Goal: Task Accomplishment & Management: Manage account settings

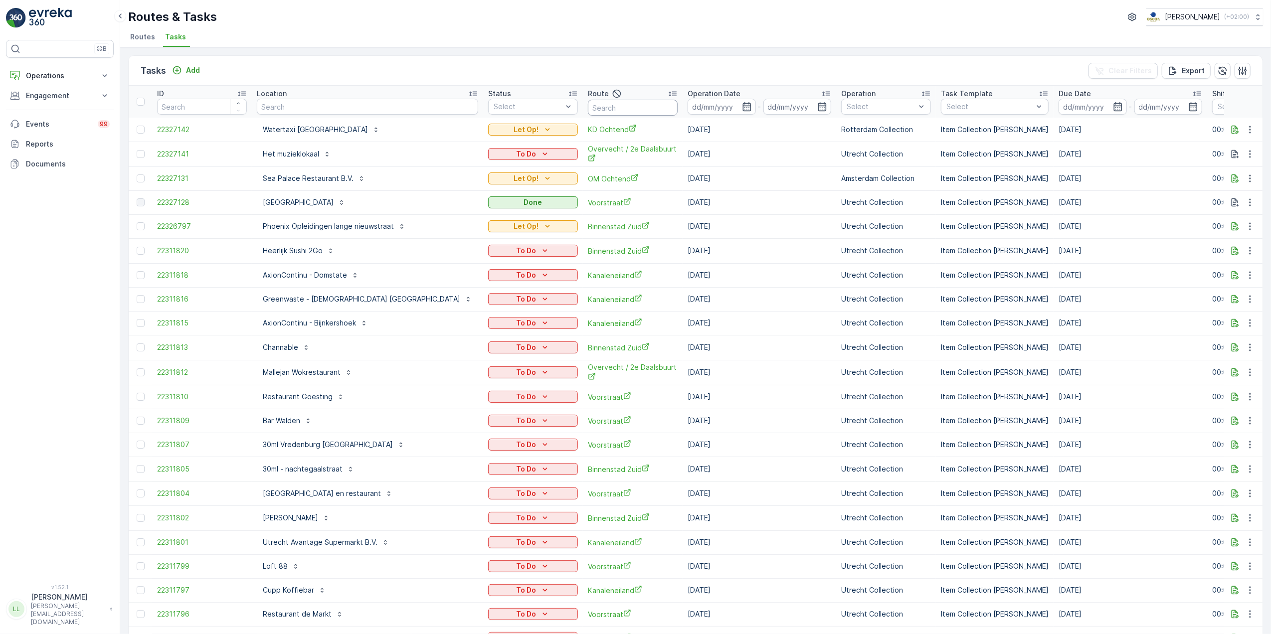
click at [606, 102] on input "text" at bounding box center [633, 108] width 90 height 16
type input "usp"
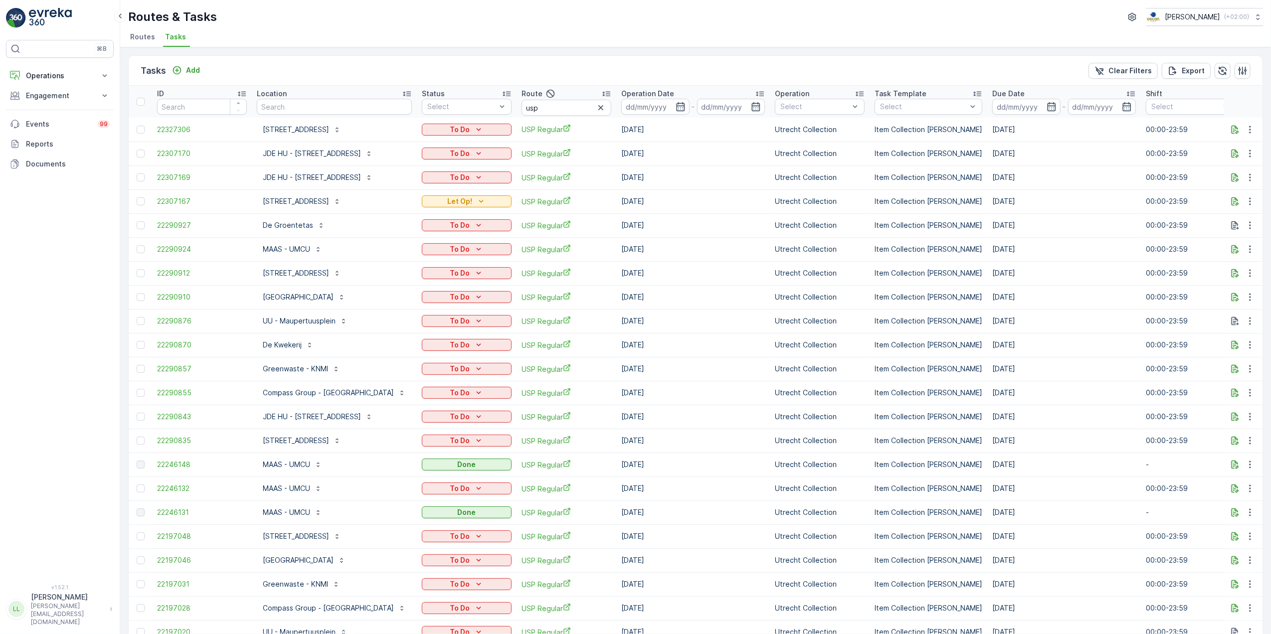
drag, startPoint x: 684, startPoint y: 106, endPoint x: 685, endPoint y: 115, distance: 8.5
click at [684, 106] on icon "button" at bounding box center [681, 107] width 10 height 10
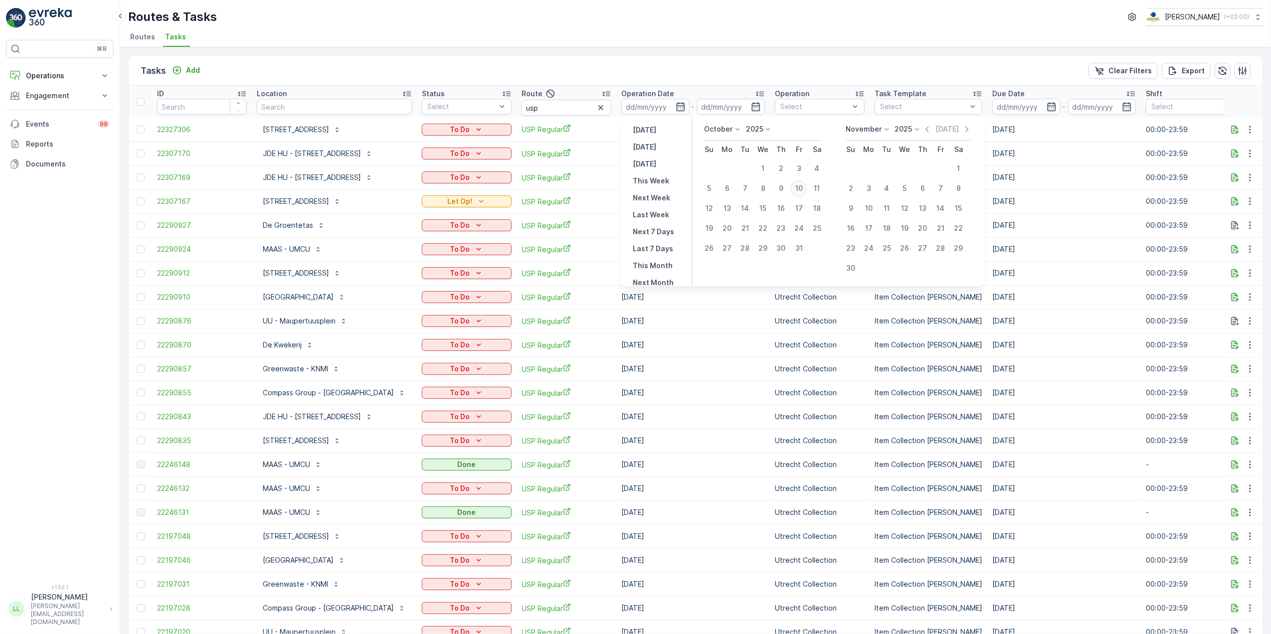
click at [794, 190] on div "10" at bounding box center [799, 188] width 16 height 16
type input "[DATE]"
click at [798, 188] on div "10" at bounding box center [799, 188] width 16 height 16
type input "[DATE]"
click at [798, 188] on div "10" at bounding box center [799, 188] width 16 height 16
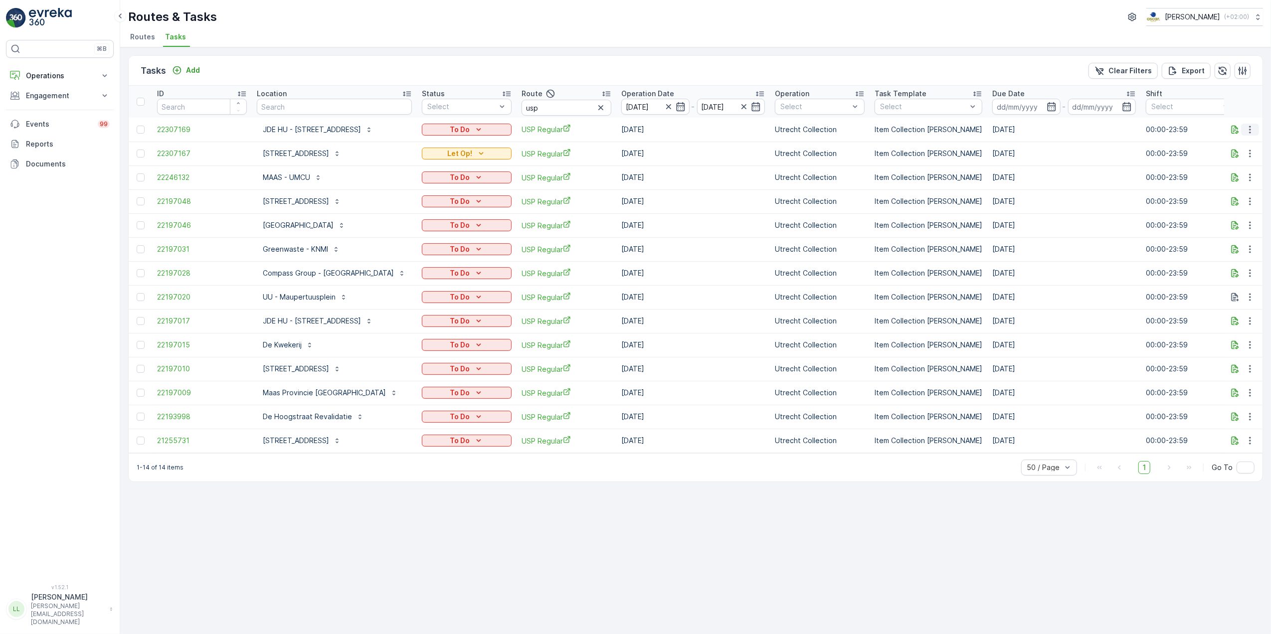
click at [1251, 130] on icon "button" at bounding box center [1250, 130] width 10 height 10
click at [1234, 126] on icon "button" at bounding box center [1234, 129] width 7 height 8
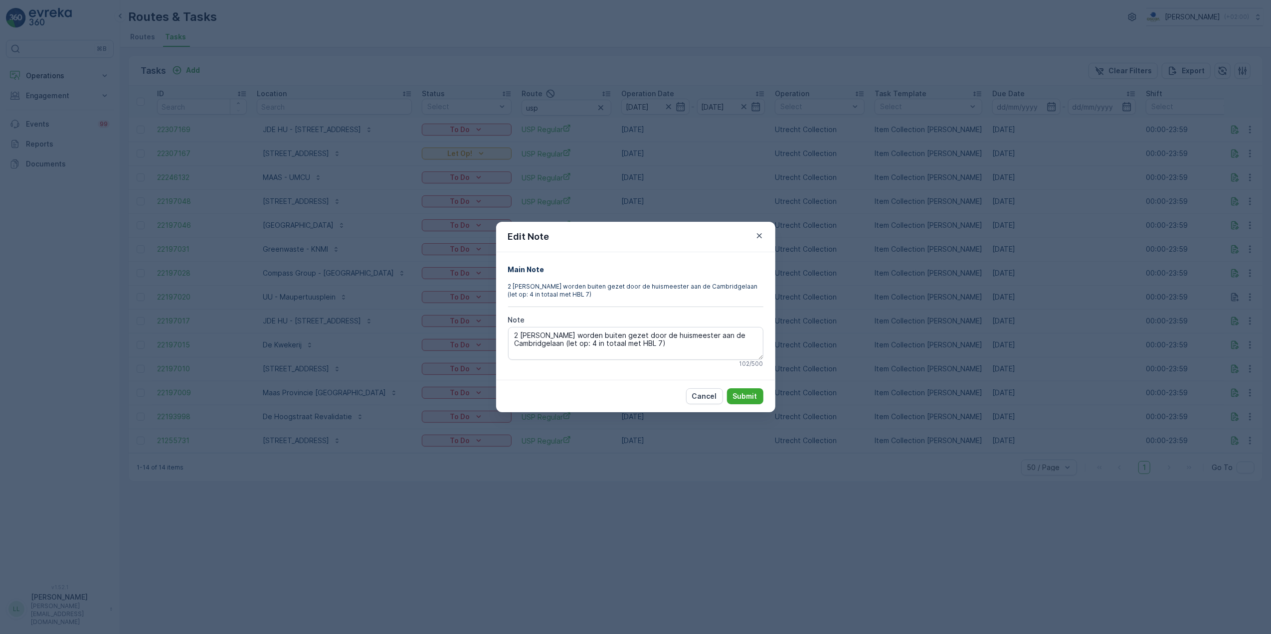
click at [879, 315] on div "Edit Note Main Note 2 kliko’s worden buiten gezet door de huismeester aan de Ca…" at bounding box center [635, 317] width 1271 height 634
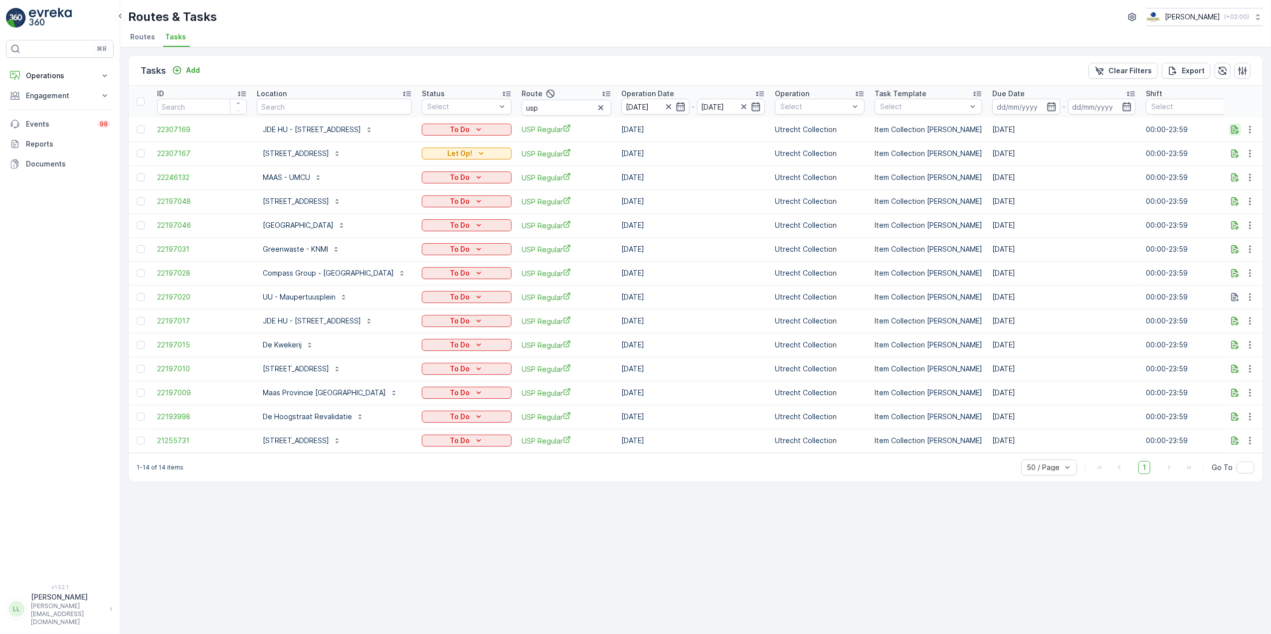
click at [1234, 131] on icon "button" at bounding box center [1235, 130] width 10 height 10
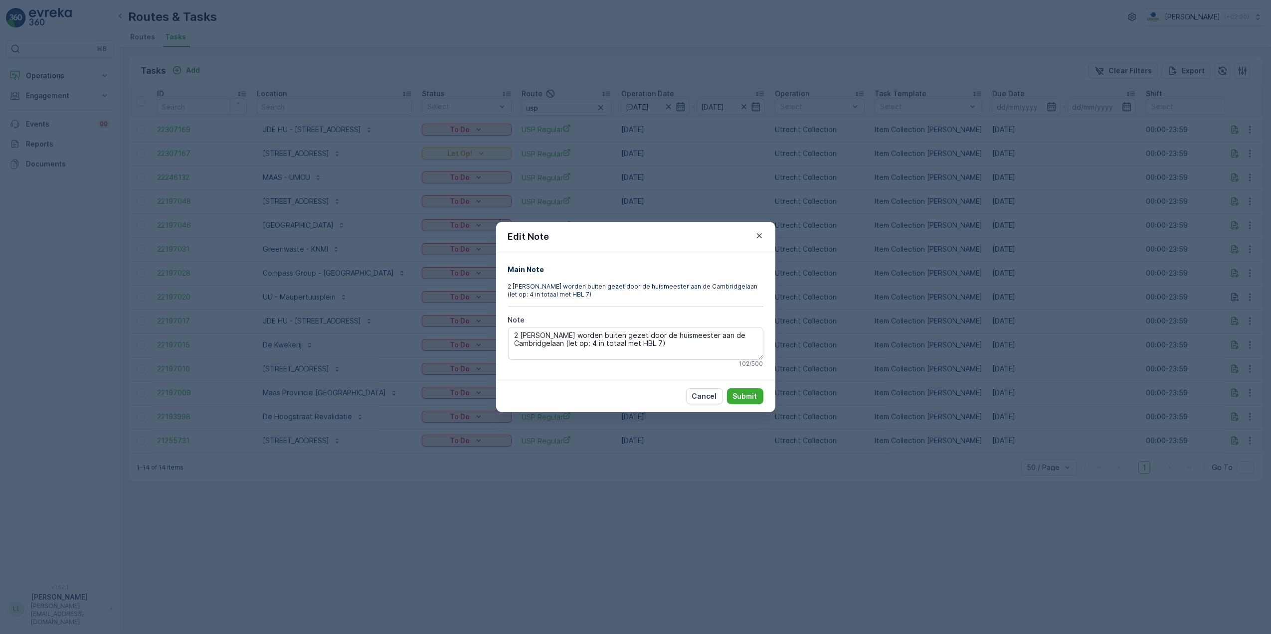
click at [1184, 187] on div "Edit Note Main Note 2 kliko’s worden buiten gezet door de huismeester aan de Ca…" at bounding box center [635, 317] width 1271 height 634
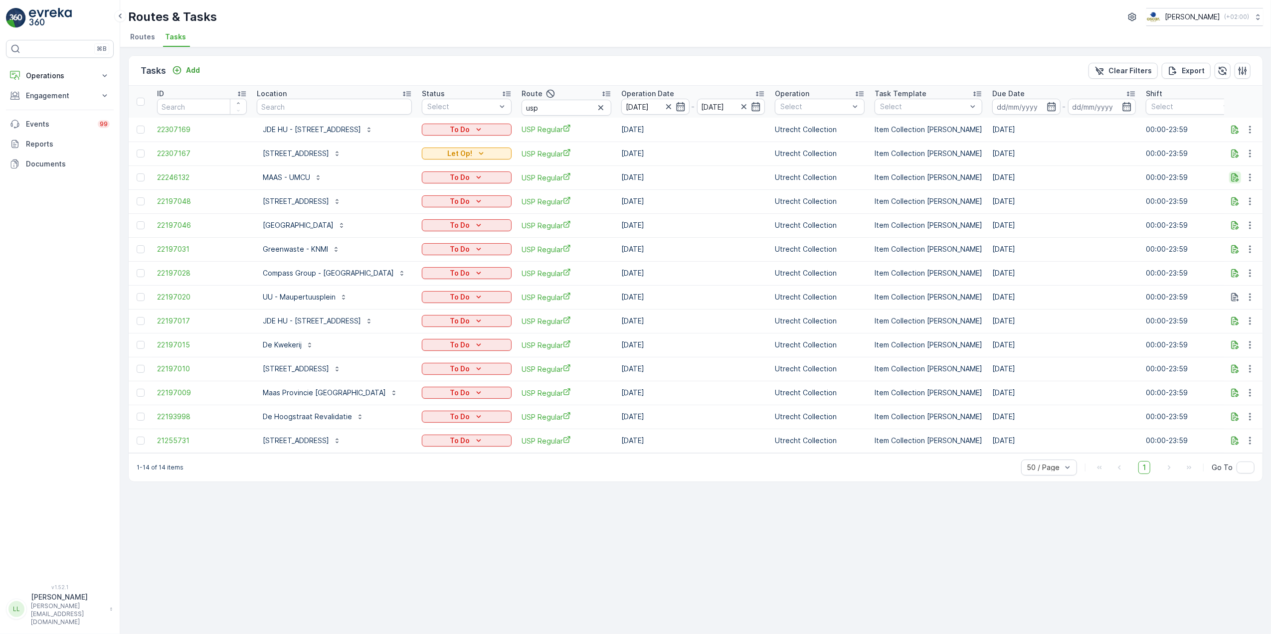
click at [1237, 176] on icon "button" at bounding box center [1235, 177] width 10 height 10
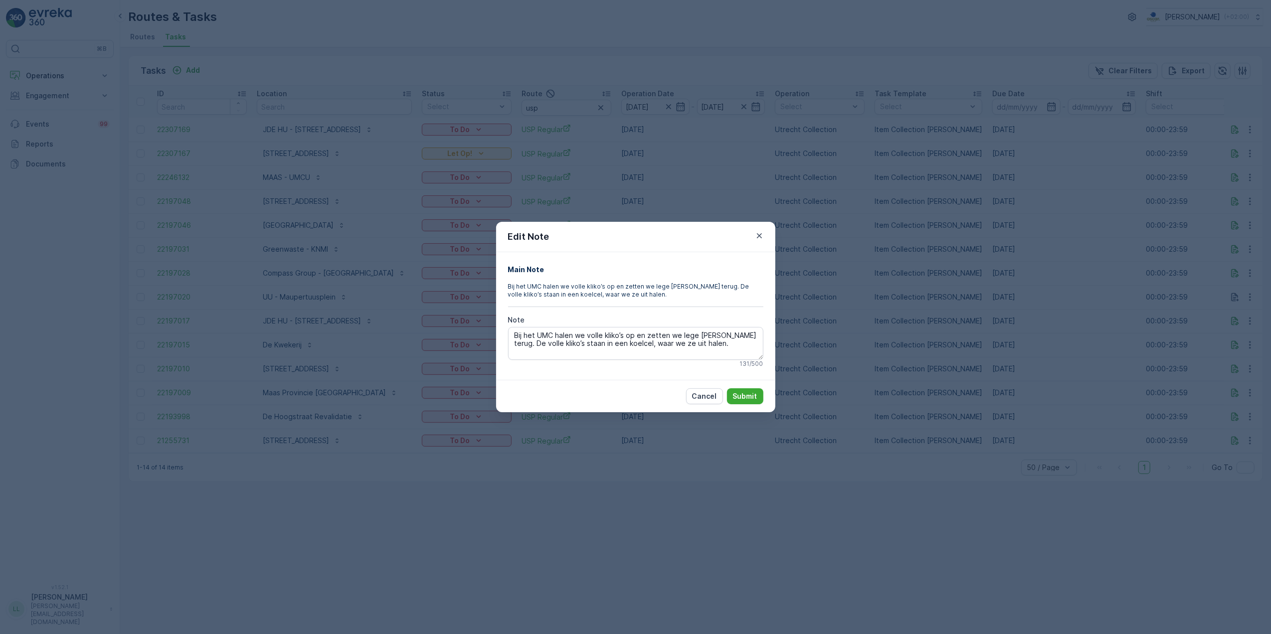
click at [862, 296] on div "Edit Note Main Note Bij het UMC halen we volle kliko’s op en zetten we lege kli…" at bounding box center [635, 317] width 1271 height 634
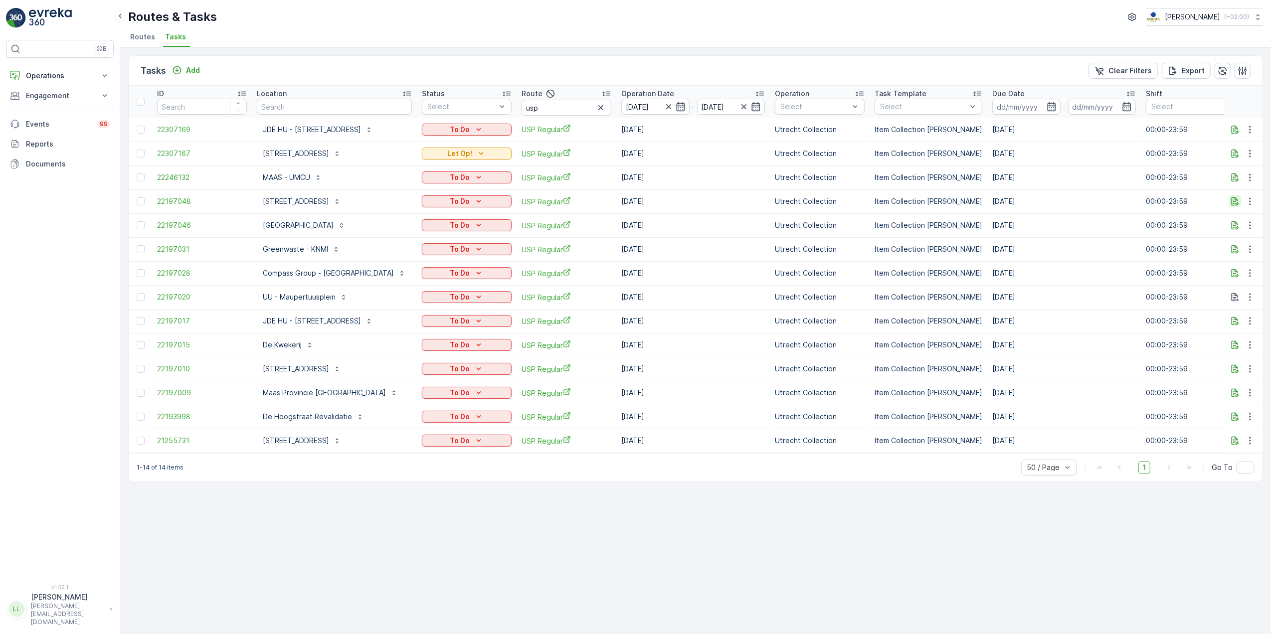
click at [1238, 200] on icon "button" at bounding box center [1235, 201] width 10 height 10
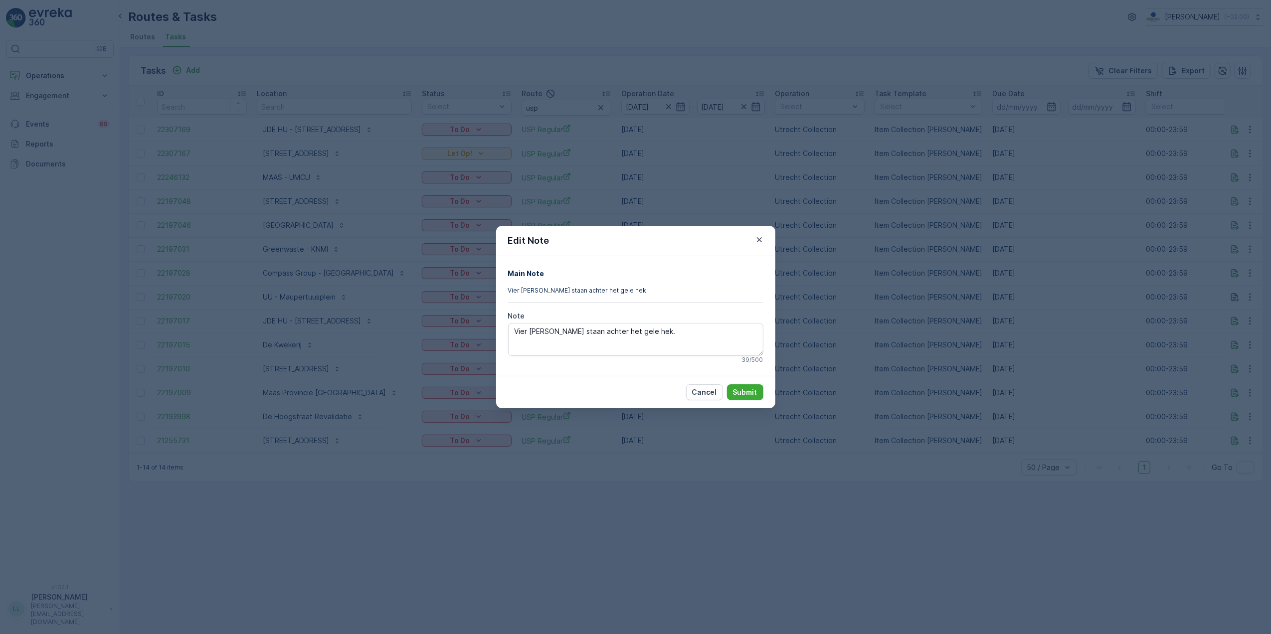
click at [851, 322] on div "Edit Note Main Note Vier kliko’s staan achter het gele hek. Note Vier kliko’s s…" at bounding box center [635, 317] width 1271 height 634
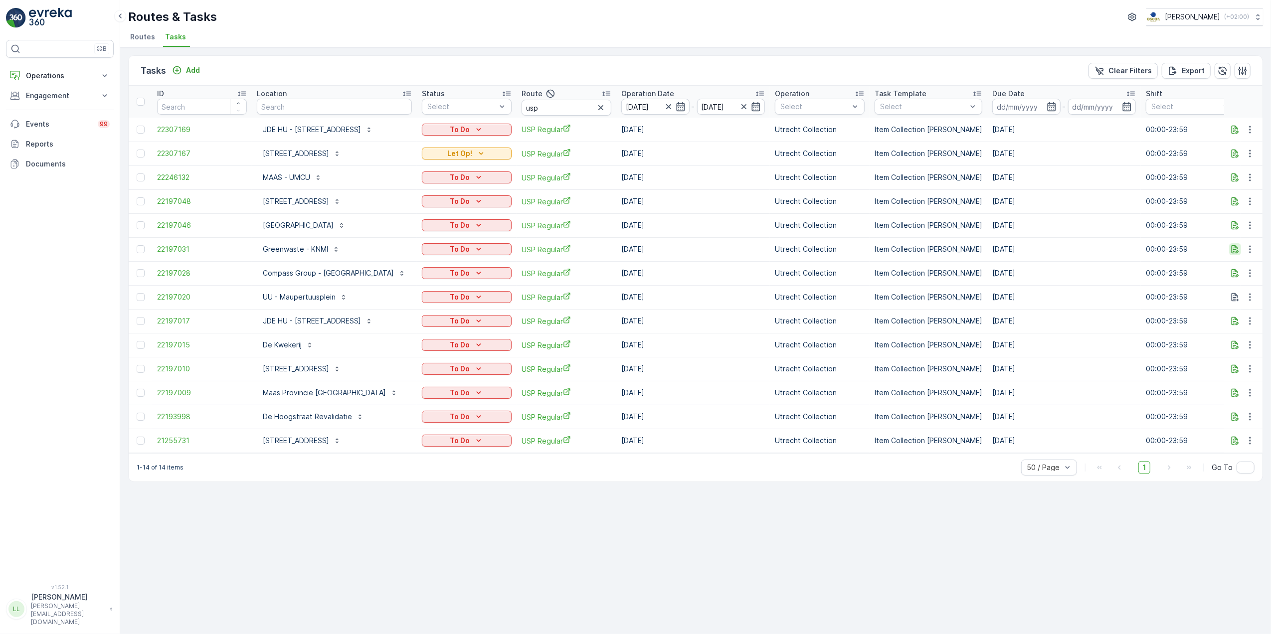
click at [1233, 252] on icon "button" at bounding box center [1234, 249] width 7 height 8
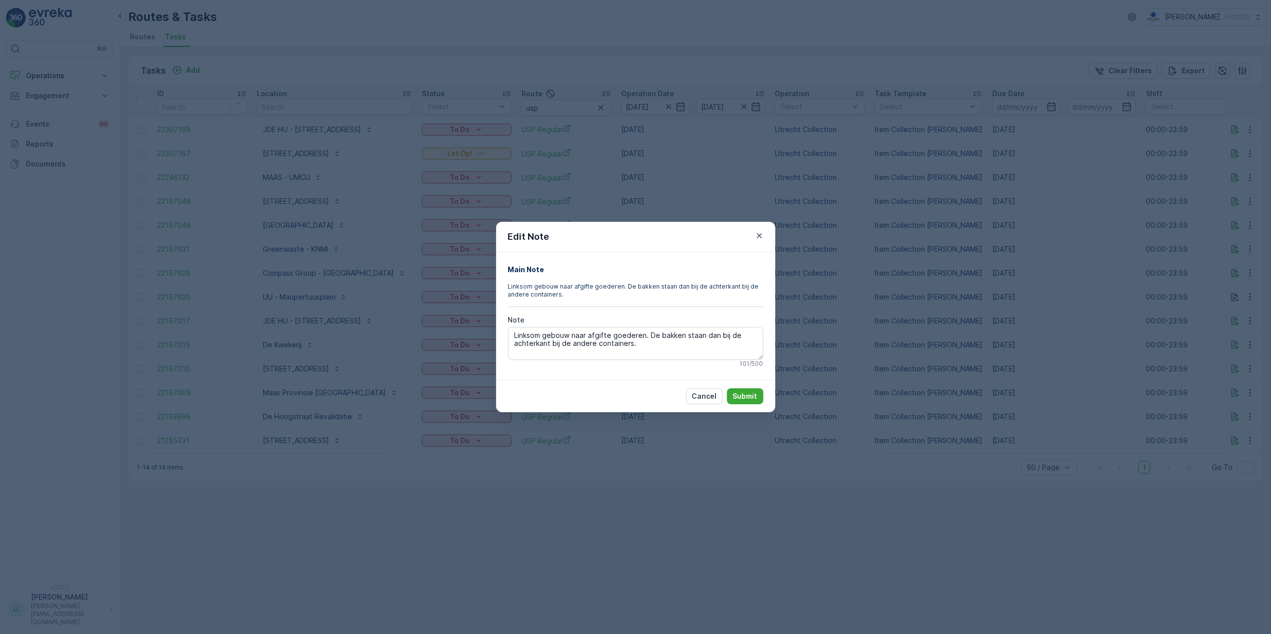
click at [1203, 282] on div "Edit Note Main Note Linksom gebouw naar afgifte goederen. De bakken staan dan b…" at bounding box center [635, 317] width 1271 height 634
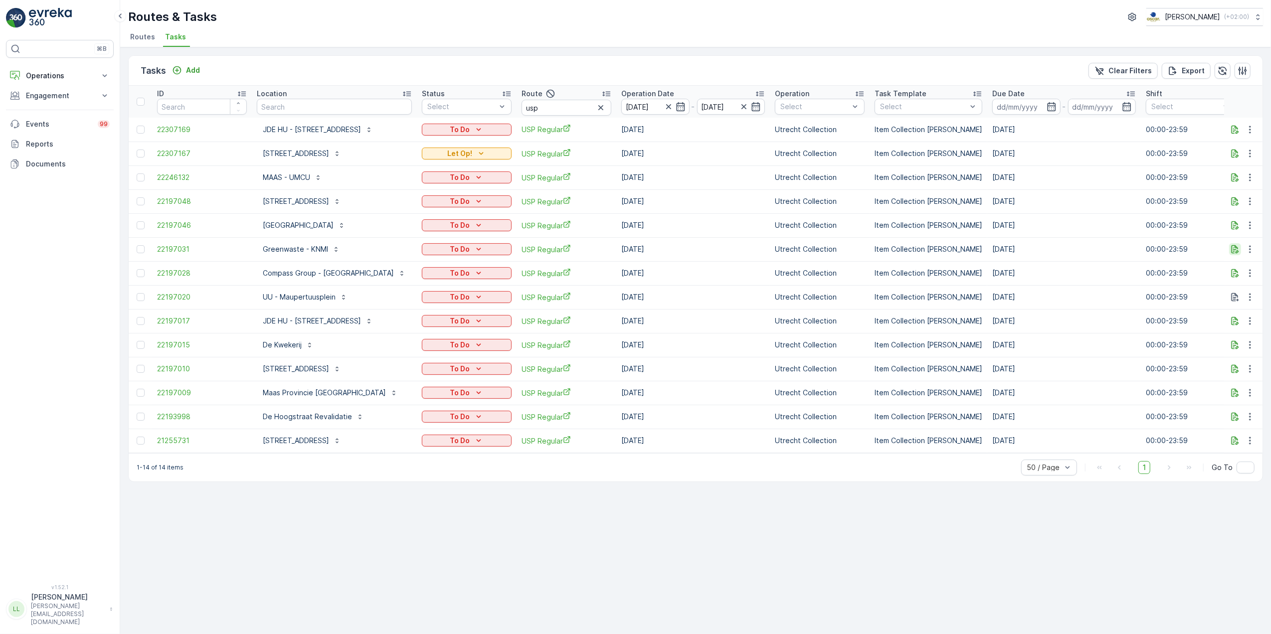
click at [1236, 247] on icon "button" at bounding box center [1234, 249] width 7 height 8
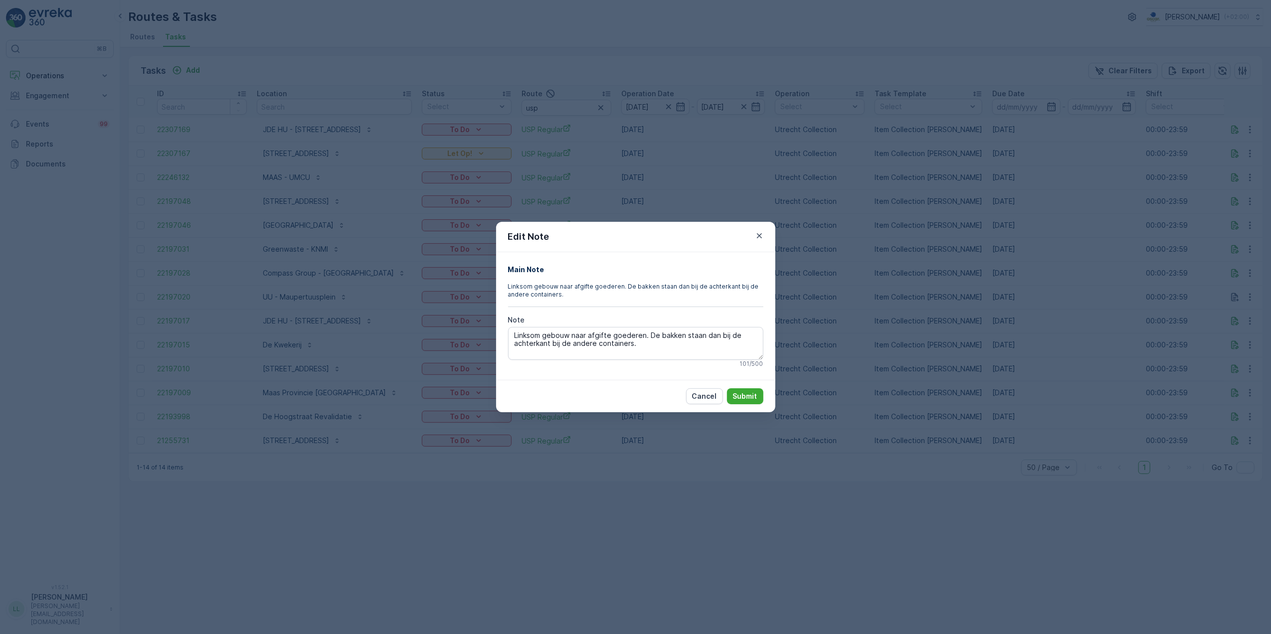
click at [896, 294] on div "Edit Note Main Note Linksom gebouw naar afgifte goederen. De bakken staan dan b…" at bounding box center [635, 317] width 1271 height 634
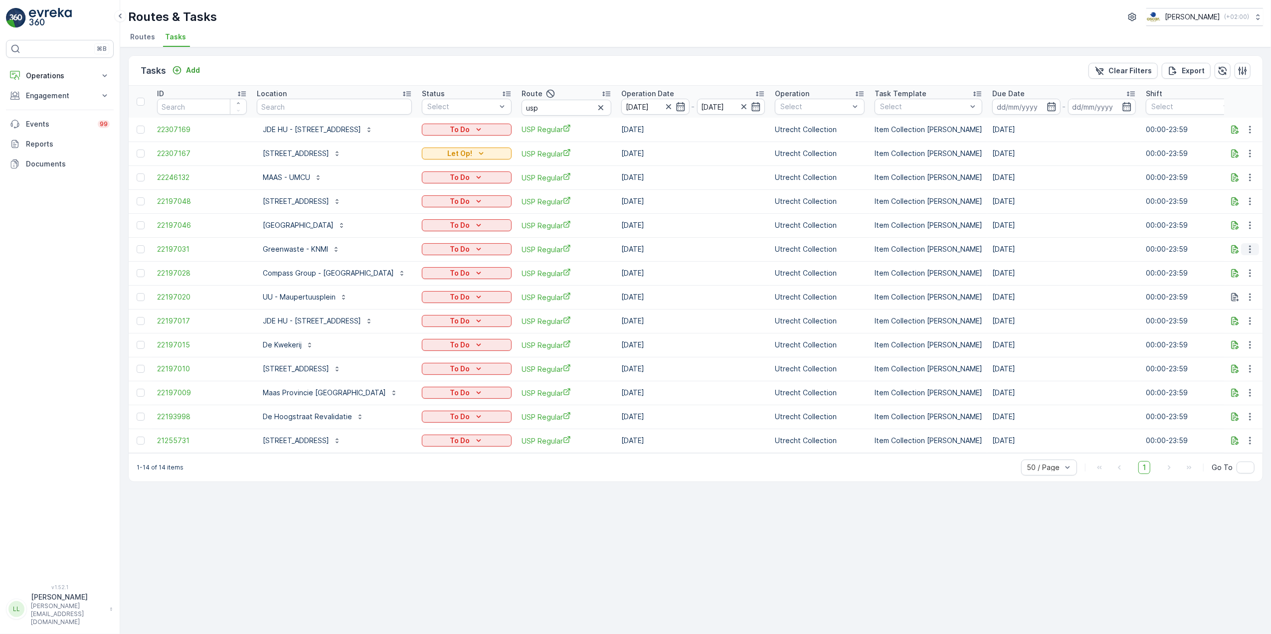
click at [1241, 248] on button "button" at bounding box center [1250, 249] width 18 height 12
click at [1235, 247] on icon "button" at bounding box center [1234, 249] width 7 height 8
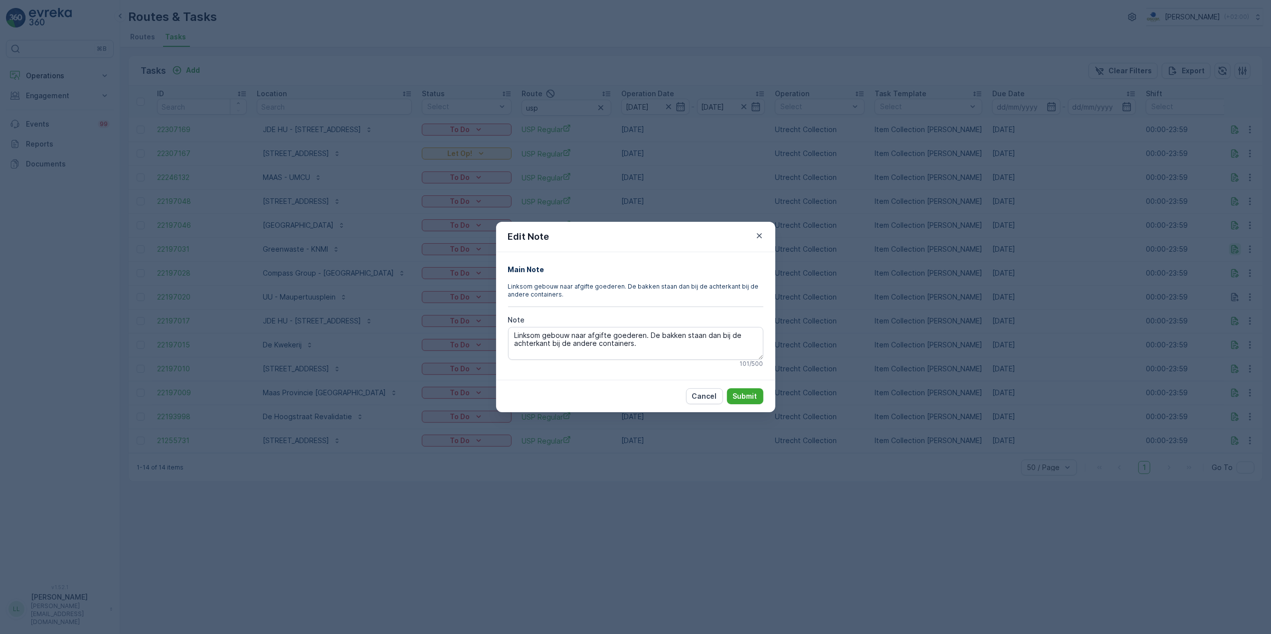
click at [1235, 247] on div "Edit Note Main Note Linksom gebouw naar afgifte goederen. De bakken staan dan b…" at bounding box center [635, 317] width 1271 height 634
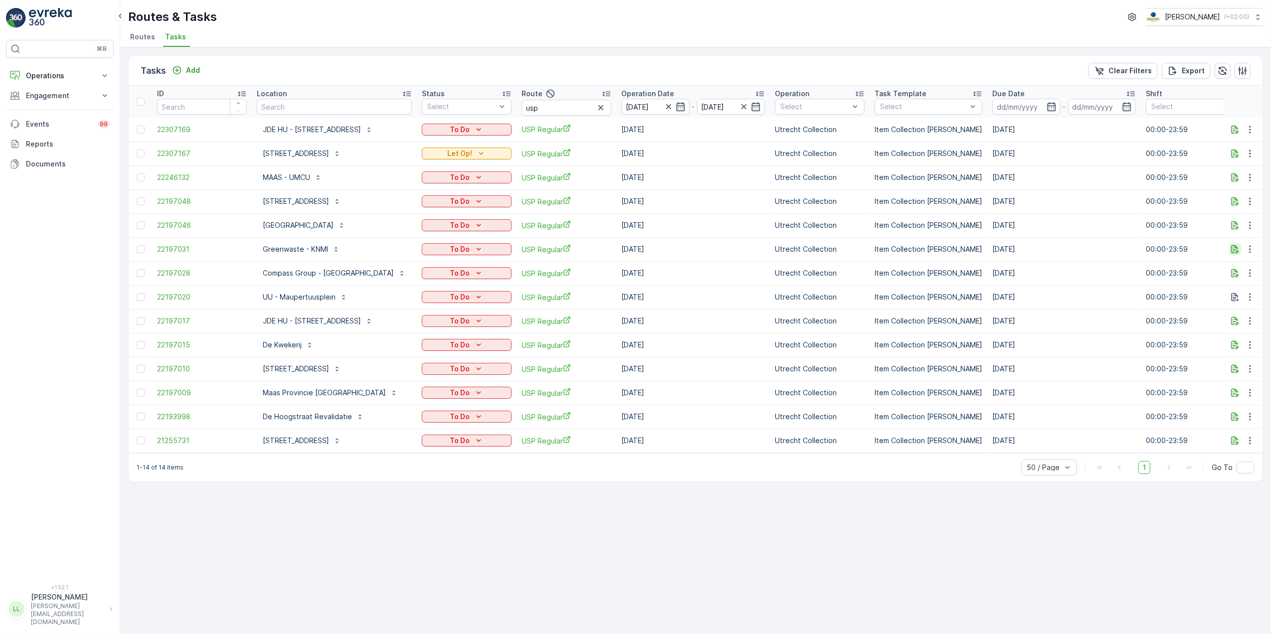
click at [1235, 249] on icon "button" at bounding box center [1235, 249] width 10 height 10
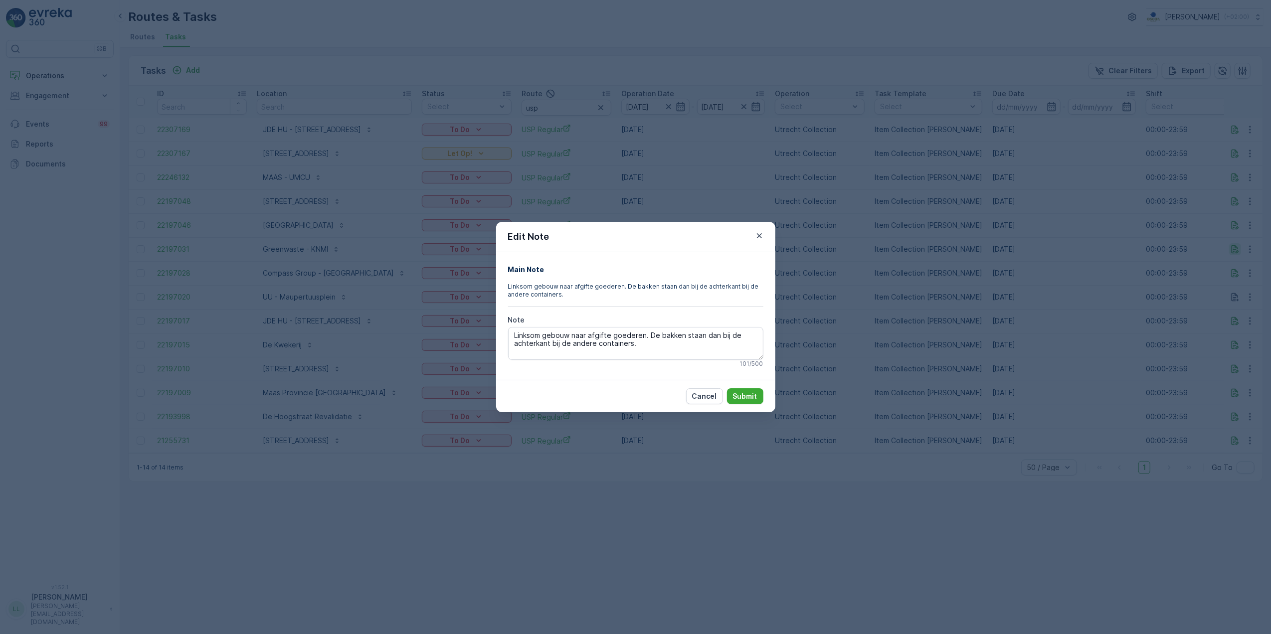
click at [1235, 249] on div "Edit Note Main Note Linksom gebouw naar afgifte goederen. De bakken staan dan b…" at bounding box center [635, 317] width 1271 height 634
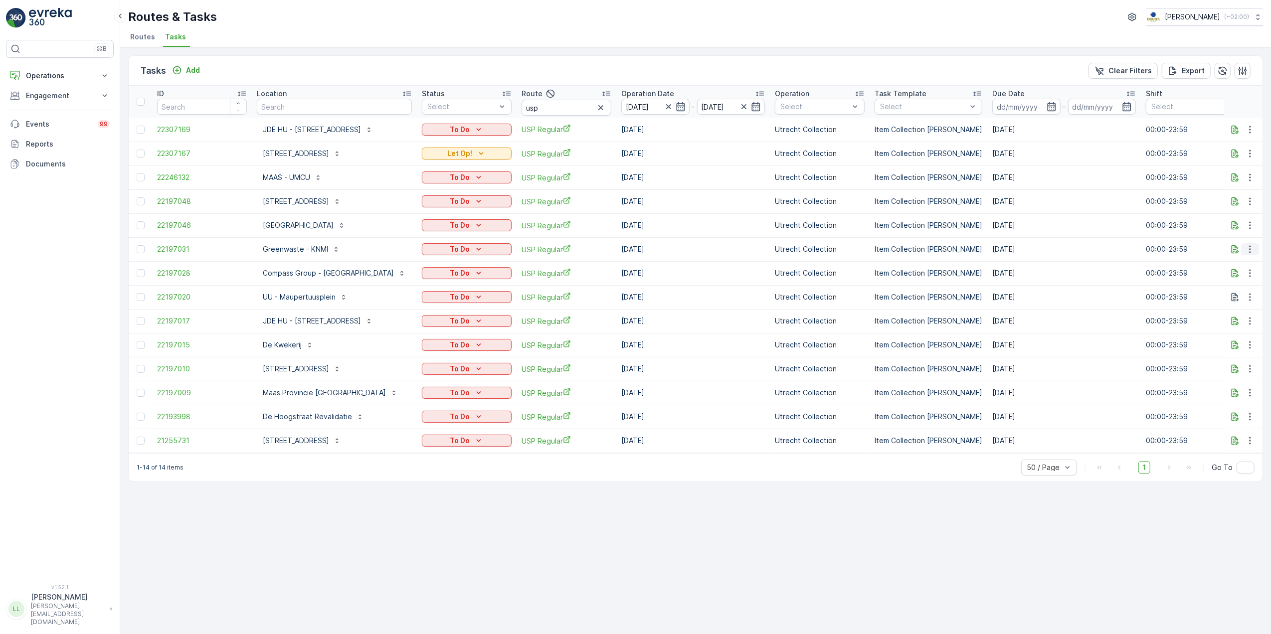
click at [1250, 248] on icon "button" at bounding box center [1250, 249] width 10 height 10
click at [1231, 279] on div "History" at bounding box center [1233, 279] width 75 height 14
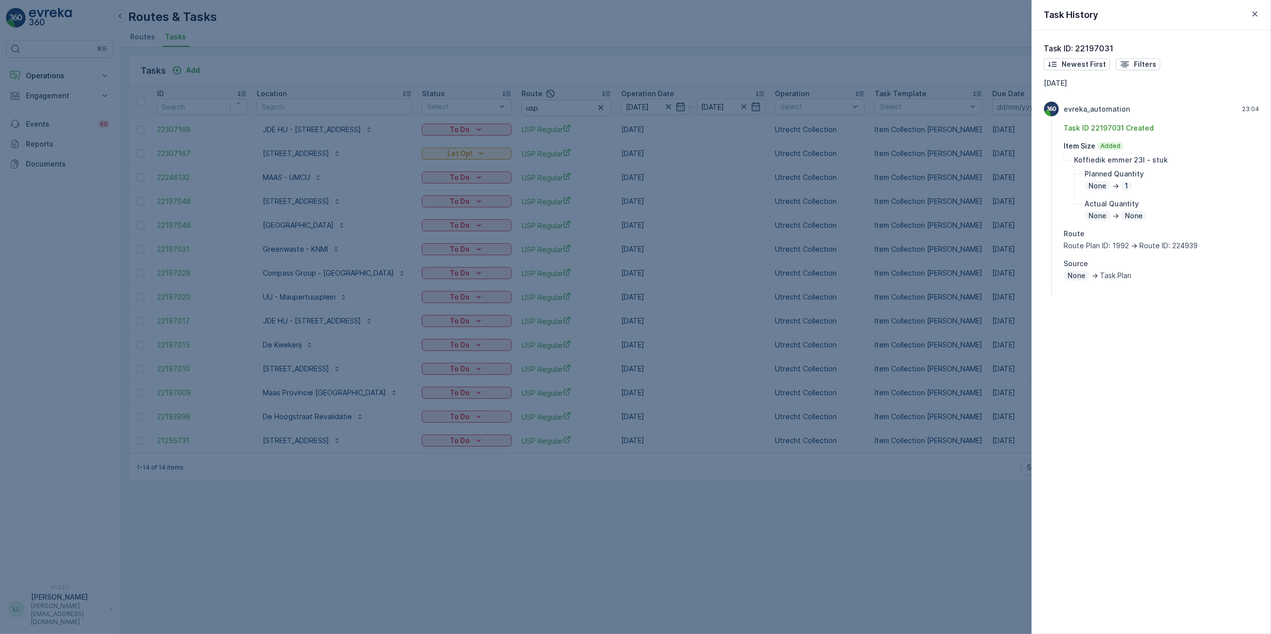
click at [1006, 254] on div at bounding box center [635, 317] width 1271 height 634
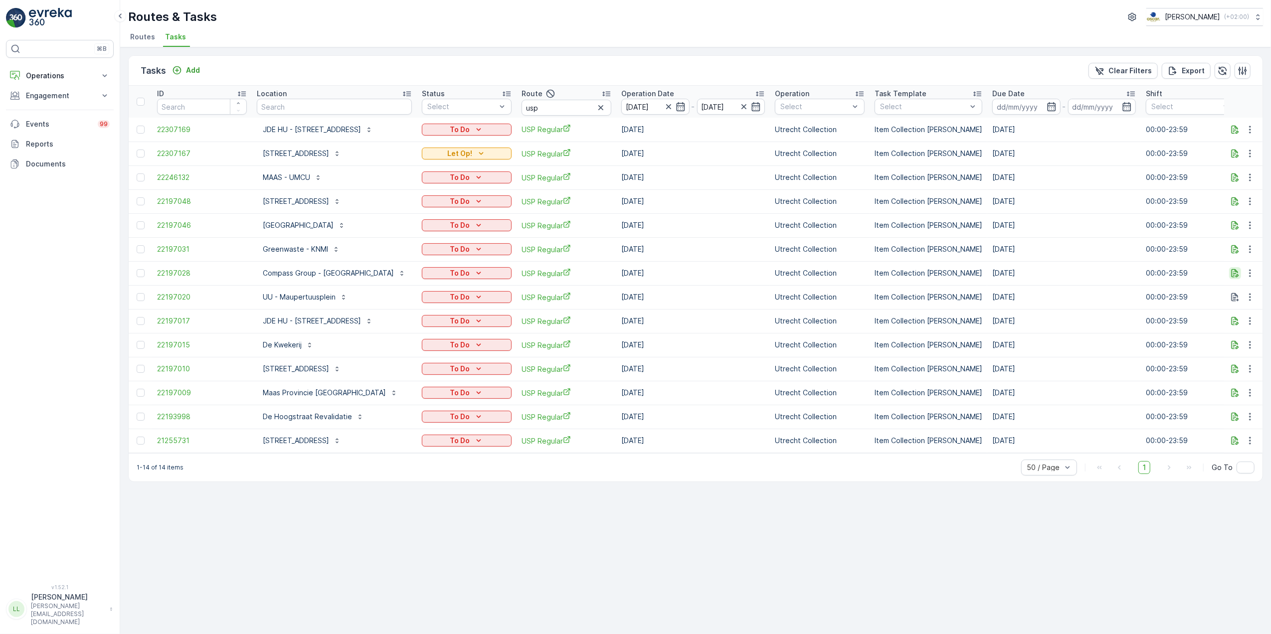
click at [1232, 274] on icon "button" at bounding box center [1235, 273] width 10 height 10
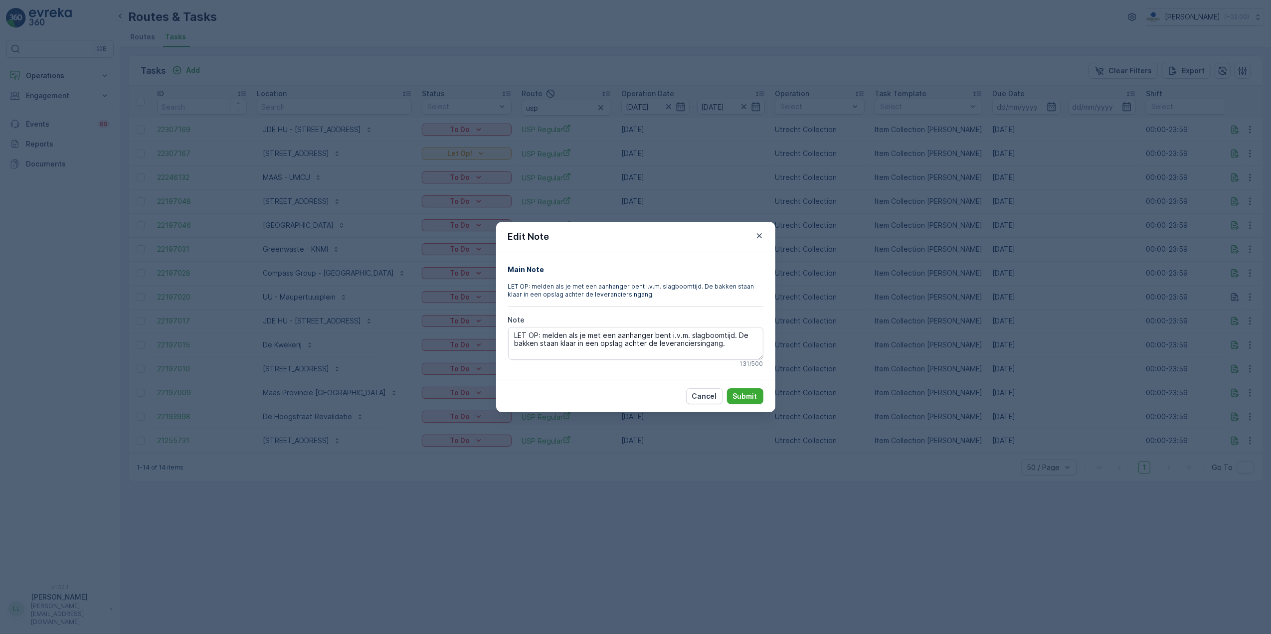
click at [864, 318] on div "Edit Note Main Note LET OP: melden als je met een aanhanger bent i.v.m. slagboo…" at bounding box center [635, 317] width 1271 height 634
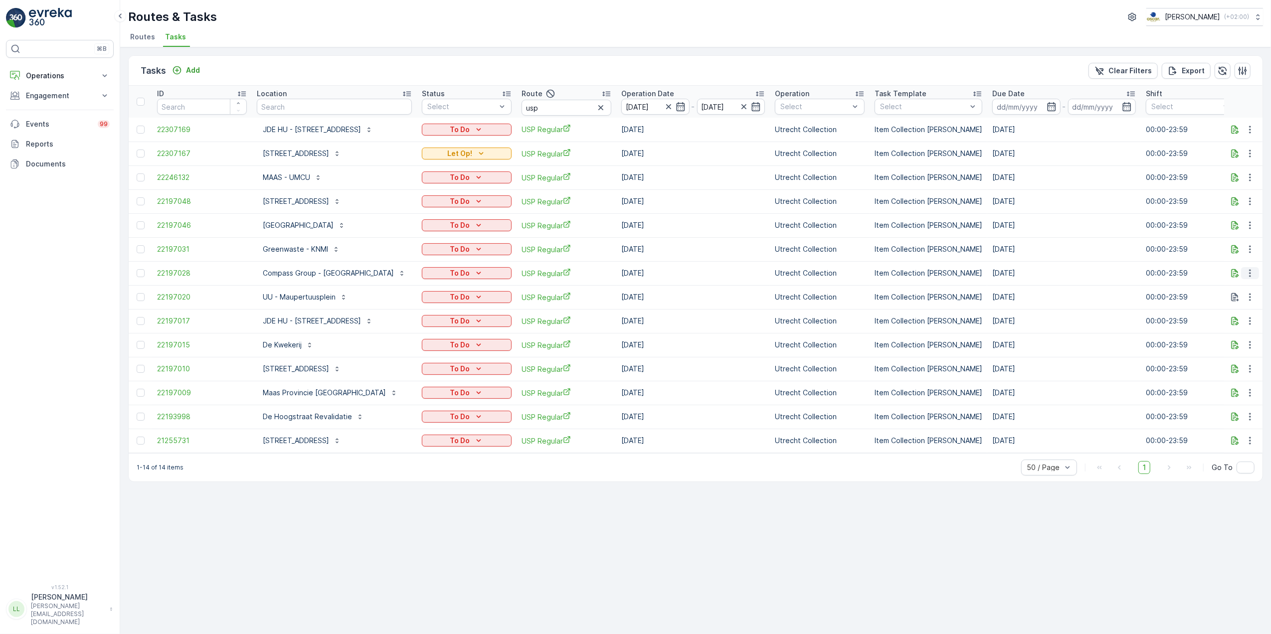
click at [1255, 275] on button "button" at bounding box center [1250, 273] width 18 height 12
click at [1235, 302] on div "History" at bounding box center [1233, 303] width 75 height 14
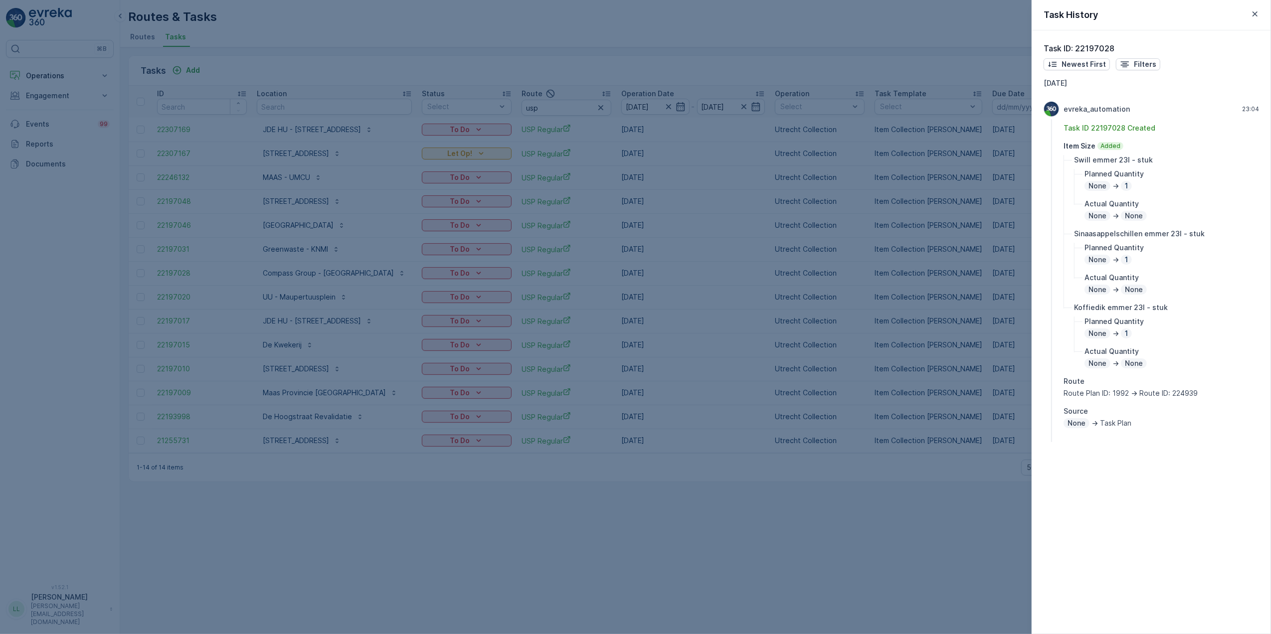
click at [1000, 355] on div at bounding box center [635, 317] width 1271 height 634
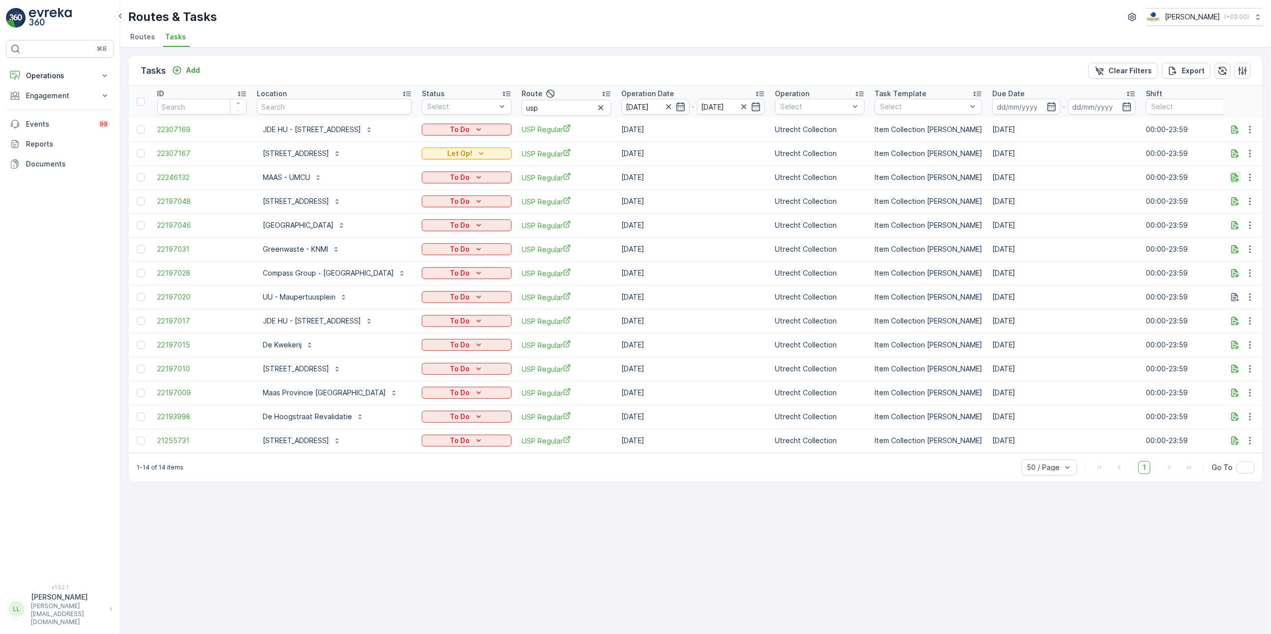
click at [1231, 172] on button "button" at bounding box center [1235, 177] width 12 height 12
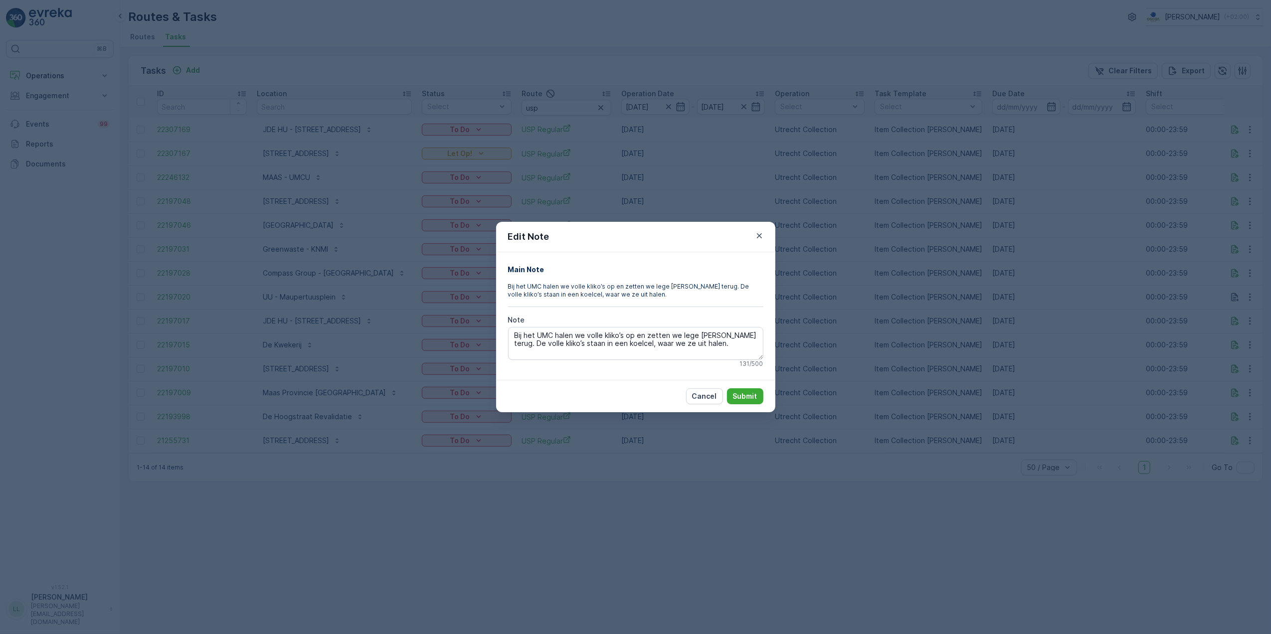
click at [1173, 232] on div "Edit Note Main Note Bij het UMC halen we volle kliko’s op en zetten we lege kli…" at bounding box center [635, 317] width 1271 height 634
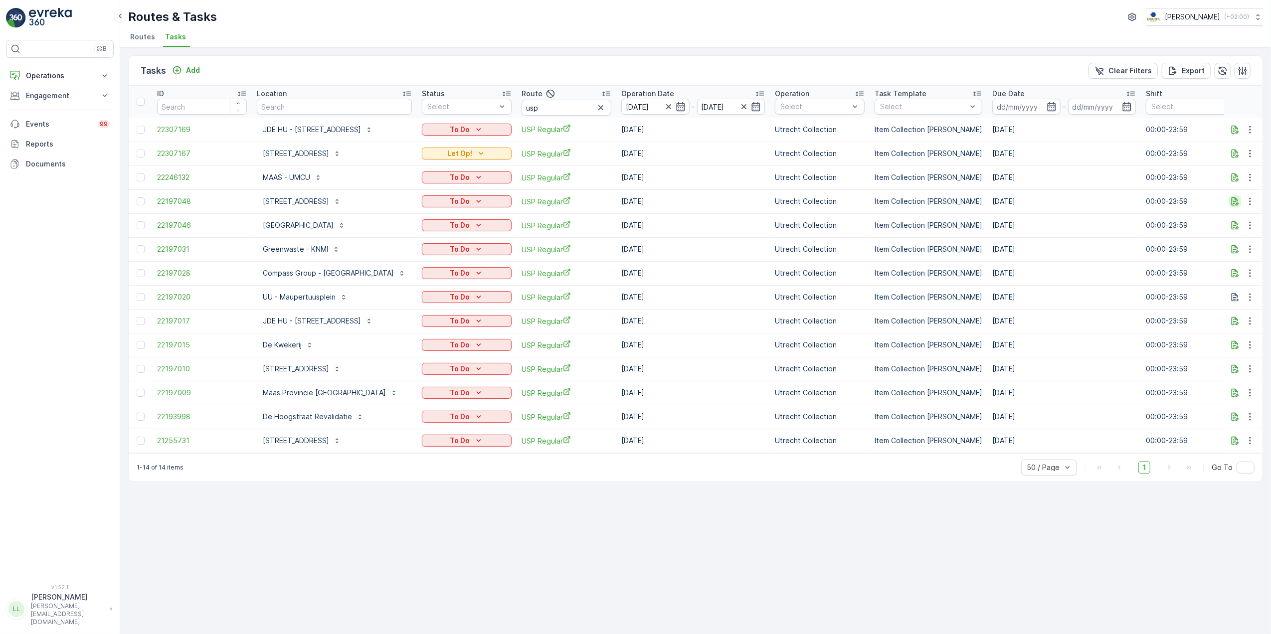
click at [1235, 203] on icon "button" at bounding box center [1235, 201] width 10 height 10
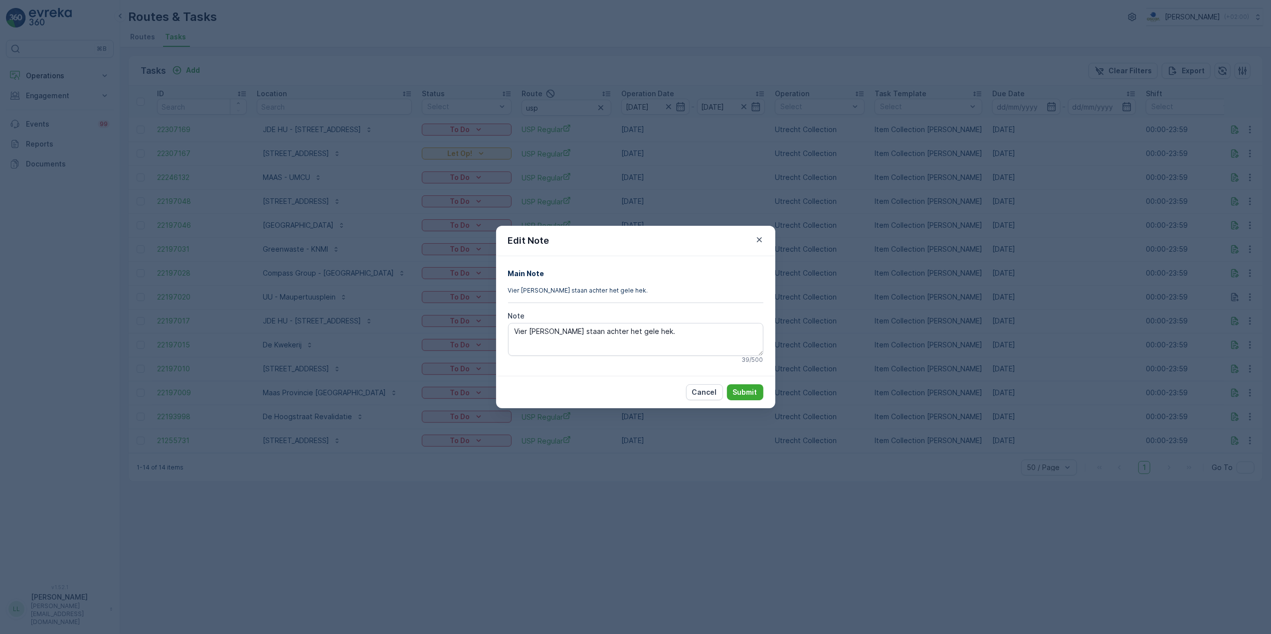
click at [896, 289] on div "Edit Note Main Note Vier kliko’s staan achter het gele hek. Note Vier kliko’s s…" at bounding box center [635, 317] width 1271 height 634
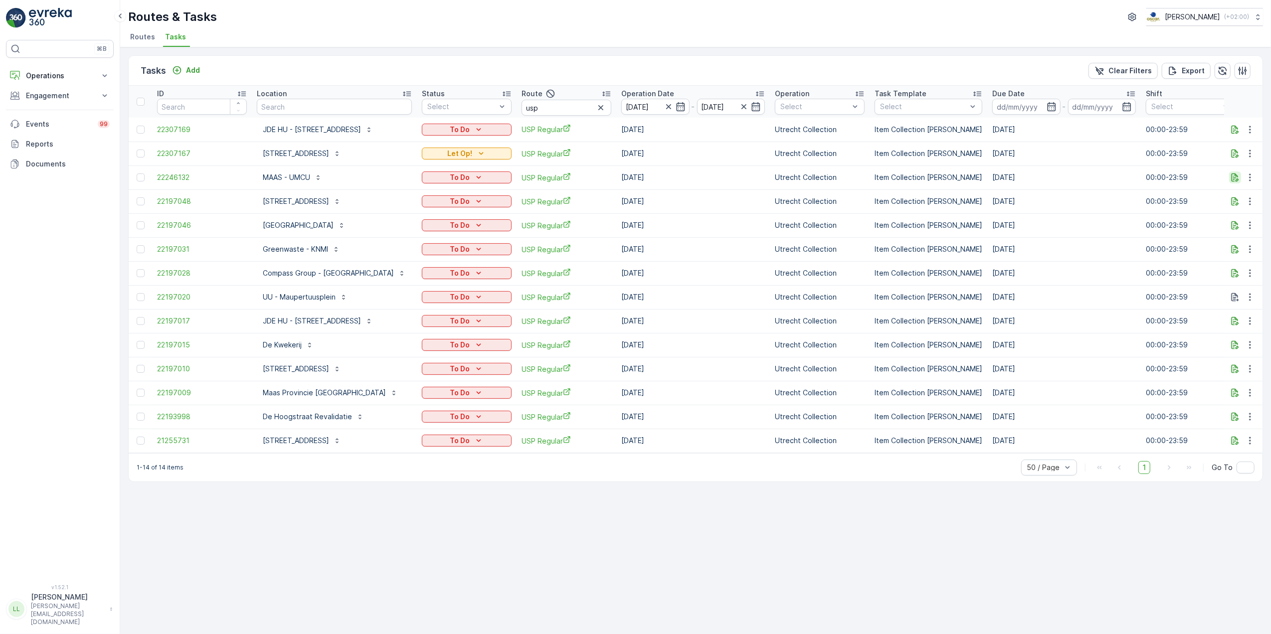
click at [1235, 174] on icon "button" at bounding box center [1234, 177] width 7 height 8
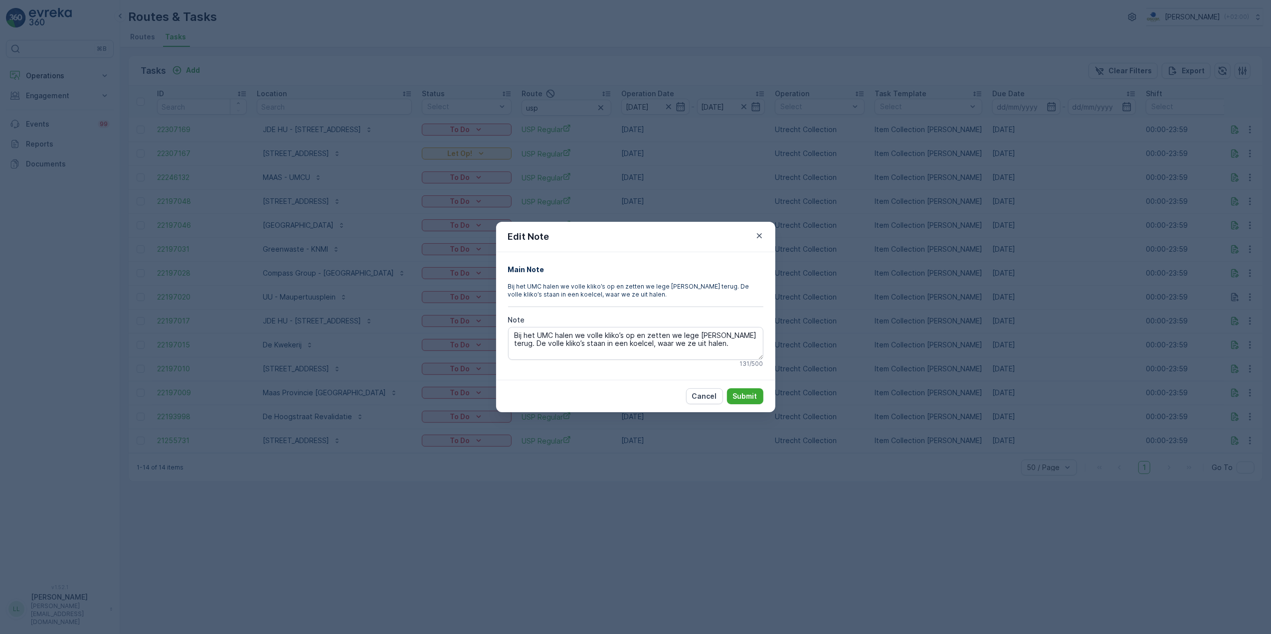
click at [1197, 194] on div "Edit Note Main Note Bij het UMC halen we volle kliko’s op en zetten we lege kli…" at bounding box center [635, 317] width 1271 height 634
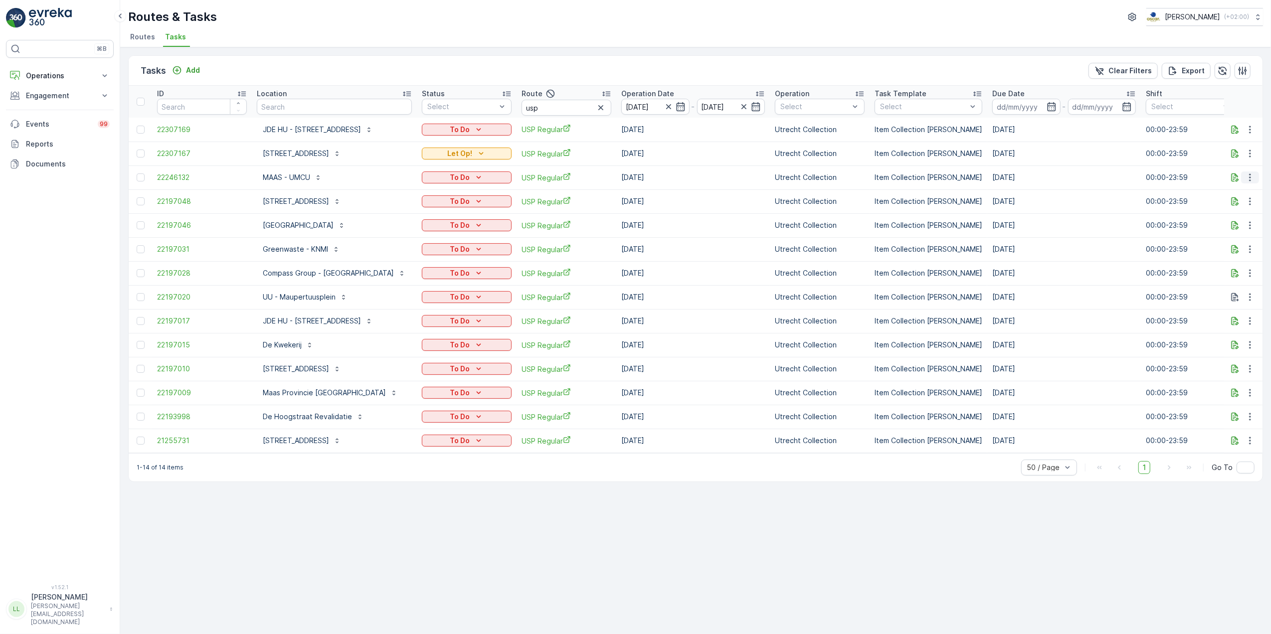
click at [1251, 174] on icon "button" at bounding box center [1250, 177] width 10 height 10
click at [1235, 200] on div "History" at bounding box center [1233, 207] width 75 height 14
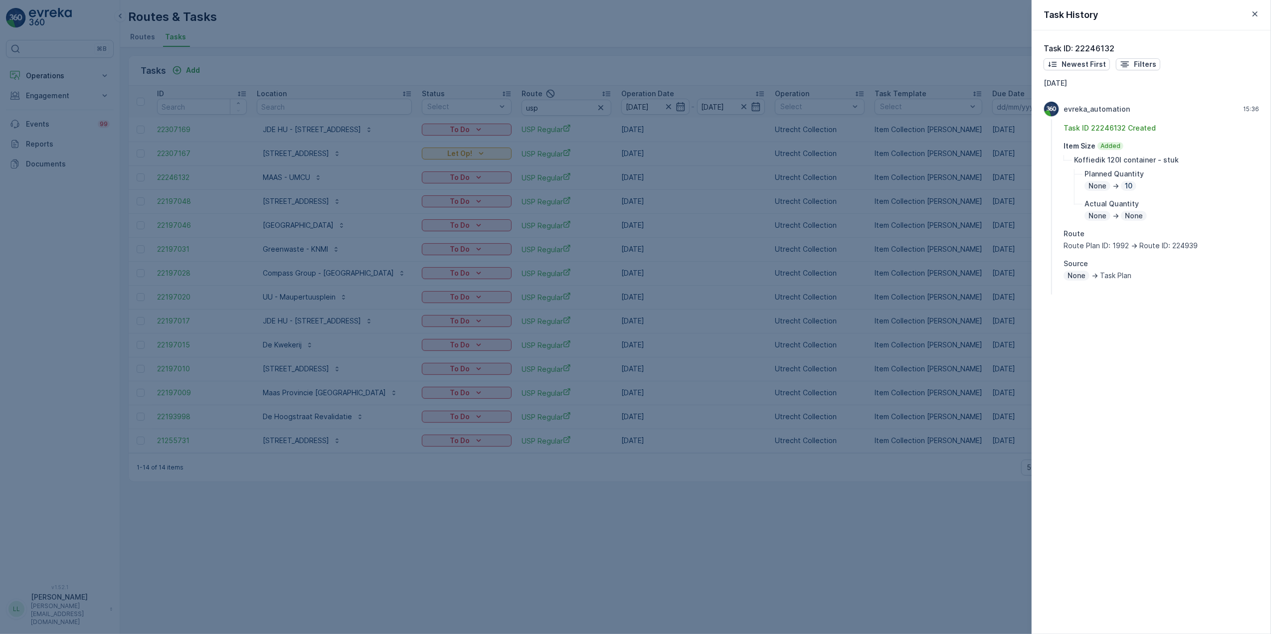
drag, startPoint x: 1006, startPoint y: 227, endPoint x: 1000, endPoint y: 225, distance: 5.8
click at [1006, 227] on div at bounding box center [635, 317] width 1271 height 634
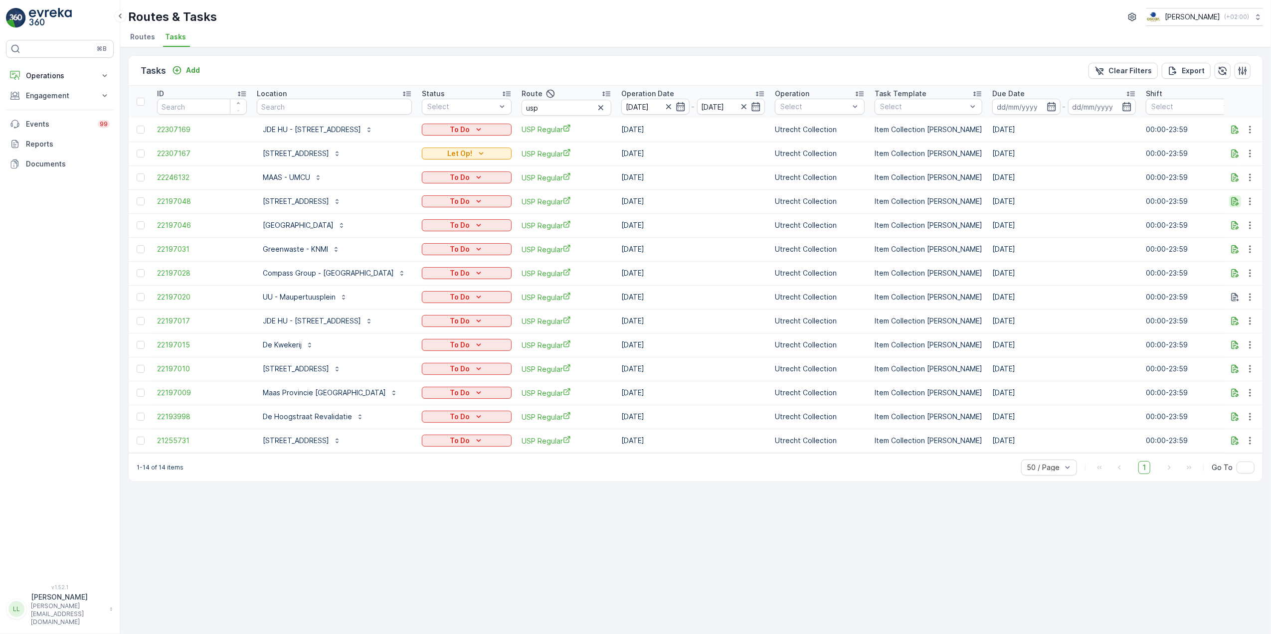
click at [1238, 200] on icon "button" at bounding box center [1235, 201] width 10 height 10
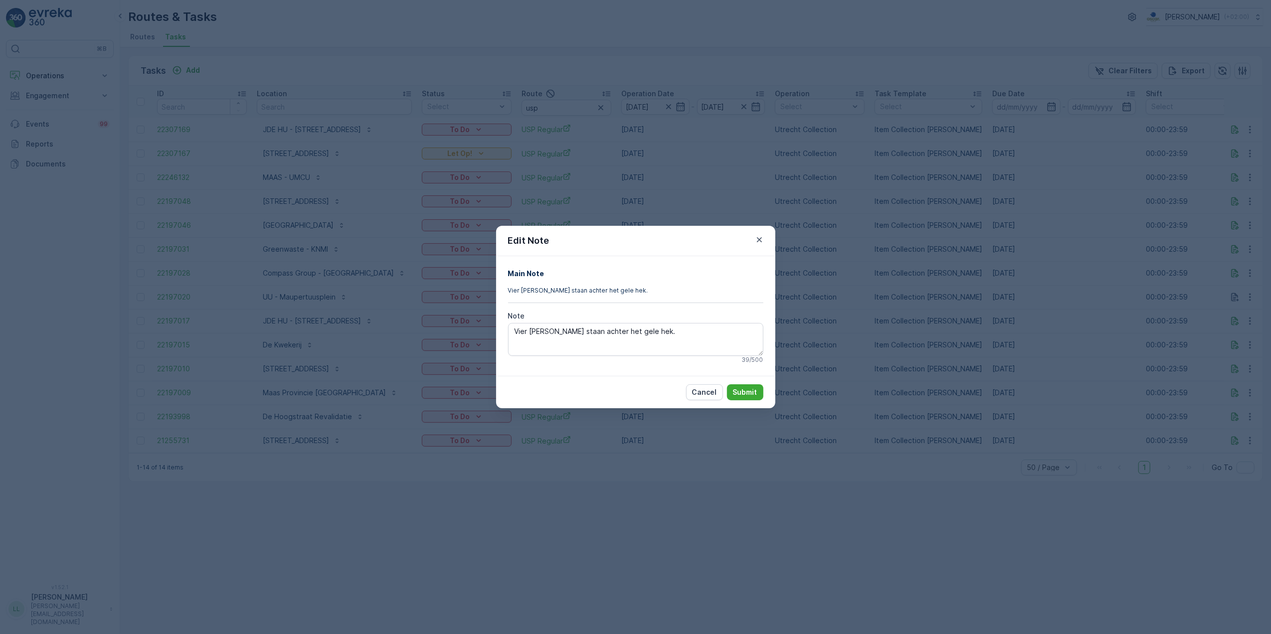
click at [976, 262] on div "Edit Note Main Note Vier kliko’s staan achter het gele hek. Note Vier kliko’s s…" at bounding box center [635, 317] width 1271 height 634
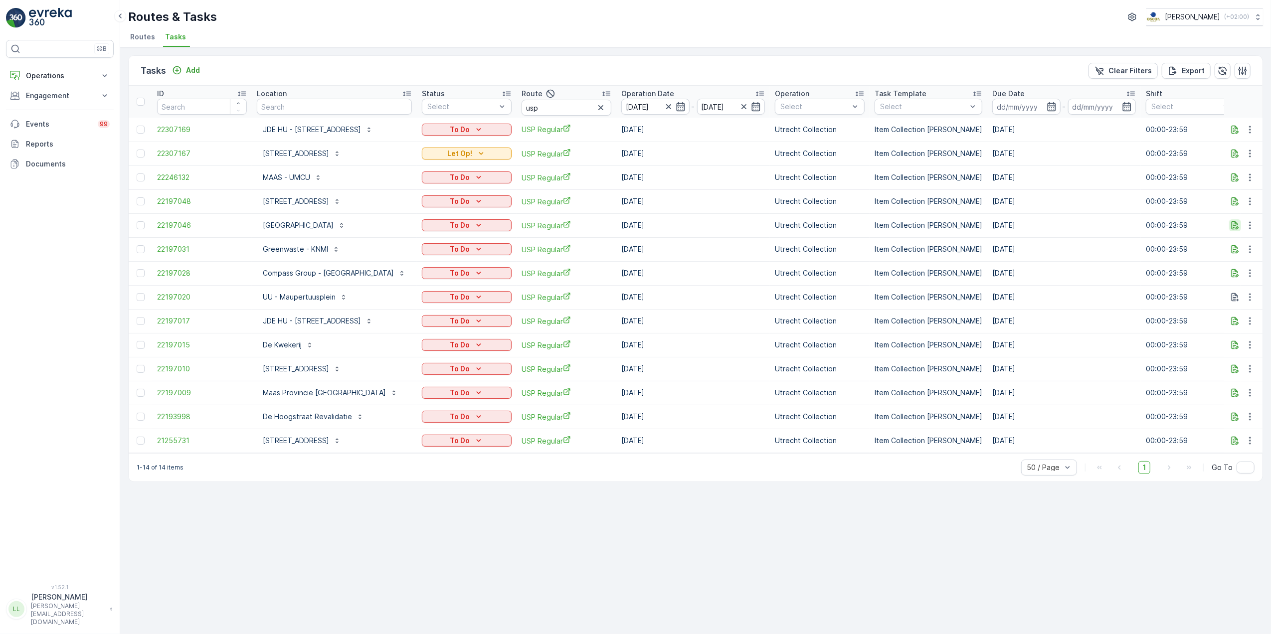
click at [1233, 226] on icon "button" at bounding box center [1234, 225] width 7 height 8
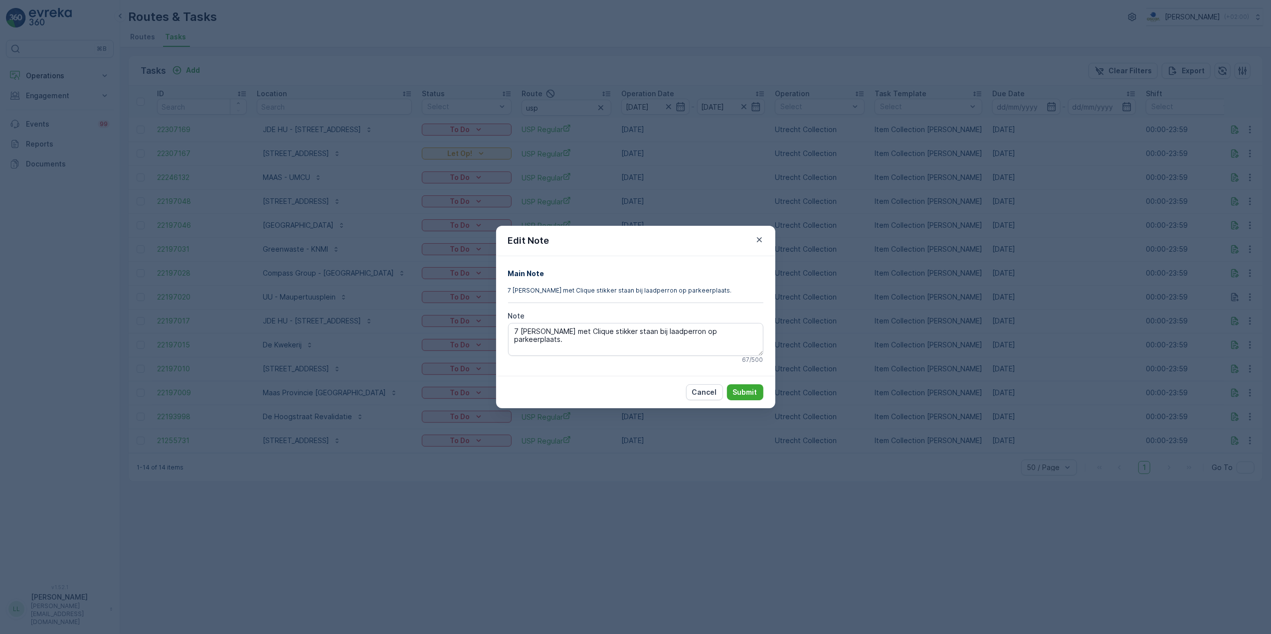
click at [887, 293] on div "Edit Note Main Note 7 kliko's met Clique stikker staan bij laadperron op parkee…" at bounding box center [635, 317] width 1271 height 634
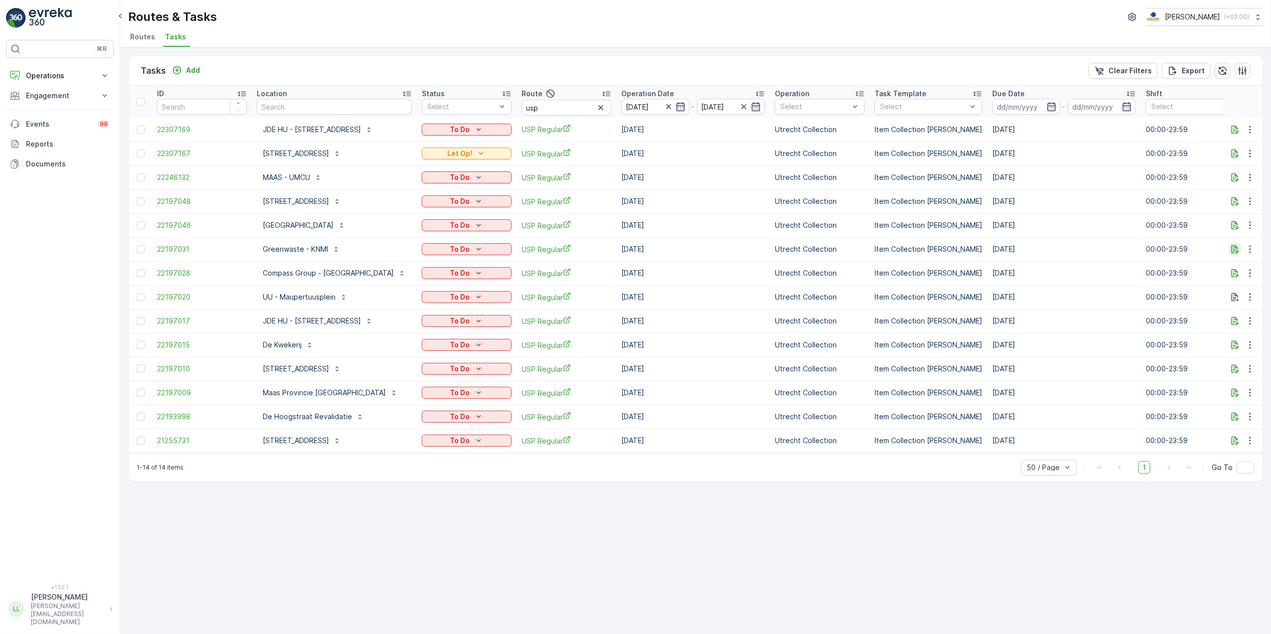
click at [1237, 248] on icon "button" at bounding box center [1235, 249] width 10 height 10
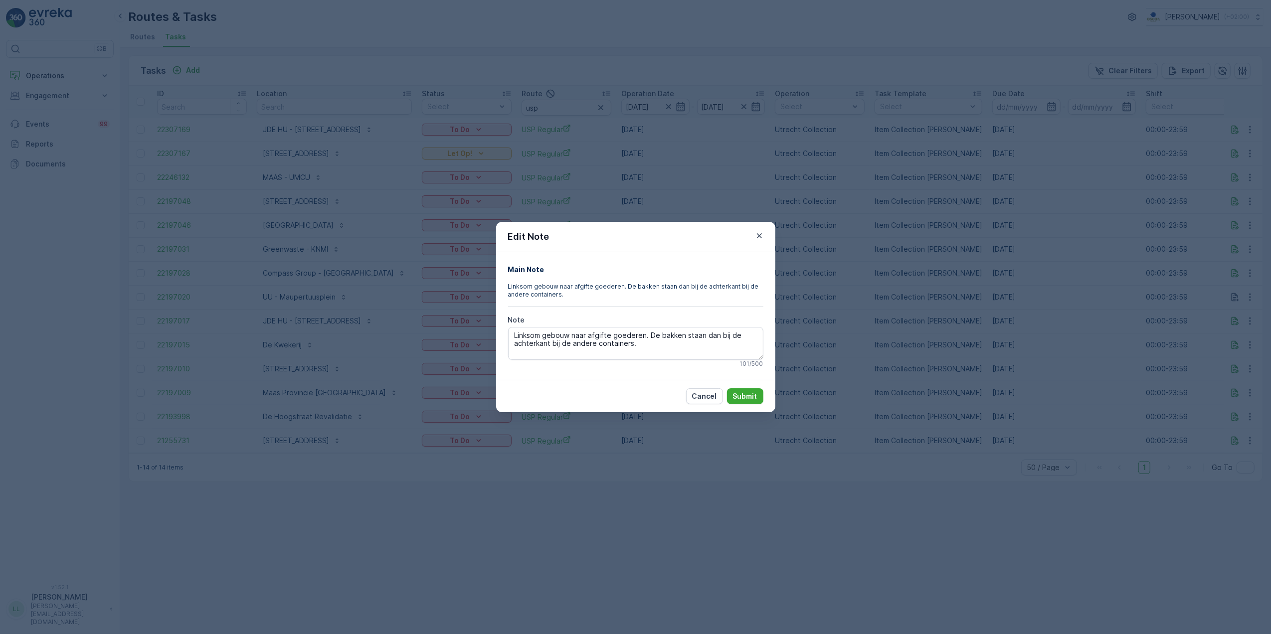
click at [897, 445] on div "Edit Note Main Note Linksom gebouw naar afgifte goederen. De bakken staan dan b…" at bounding box center [635, 317] width 1271 height 634
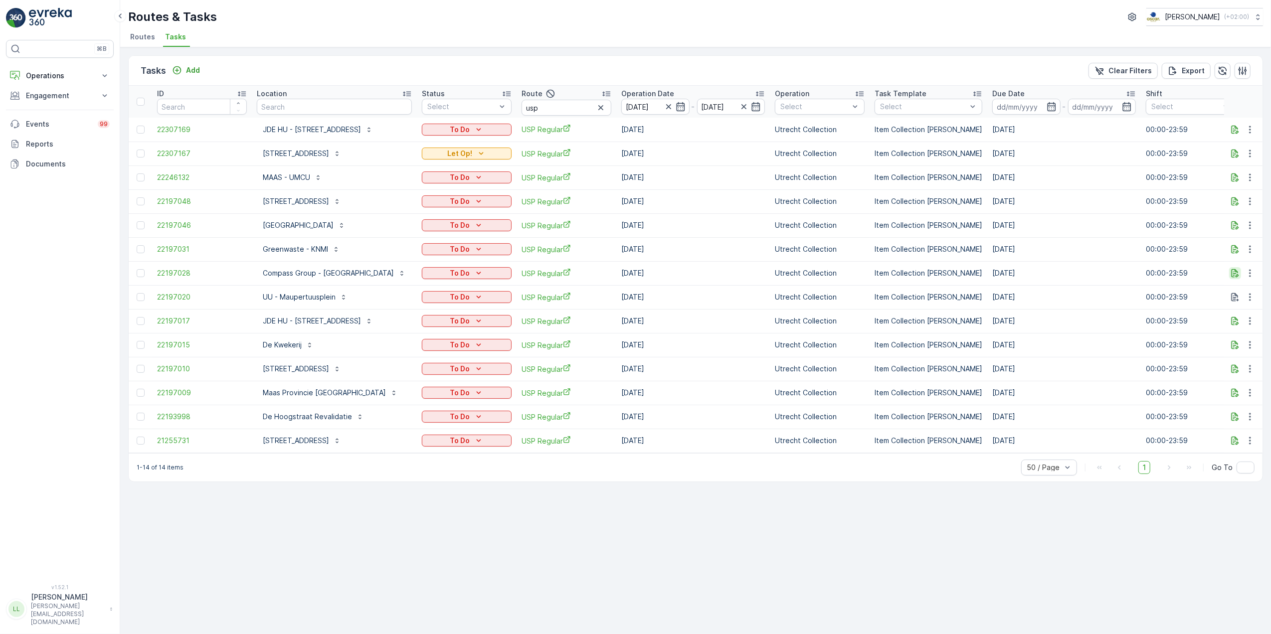
click at [1237, 270] on icon "button" at bounding box center [1235, 273] width 10 height 10
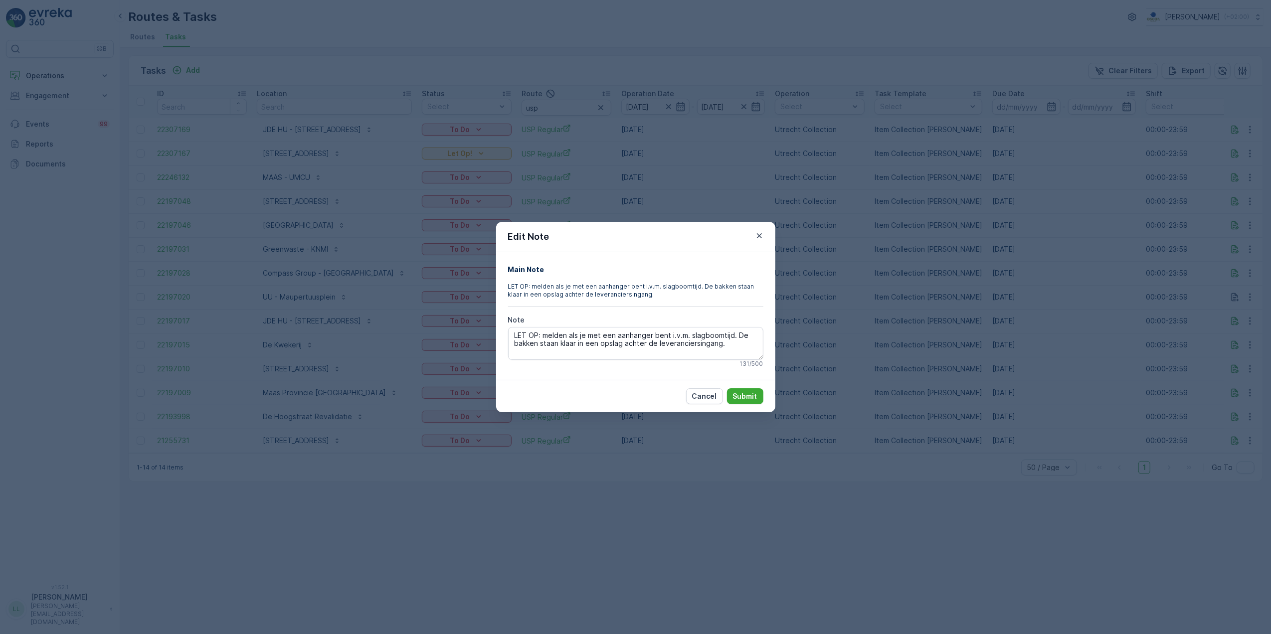
click at [1241, 274] on div "Edit Note Main Note LET OP: melden als je met een aanhanger bent i.v.m. slagboo…" at bounding box center [635, 317] width 1271 height 634
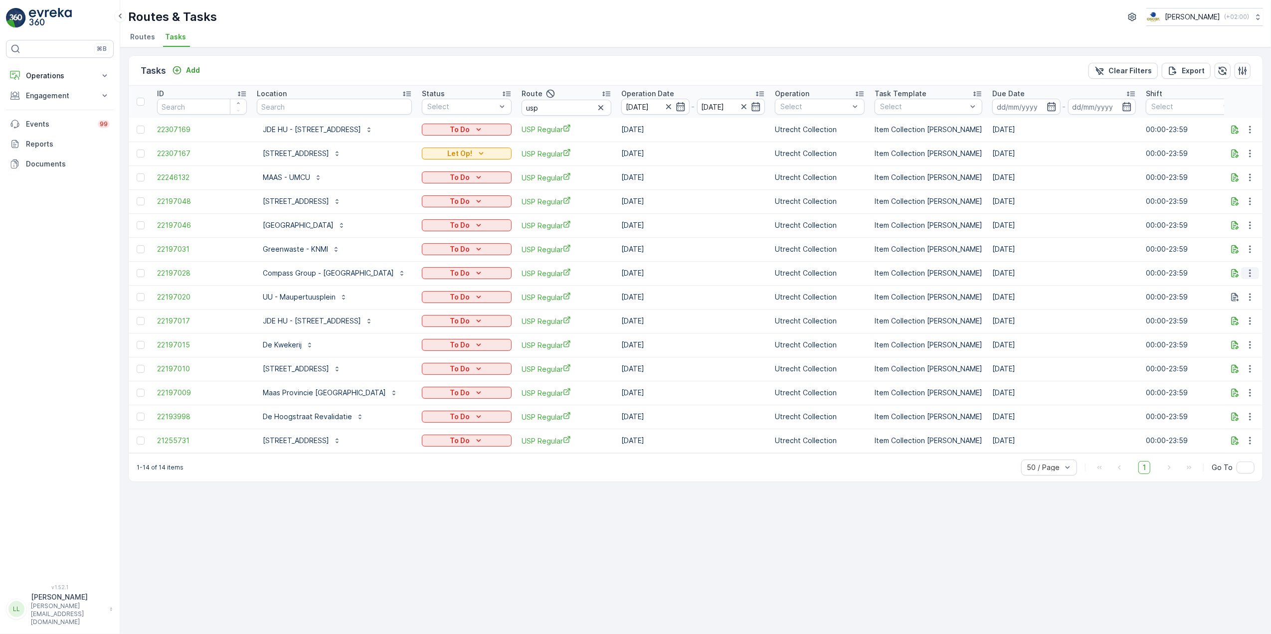
click at [1245, 276] on icon "button" at bounding box center [1250, 273] width 10 height 10
click at [1215, 300] on span "History" at bounding box center [1212, 303] width 24 height 10
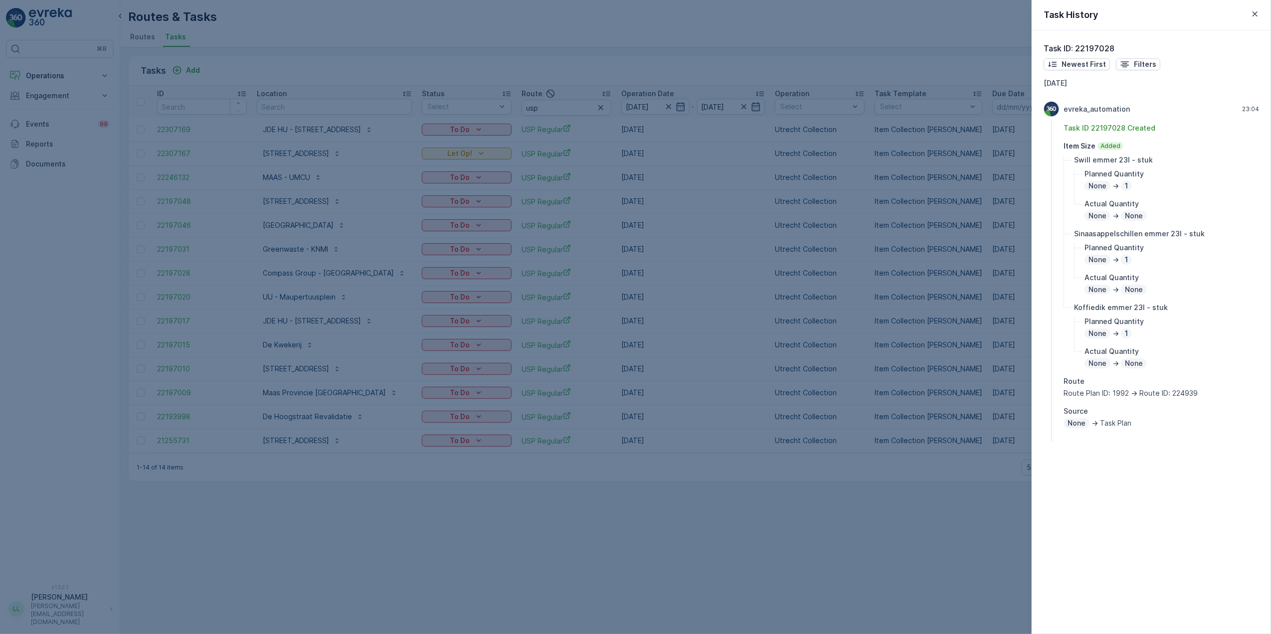
click at [846, 332] on div at bounding box center [635, 317] width 1271 height 634
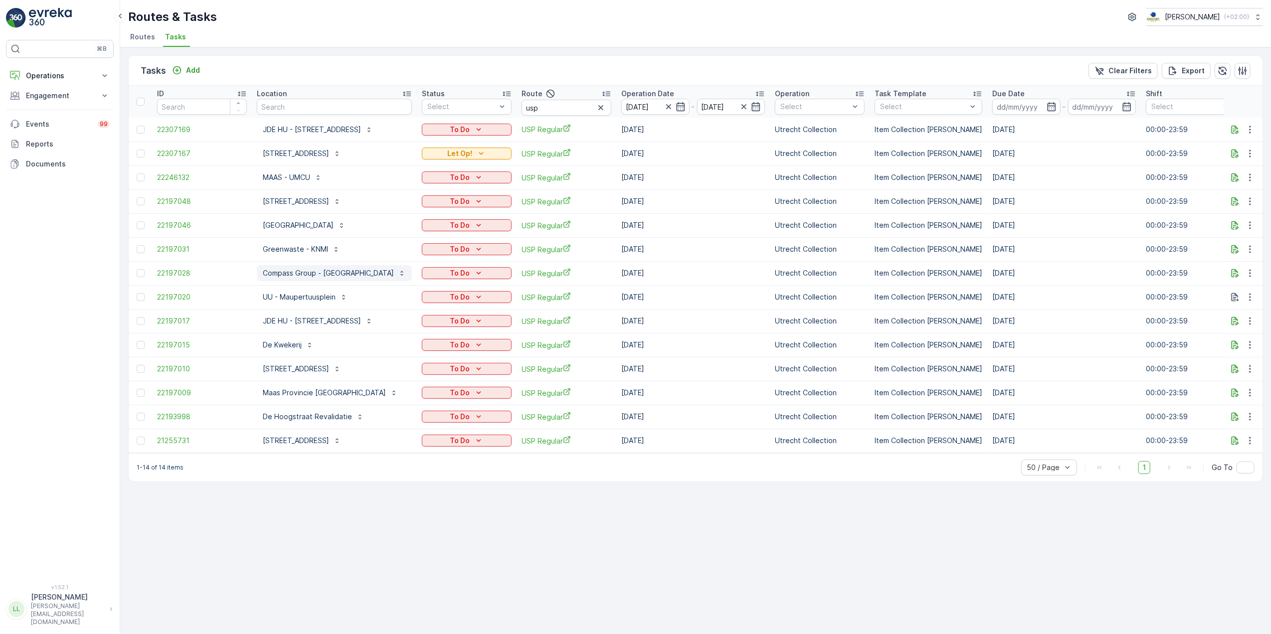
drag, startPoint x: 253, startPoint y: 274, endPoint x: 395, endPoint y: 278, distance: 142.1
click at [395, 278] on td "Compass Group - Stadion Galgenwaard" at bounding box center [334, 273] width 165 height 24
copy p "Compass Group - Stadion Galgenwaard"
click at [328, 537] on div "Tasks Add Clear Filters Export ID Location Status Select Route usp Operation Da…" at bounding box center [695, 340] width 1151 height 587
click at [1251, 298] on icon "button" at bounding box center [1250, 297] width 10 height 10
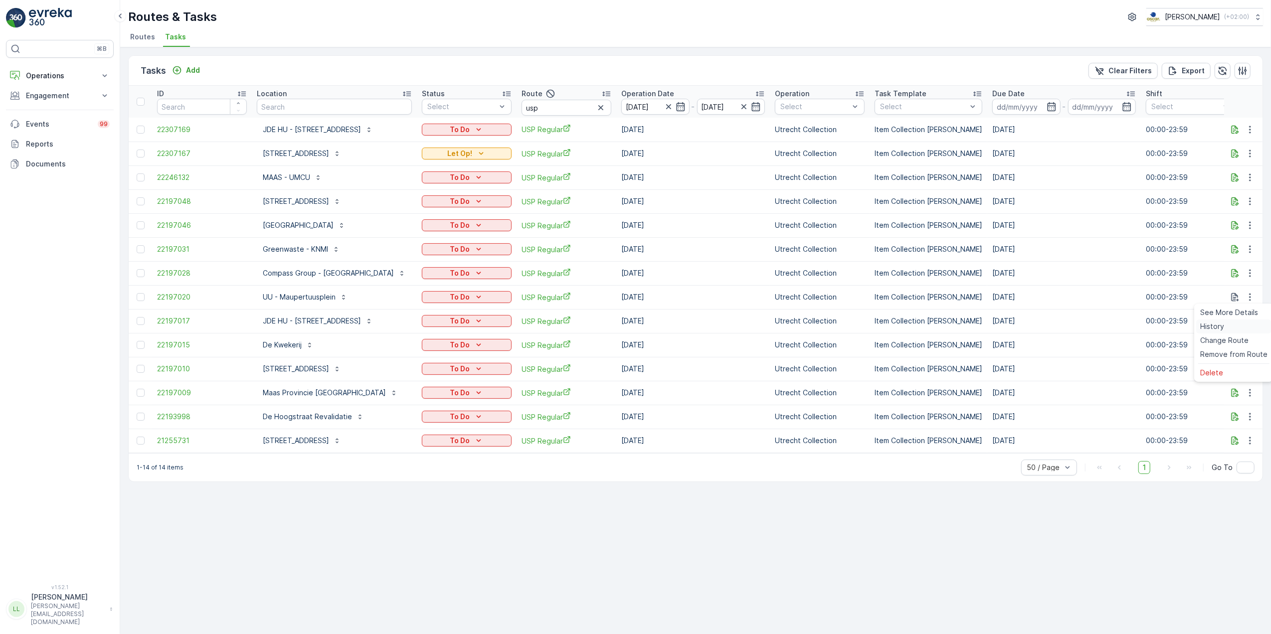
click at [1219, 328] on span "History" at bounding box center [1212, 327] width 24 height 10
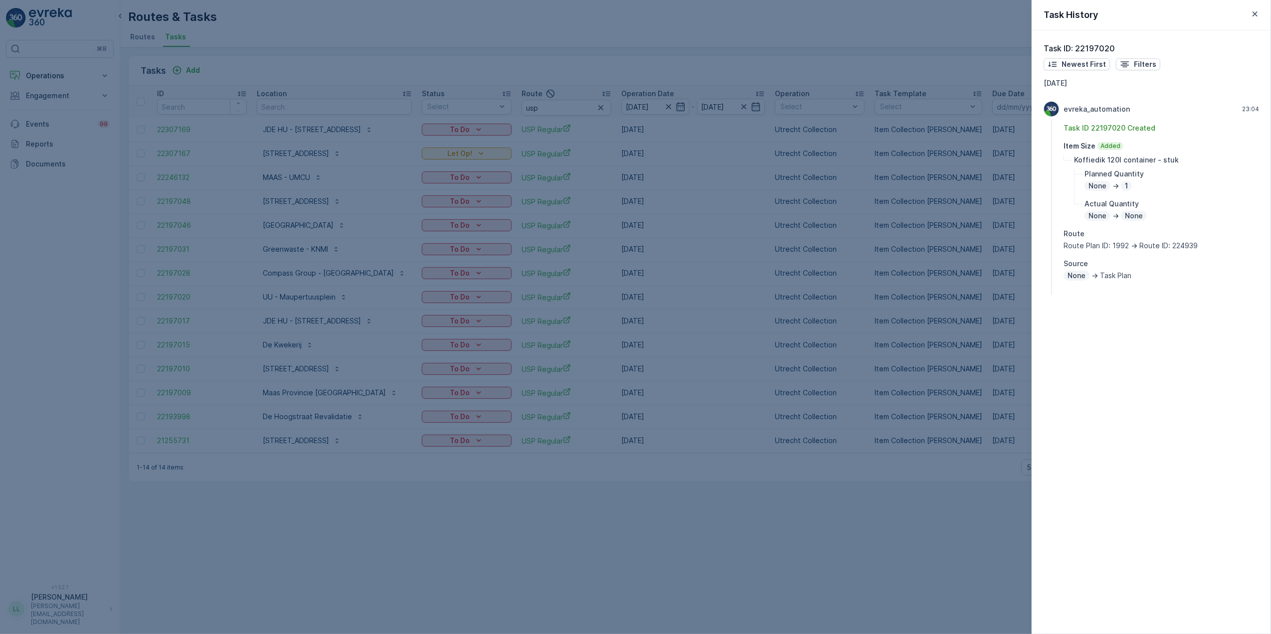
click at [1000, 350] on div at bounding box center [635, 317] width 1271 height 634
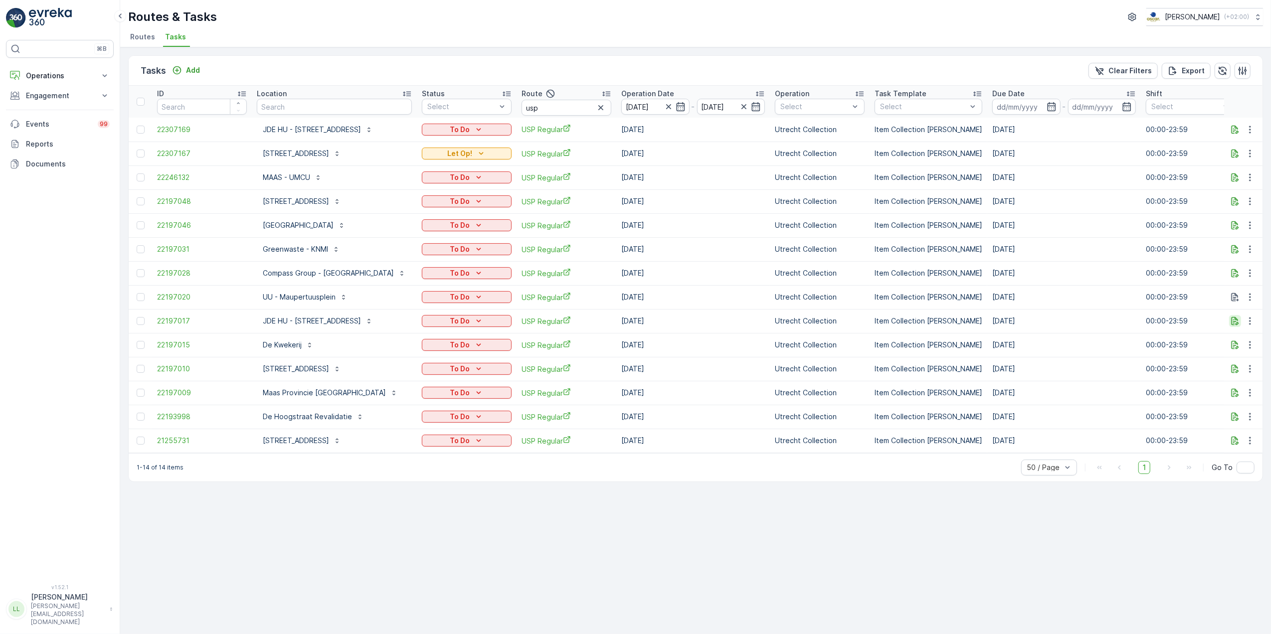
click at [1229, 324] on button "button" at bounding box center [1235, 321] width 12 height 12
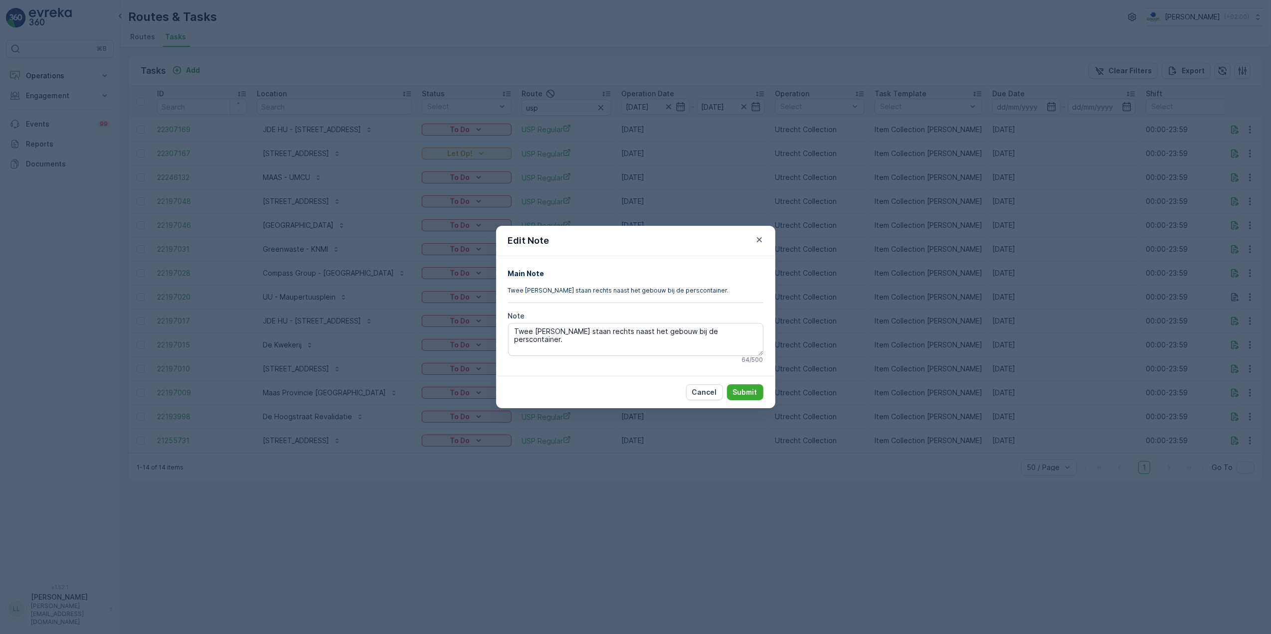
click at [1239, 324] on div "Edit Note Main Note Twee kliko’s staan rechts naast het gebouw bij de persconta…" at bounding box center [635, 317] width 1271 height 634
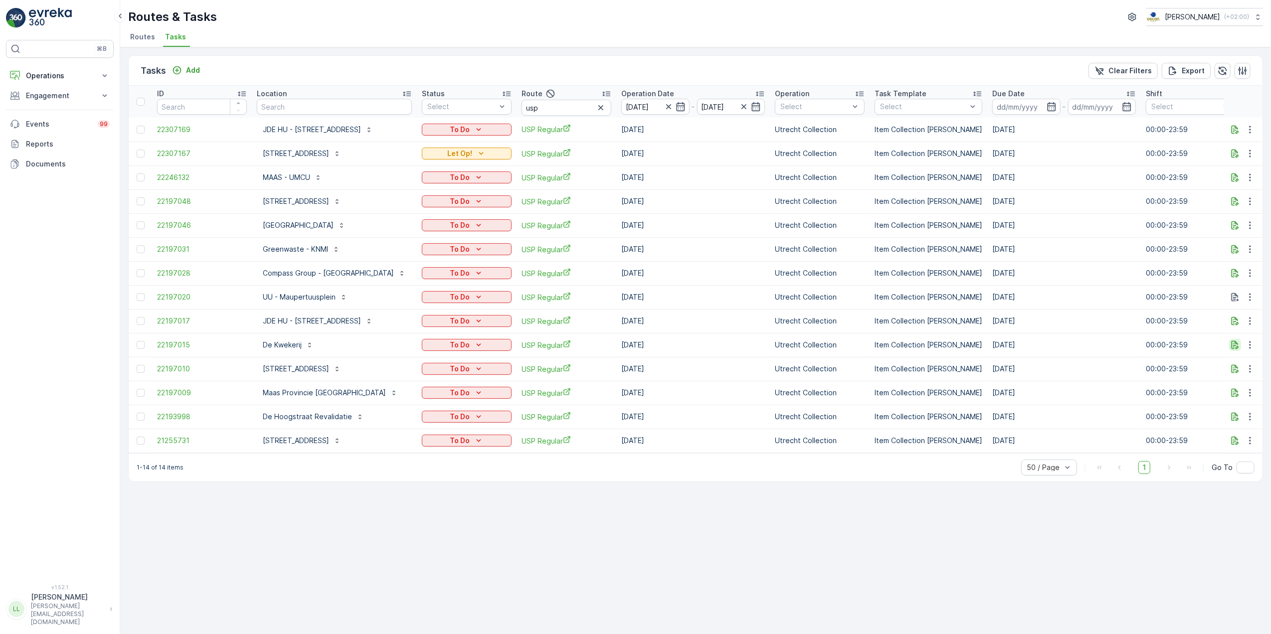
click at [1234, 346] on icon "button" at bounding box center [1235, 345] width 10 height 10
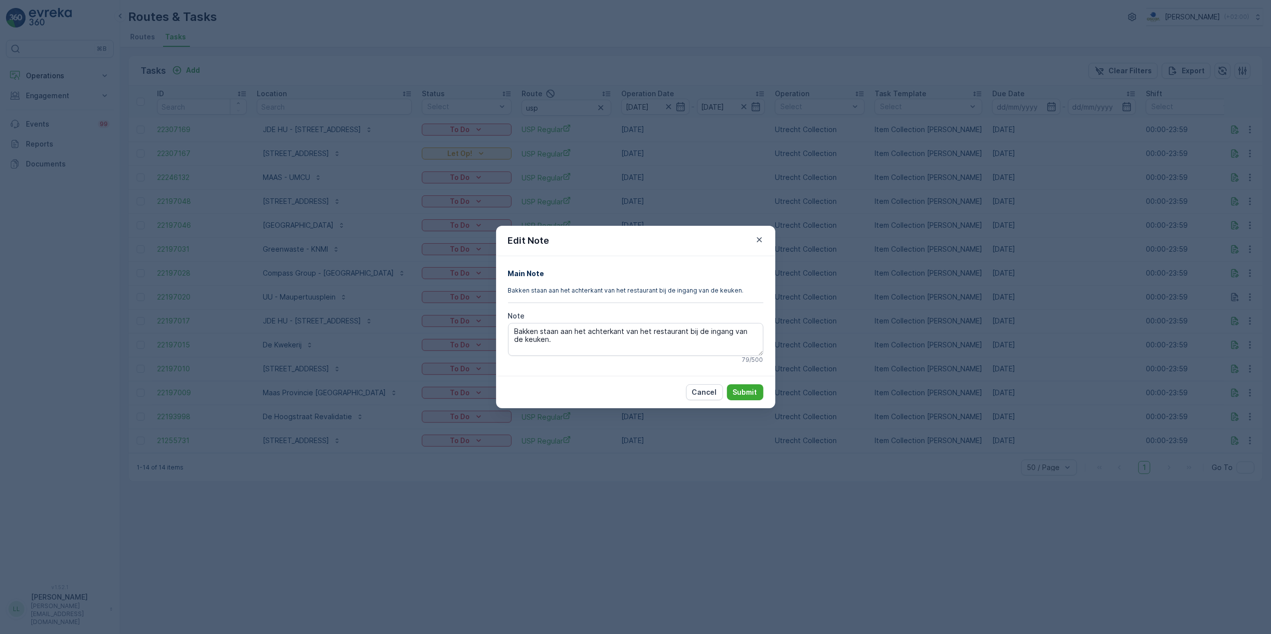
click at [1238, 353] on div "Edit Note Main Note Bakken staan aan het achterkant van het restaurant bij de i…" at bounding box center [635, 317] width 1271 height 634
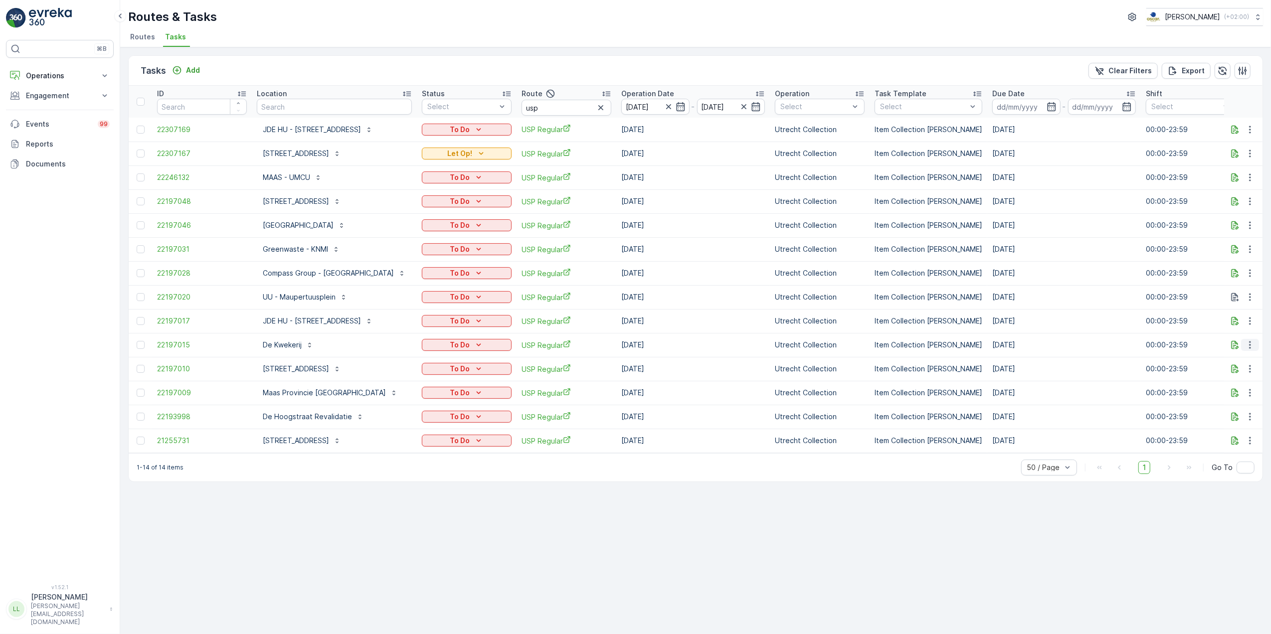
click at [1249, 343] on icon "button" at bounding box center [1250, 345] width 10 height 10
click at [1227, 371] on div "History" at bounding box center [1233, 374] width 75 height 14
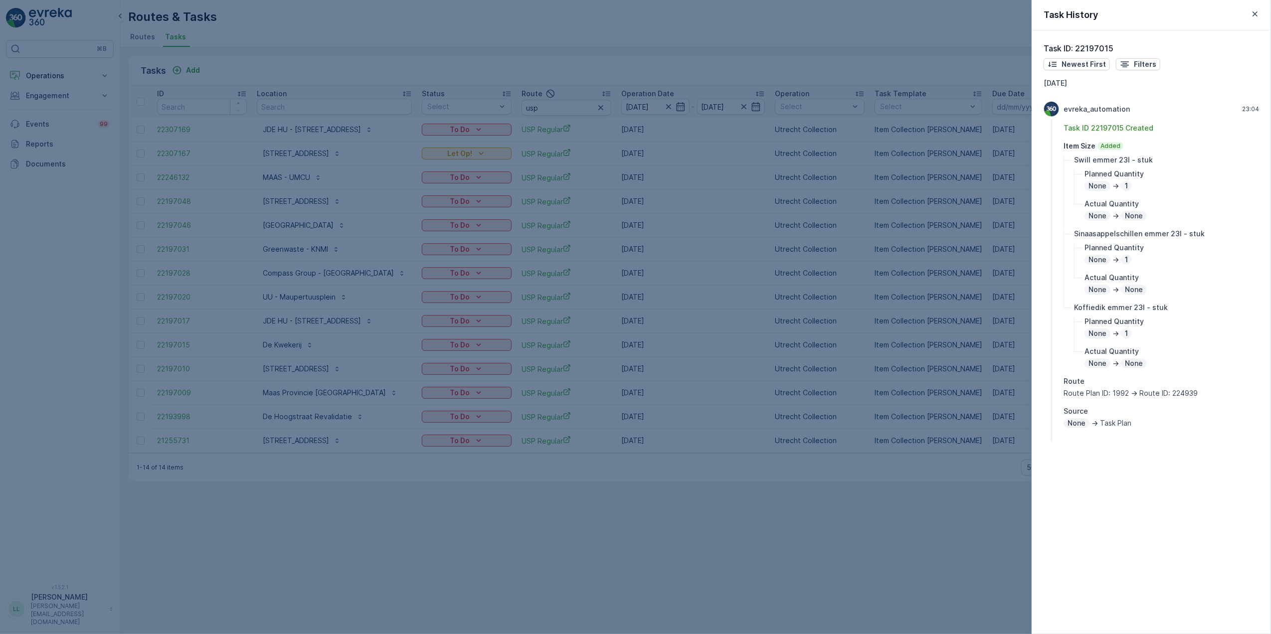
click at [933, 373] on div at bounding box center [635, 317] width 1271 height 634
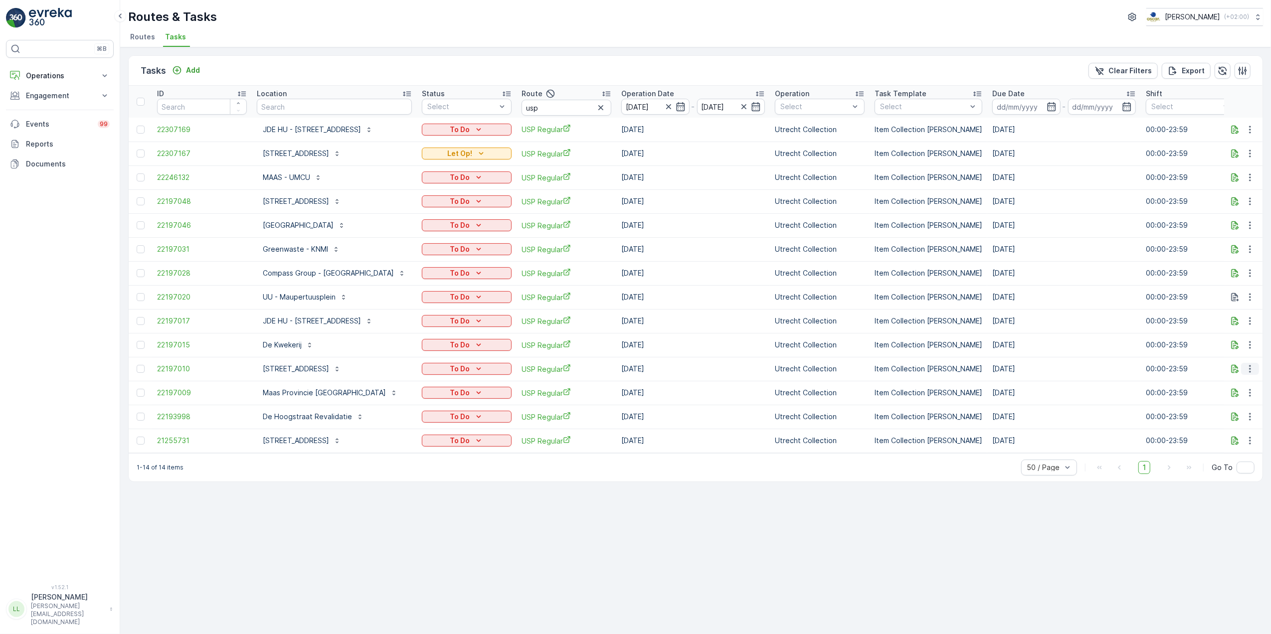
click at [1253, 369] on icon "button" at bounding box center [1250, 369] width 10 height 10
click at [1227, 399] on div "History" at bounding box center [1233, 398] width 75 height 14
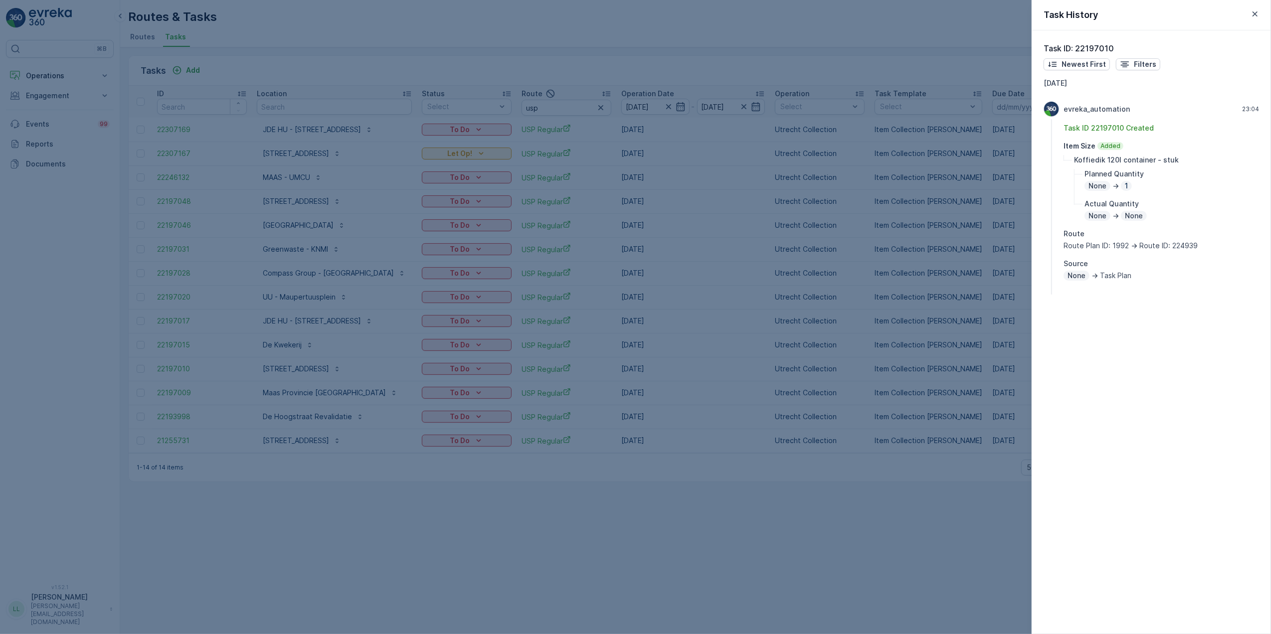
click at [886, 452] on div at bounding box center [635, 317] width 1271 height 634
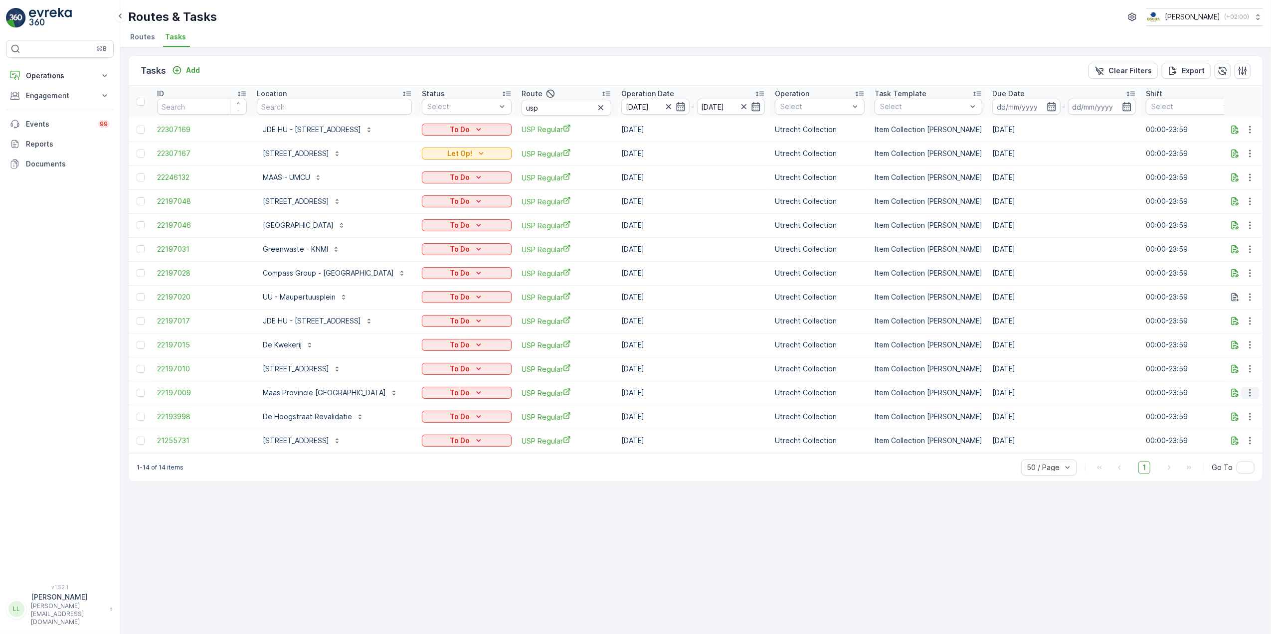
click at [1249, 391] on icon "button" at bounding box center [1250, 393] width 10 height 10
click at [1229, 421] on div "History" at bounding box center [1233, 422] width 75 height 14
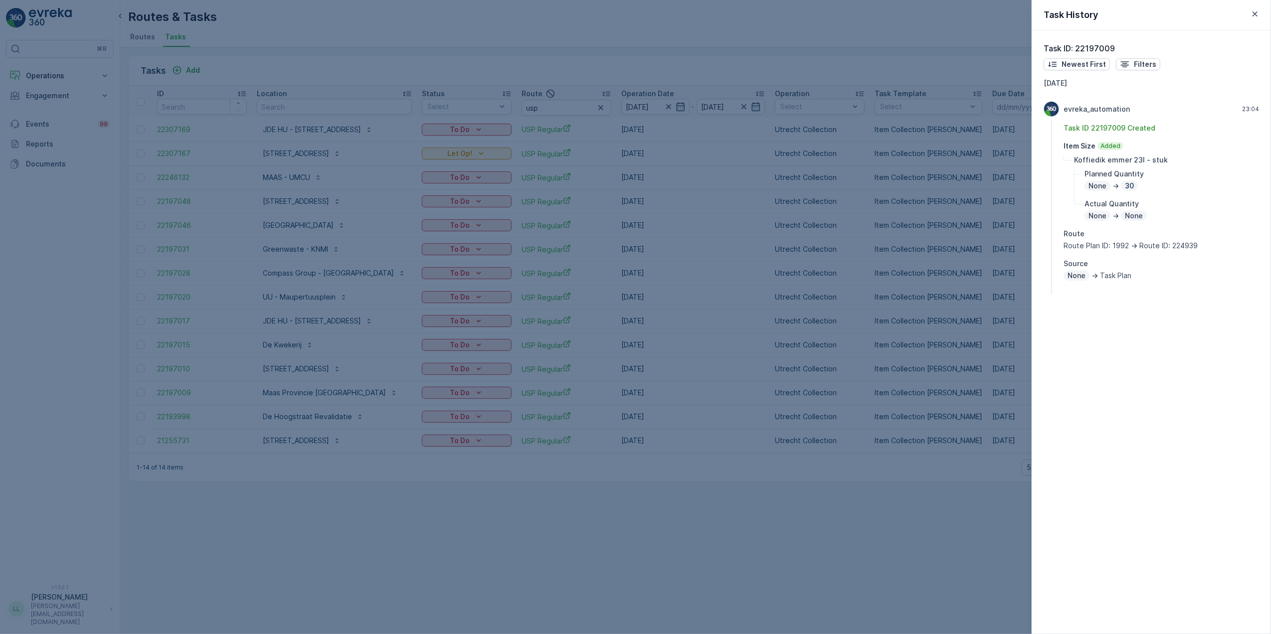
click at [946, 401] on div at bounding box center [635, 317] width 1271 height 634
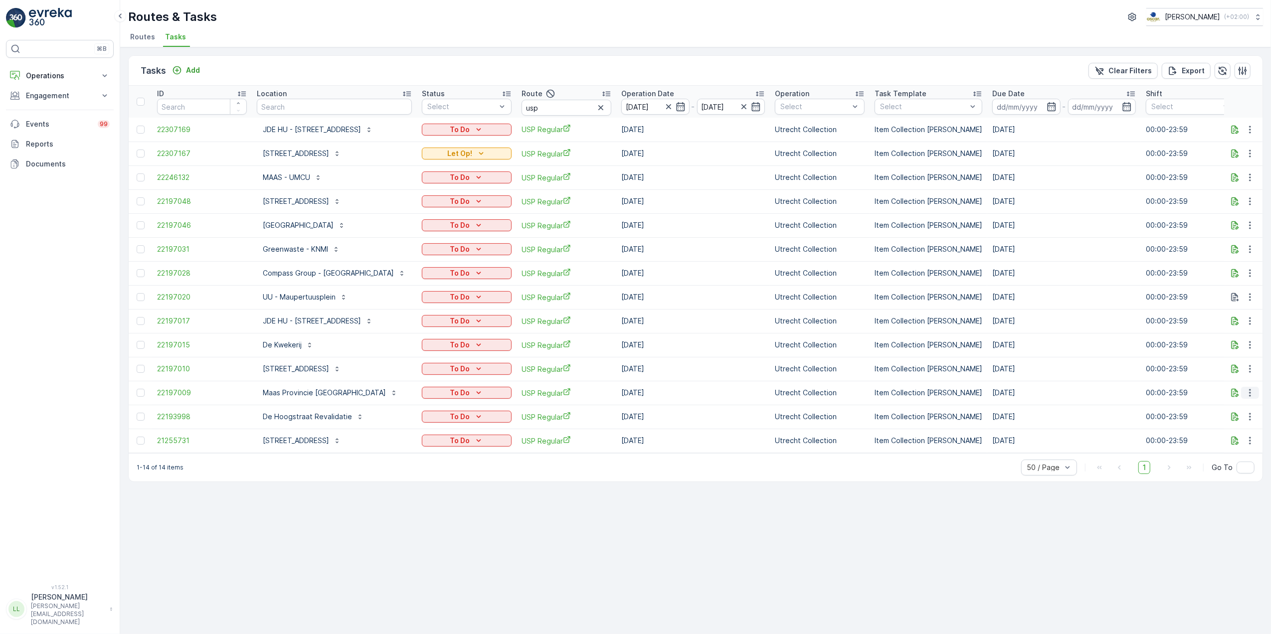
click at [1251, 393] on icon "button" at bounding box center [1250, 393] width 10 height 10
click at [1240, 420] on div "History" at bounding box center [1233, 422] width 75 height 14
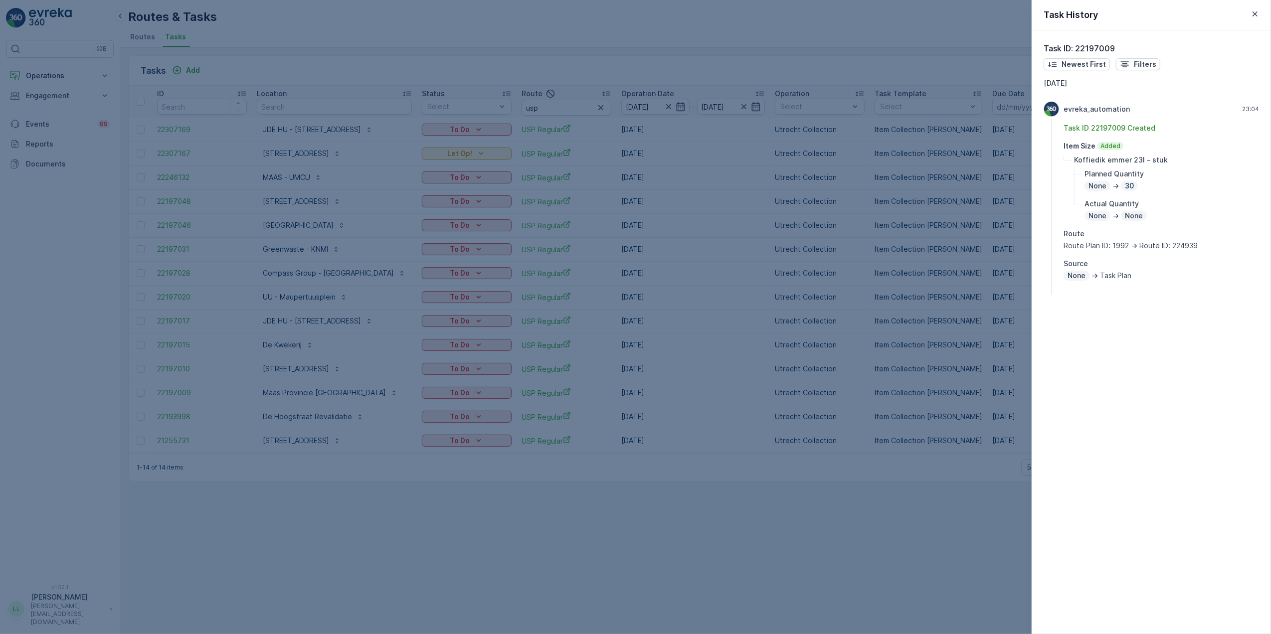
click at [944, 411] on div at bounding box center [635, 317] width 1271 height 634
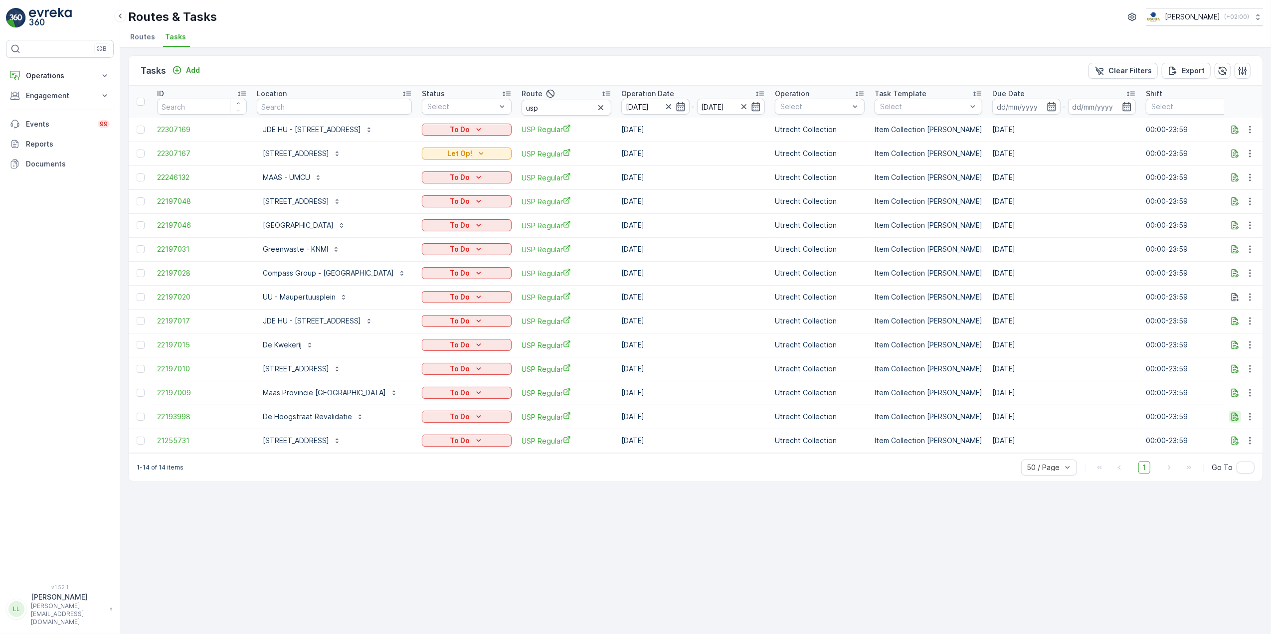
click at [1237, 417] on icon "button" at bounding box center [1234, 417] width 7 height 8
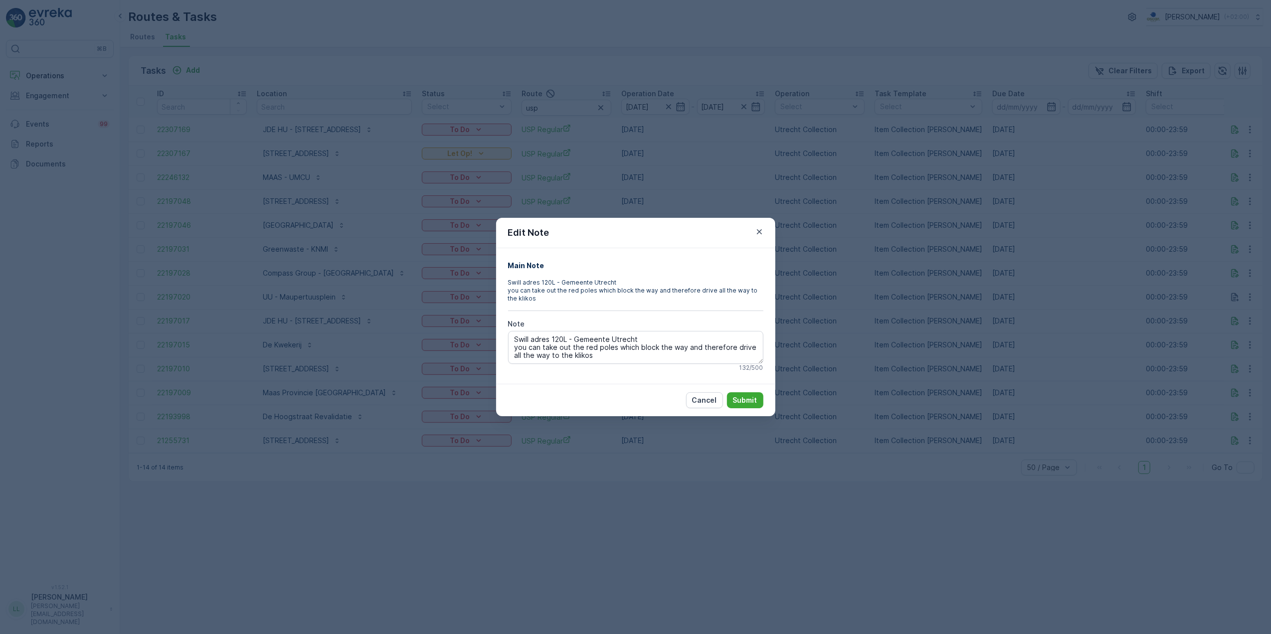
click at [1240, 425] on div "Edit Note Main Note Swill adres 120L - Gemeente Utrecht you can take out the re…" at bounding box center [635, 317] width 1271 height 634
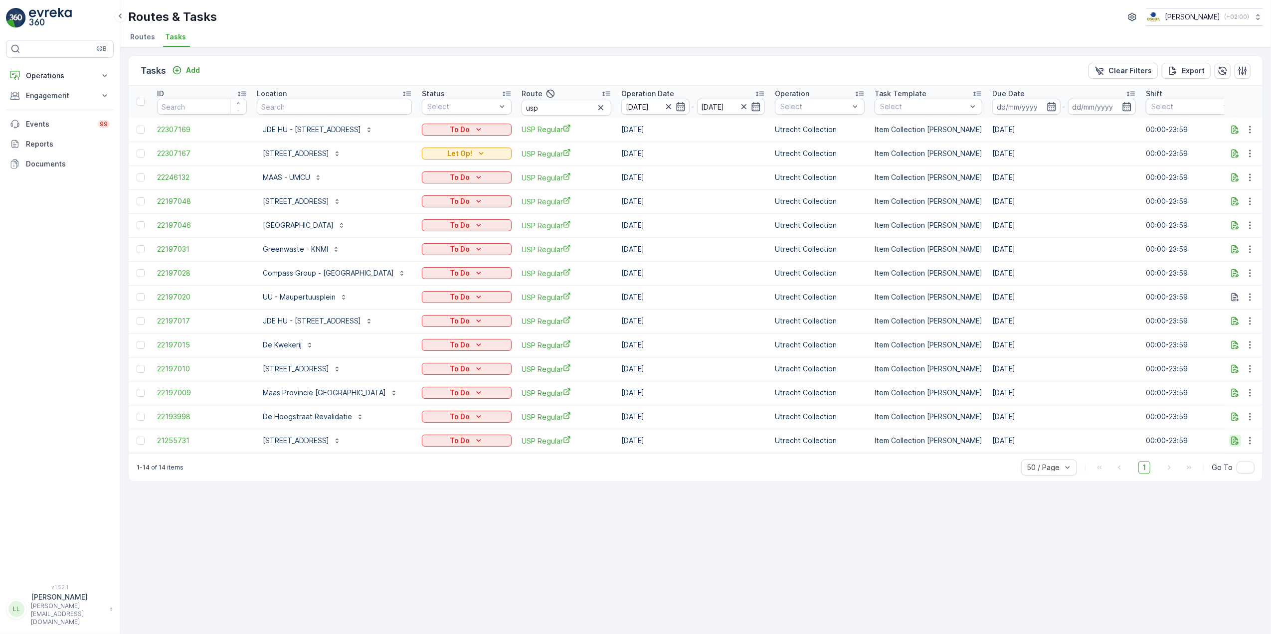
click at [1238, 443] on icon "button" at bounding box center [1235, 441] width 10 height 10
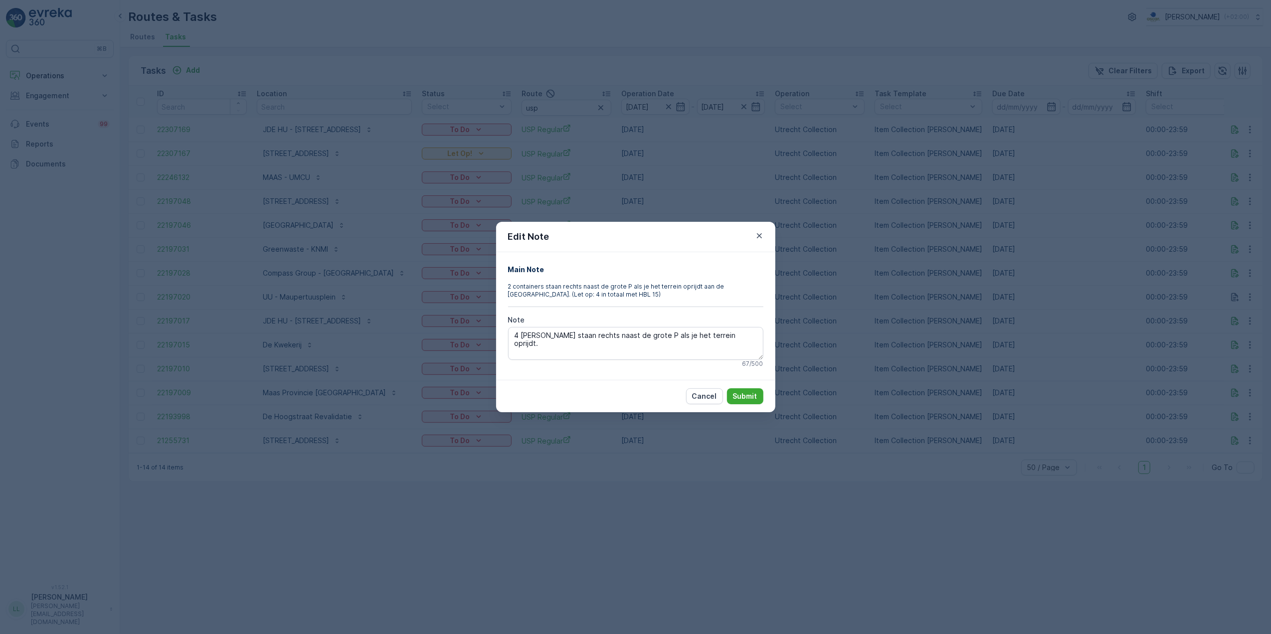
click at [1099, 486] on div "Edit Note Main Note 2 containers staan rechts naast de grote P als je het terre…" at bounding box center [635, 317] width 1271 height 634
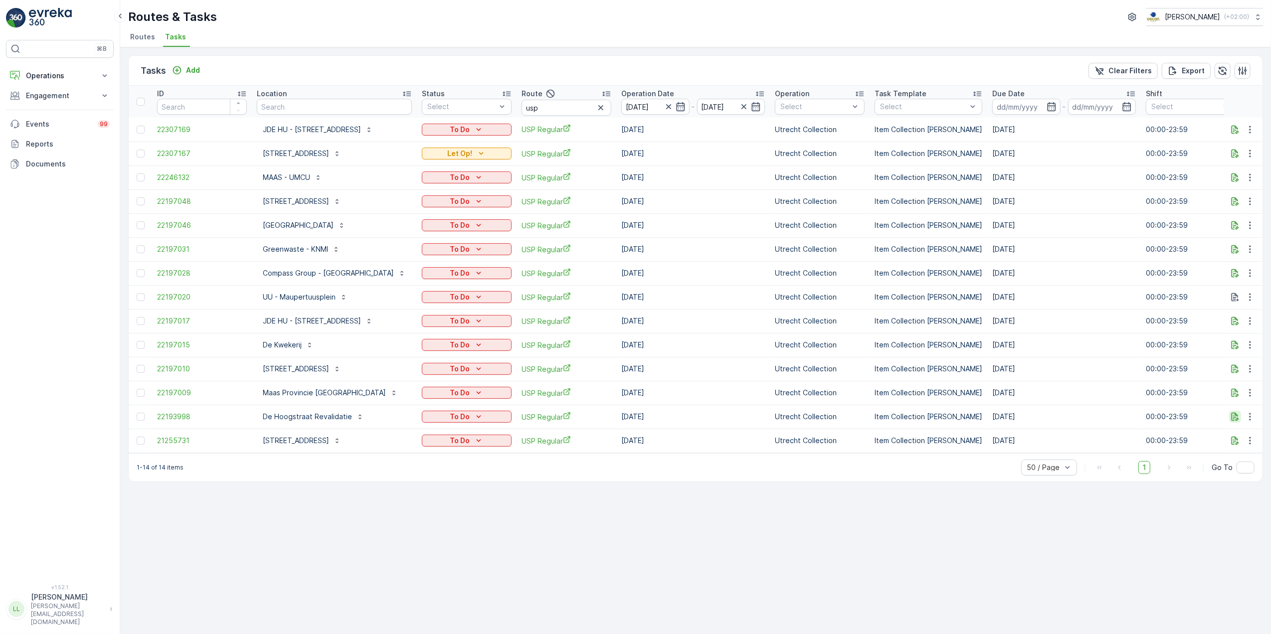
click at [1237, 416] on icon "button" at bounding box center [1234, 417] width 7 height 8
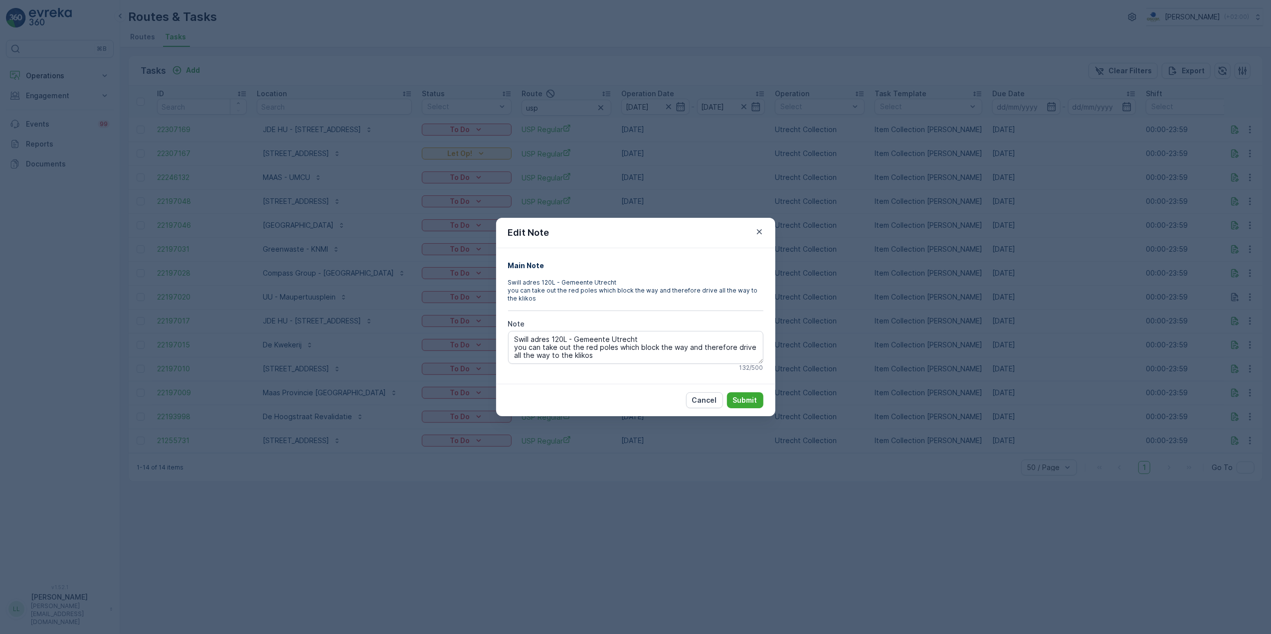
click at [1237, 419] on div "Edit Note Main Note Swill adres 120L - Gemeente Utrecht you can take out the re…" at bounding box center [635, 317] width 1271 height 634
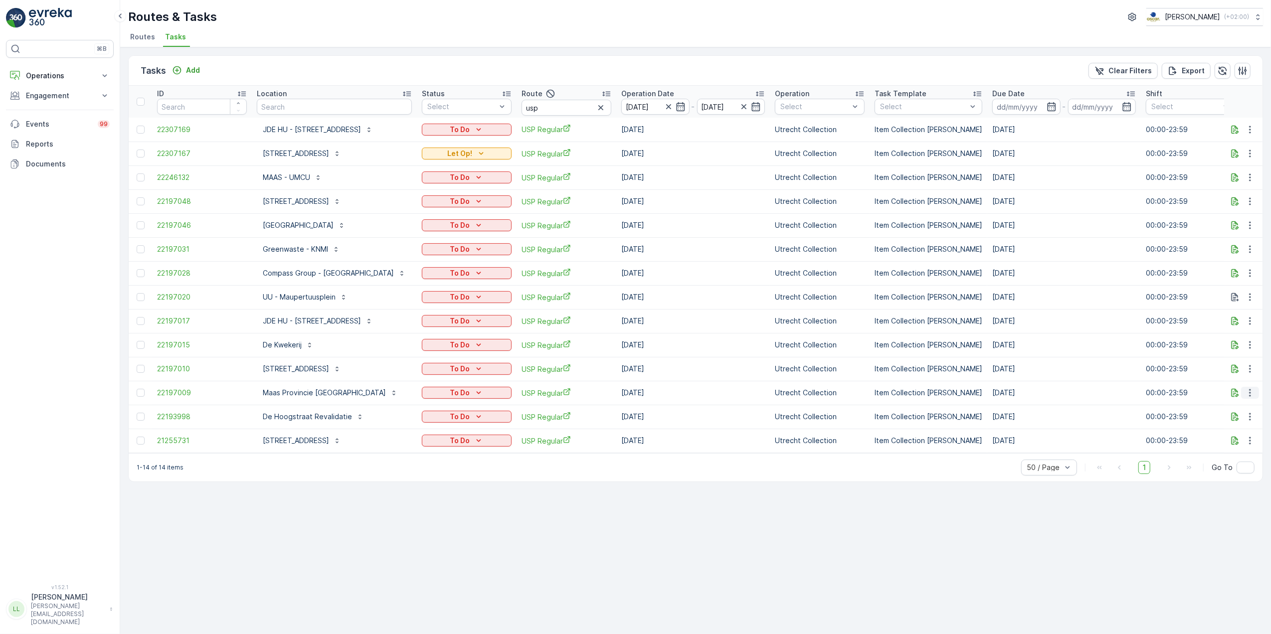
click at [1251, 388] on icon "button" at bounding box center [1250, 393] width 10 height 10
click at [1227, 423] on div "History" at bounding box center [1233, 422] width 75 height 14
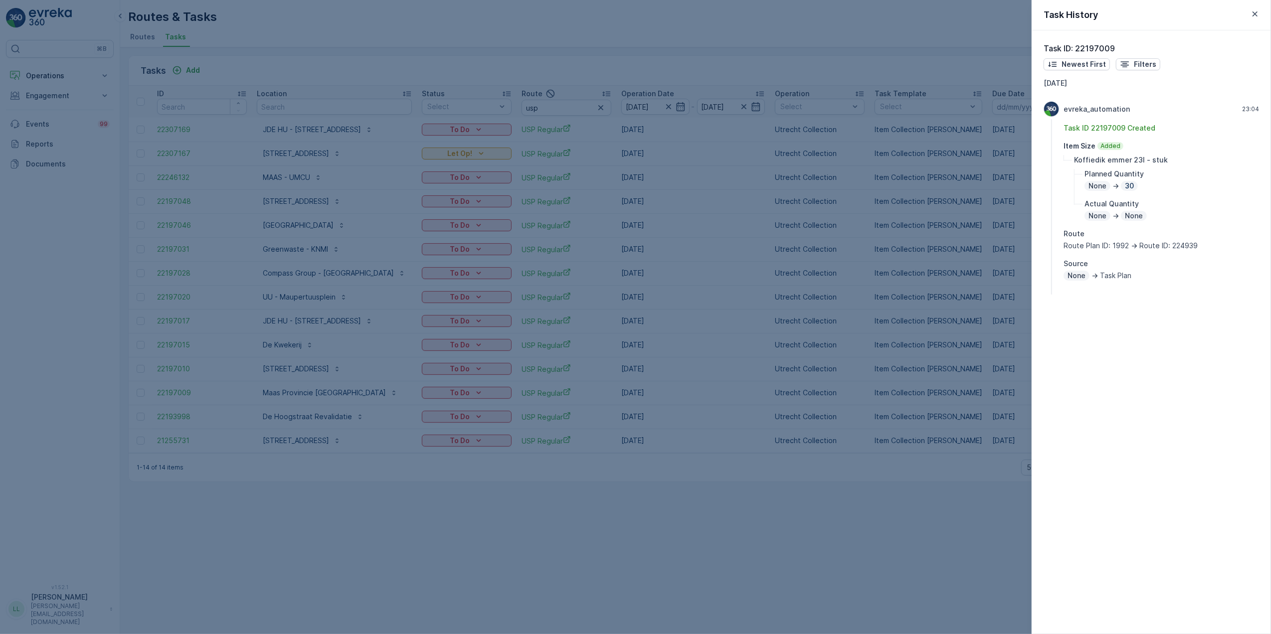
click at [975, 368] on div at bounding box center [635, 317] width 1271 height 634
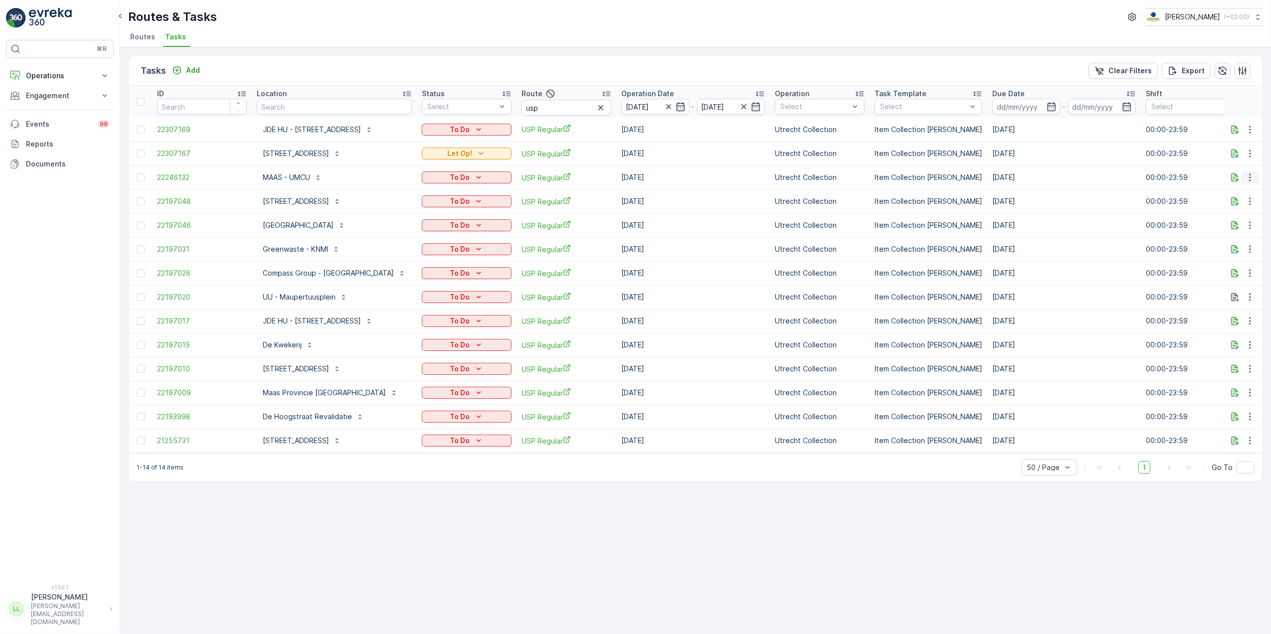
click at [1249, 180] on icon "button" at bounding box center [1249, 177] width 1 height 7
click at [1240, 206] on div "History" at bounding box center [1233, 207] width 75 height 14
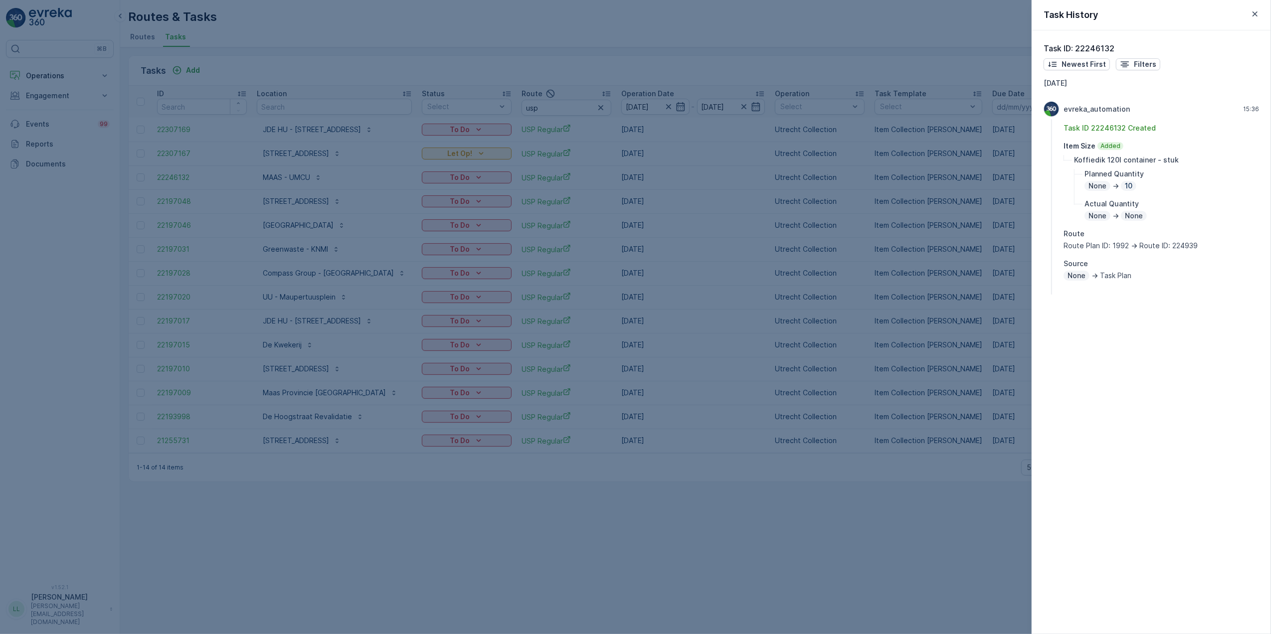
click at [970, 282] on div at bounding box center [635, 317] width 1271 height 634
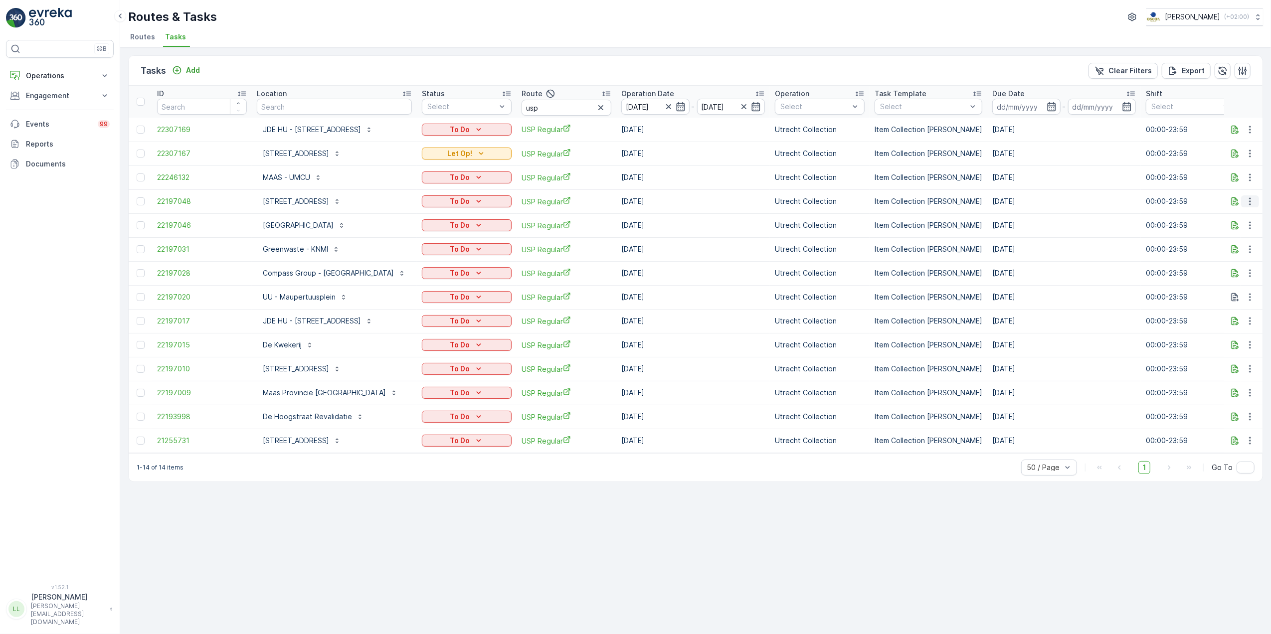
click at [1249, 204] on icon "button" at bounding box center [1249, 201] width 1 height 7
click at [1236, 232] on div "History" at bounding box center [1233, 231] width 75 height 14
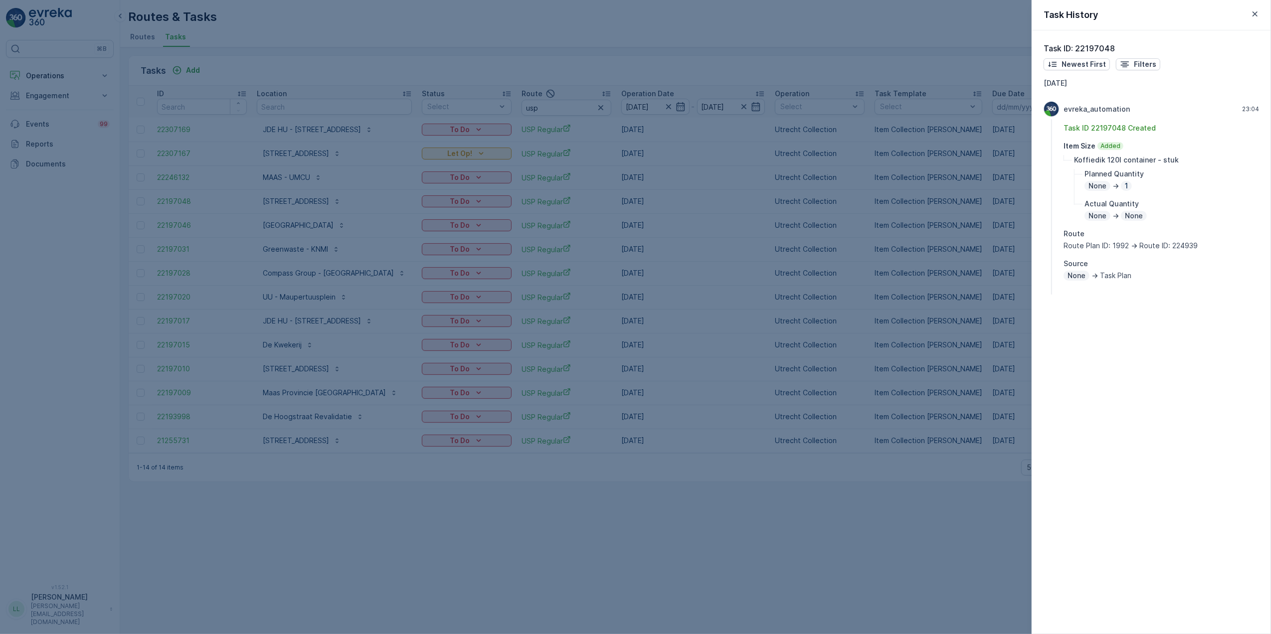
click at [948, 285] on div at bounding box center [635, 317] width 1271 height 634
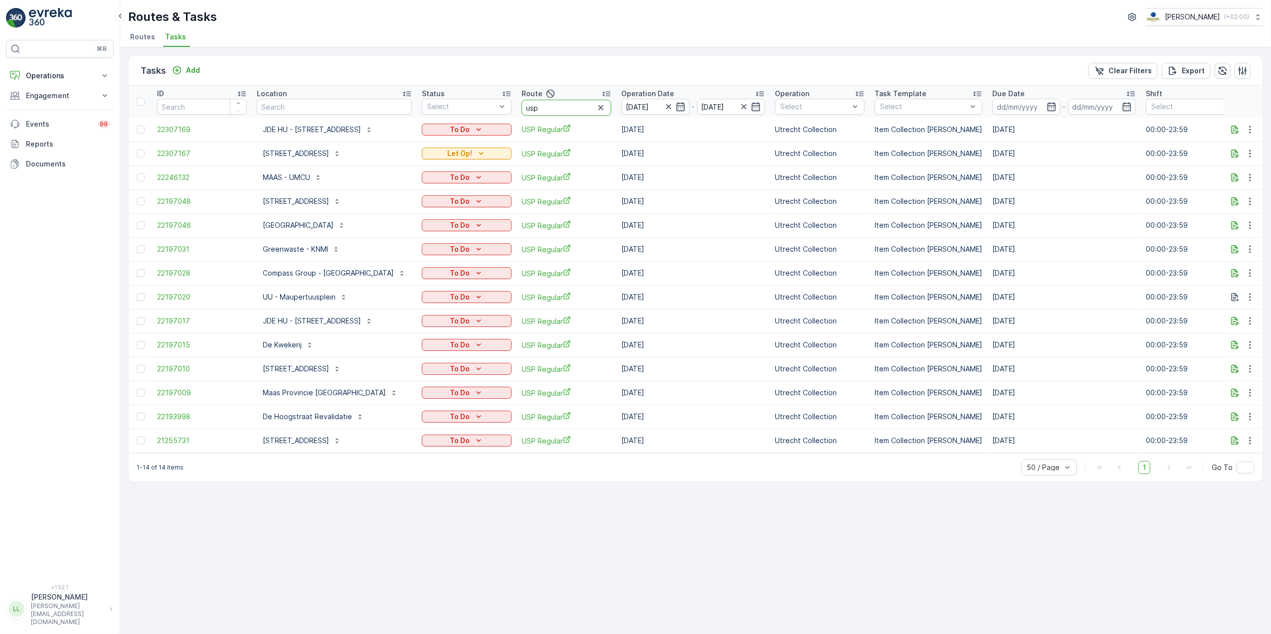
drag, startPoint x: 543, startPoint y: 110, endPoint x: 513, endPoint y: 114, distance: 30.2
click at [513, 114] on tr "ID Location Status Select Route usp Operation Date 10.10.2025 - 10.10.2025 Oper…" at bounding box center [930, 102] width 1603 height 32
type input "over"
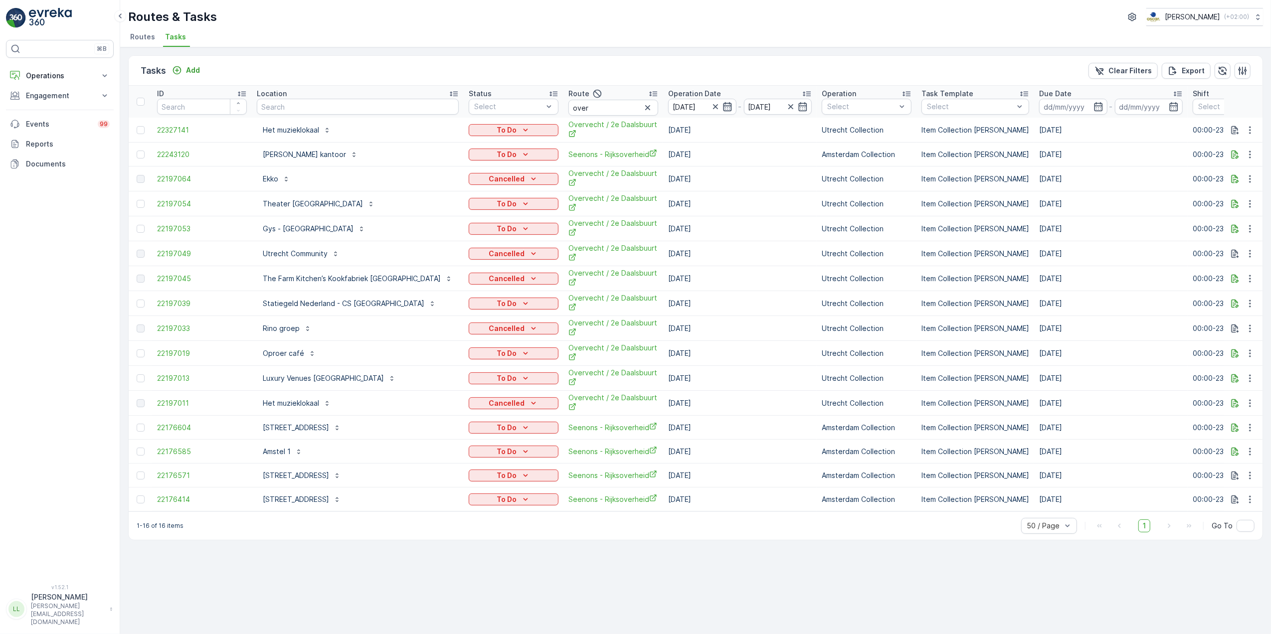
click at [722, 110] on icon "button" at bounding box center [727, 107] width 10 height 10
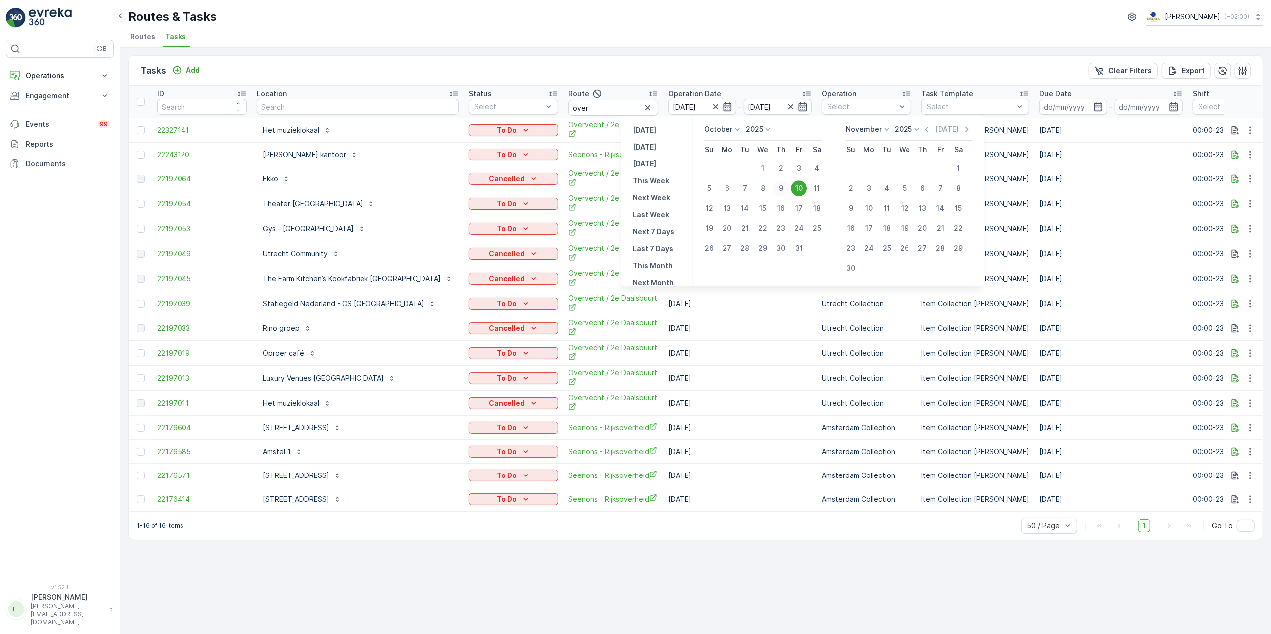
click at [782, 182] on div "9" at bounding box center [781, 188] width 16 height 16
type input "[DATE]"
click at [782, 182] on div "9" at bounding box center [781, 188] width 16 height 16
type input "[DATE]"
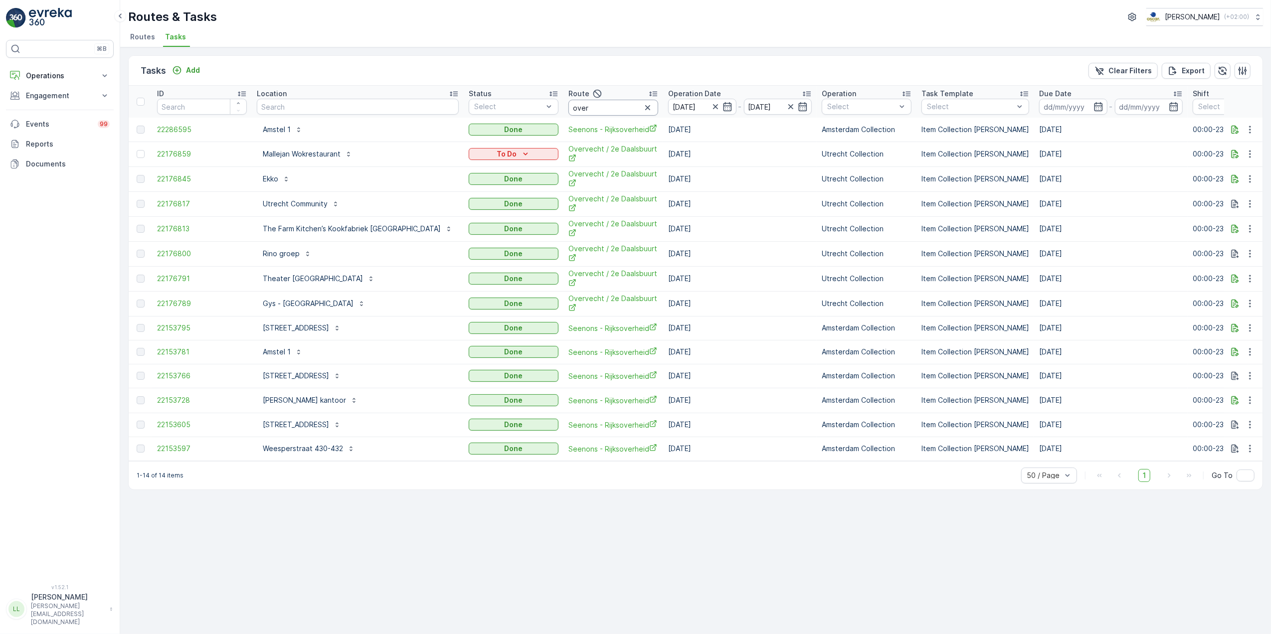
click at [568, 108] on input "over" at bounding box center [613, 108] width 90 height 16
type input "overvec"
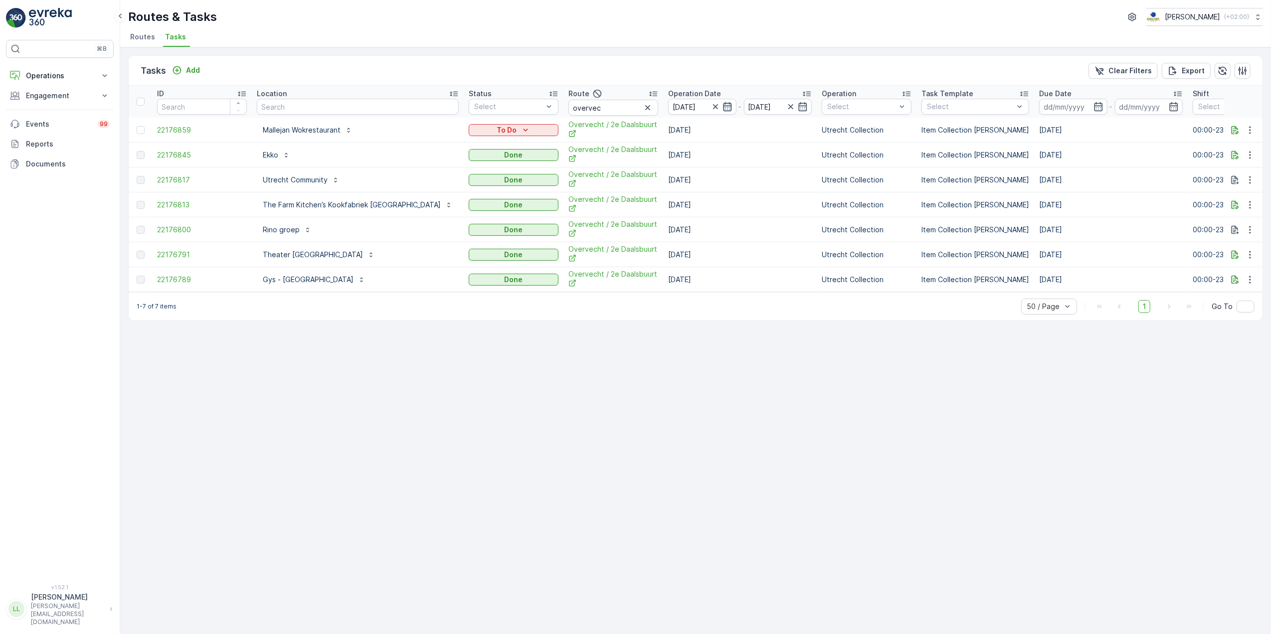
click at [722, 110] on icon "button" at bounding box center [727, 107] width 10 height 10
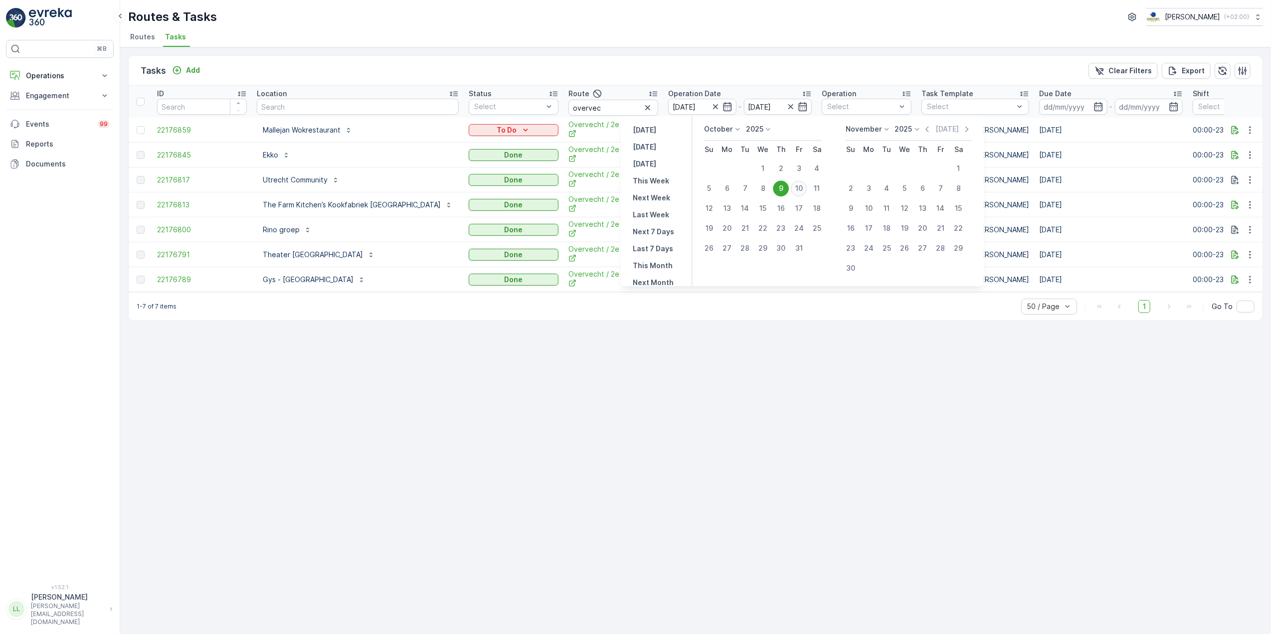
click at [802, 188] on div "10" at bounding box center [799, 188] width 16 height 16
type input "[DATE]"
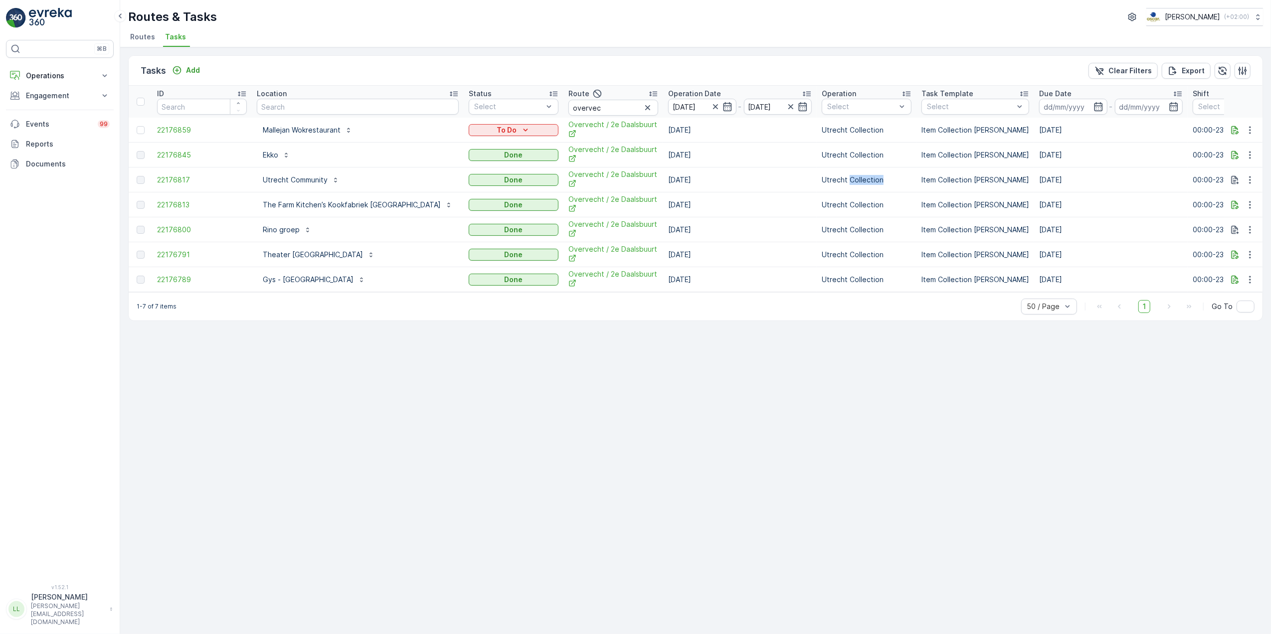
click at [817, 188] on td "Utrecht Collection" at bounding box center [867, 180] width 100 height 25
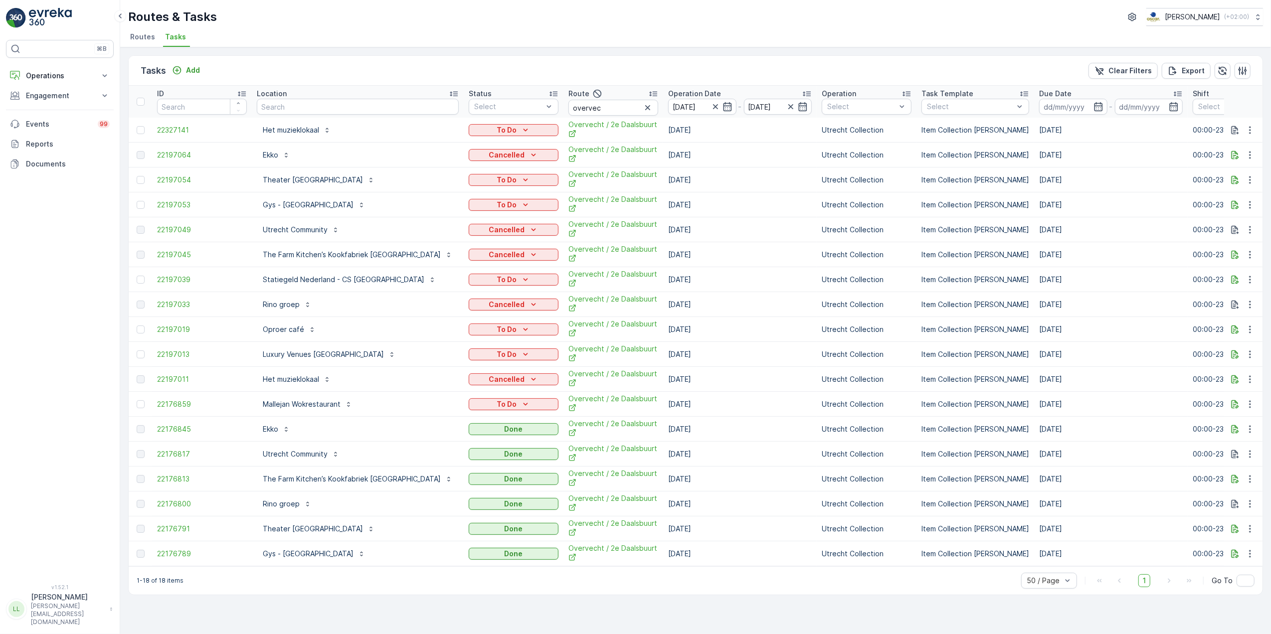
drag, startPoint x: 802, startPoint y: 188, endPoint x: 708, endPoint y: 70, distance: 151.2
click at [708, 70] on div "Tasks Add Clear Filters Export" at bounding box center [696, 71] width 1134 height 30
click at [573, 104] on input "overvec" at bounding box center [613, 108] width 90 height 16
click at [710, 107] on icon "button" at bounding box center [715, 107] width 10 height 10
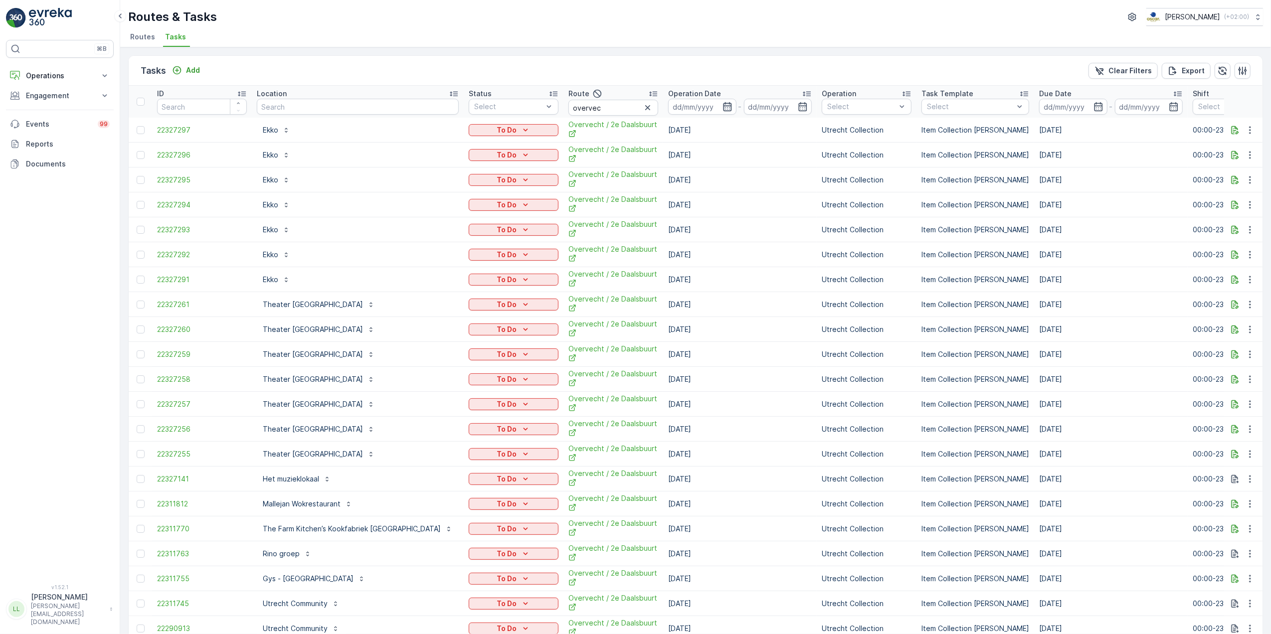
click at [722, 106] on icon "button" at bounding box center [727, 107] width 10 height 10
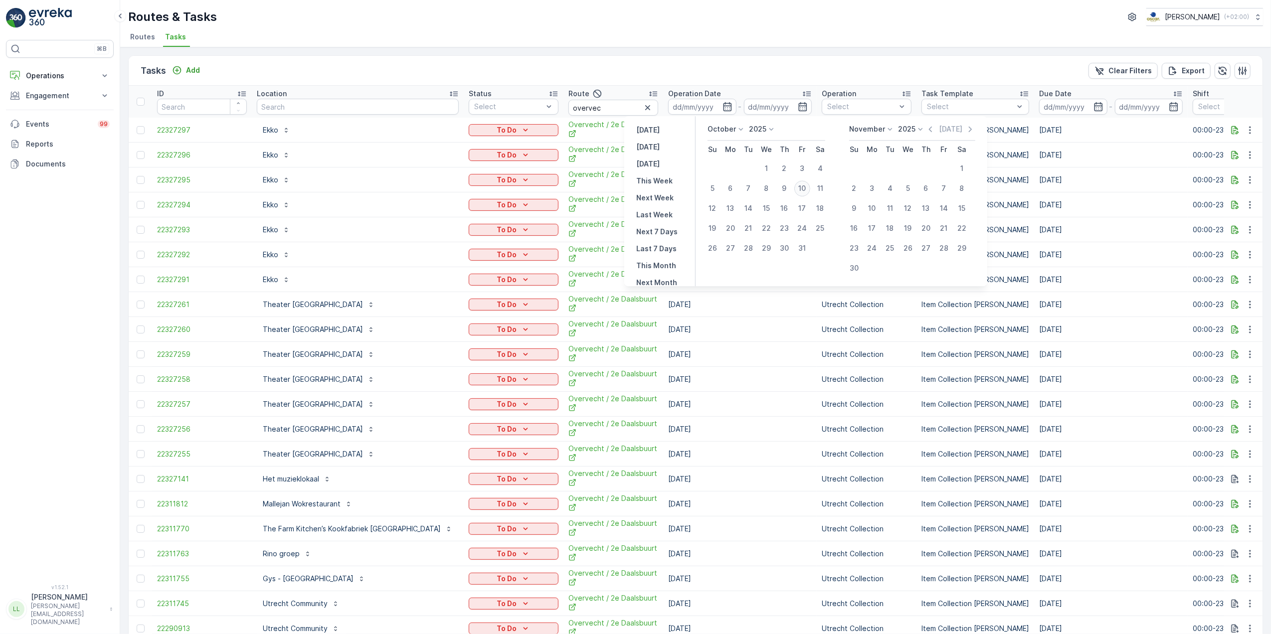
click at [797, 190] on div "10" at bounding box center [802, 188] width 16 height 16
type input "[DATE]"
click at [798, 189] on div "10" at bounding box center [802, 188] width 16 height 16
type input "[DATE]"
click at [798, 189] on div "10" at bounding box center [802, 188] width 16 height 16
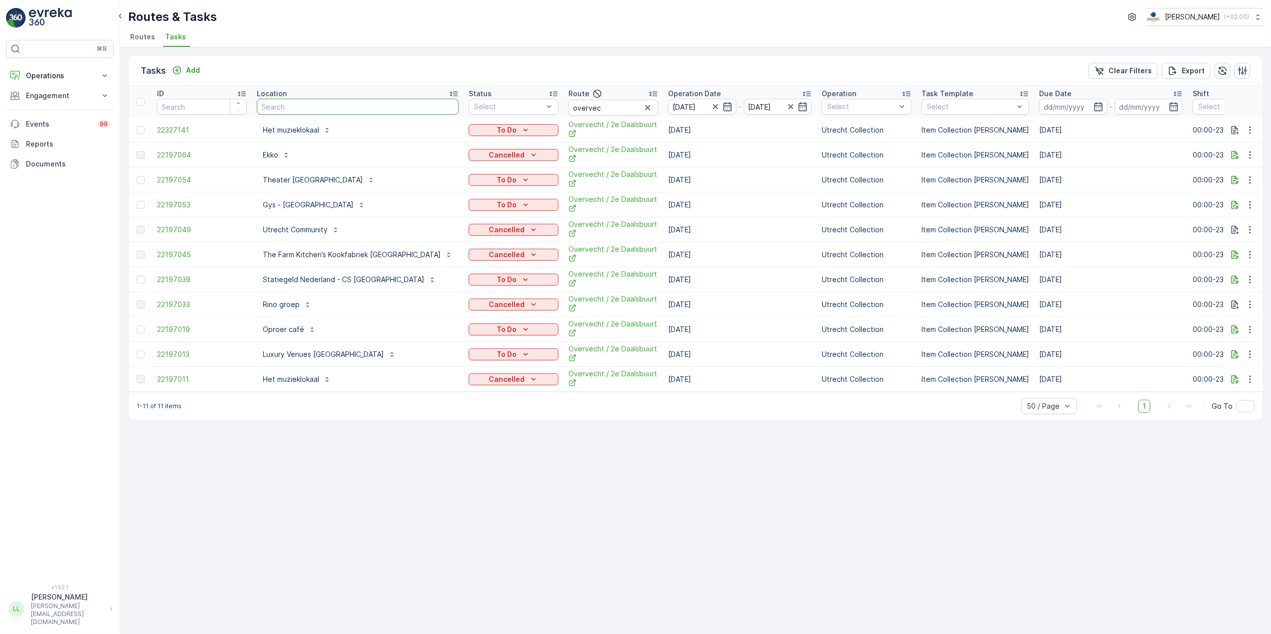
click at [332, 100] on input "text" at bounding box center [358, 107] width 202 height 16
type input "mal"
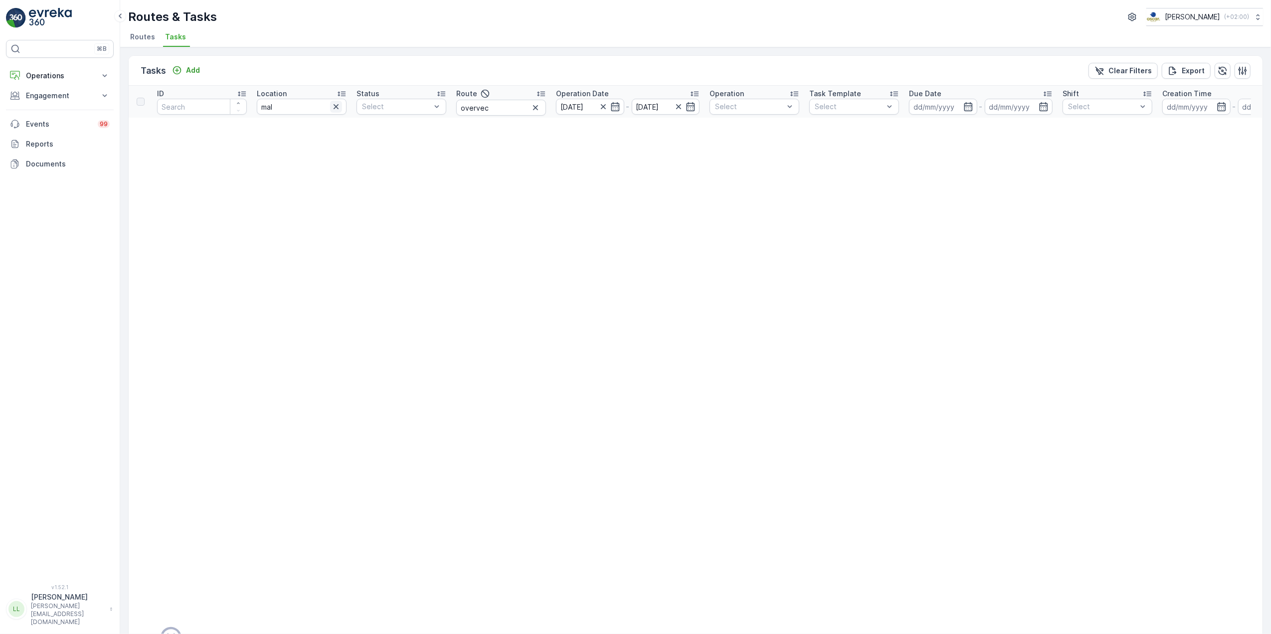
click at [335, 109] on icon "button" at bounding box center [336, 107] width 10 height 10
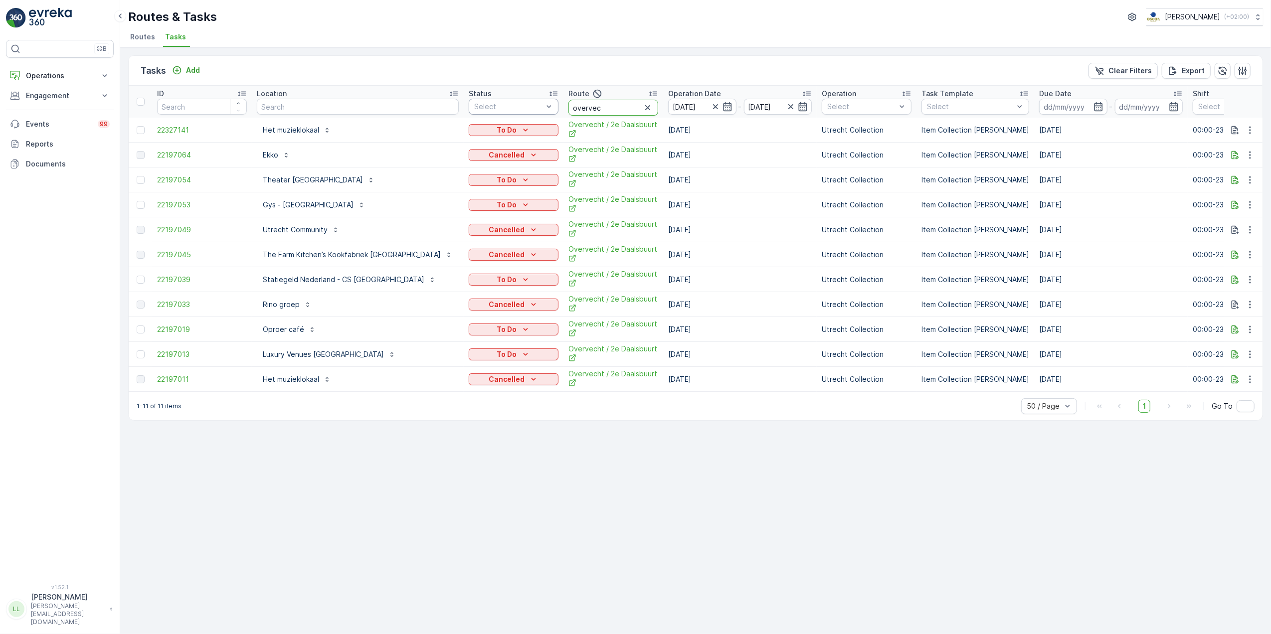
drag, startPoint x: 568, startPoint y: 109, endPoint x: 502, endPoint y: 109, distance: 66.8
click at [502, 109] on tr "ID Location Status Select Route overvec Operation Date 10.10.2025 - 10.10.2025 …" at bounding box center [954, 102] width 1650 height 32
click at [355, 110] on input "text" at bounding box center [358, 107] width 202 height 16
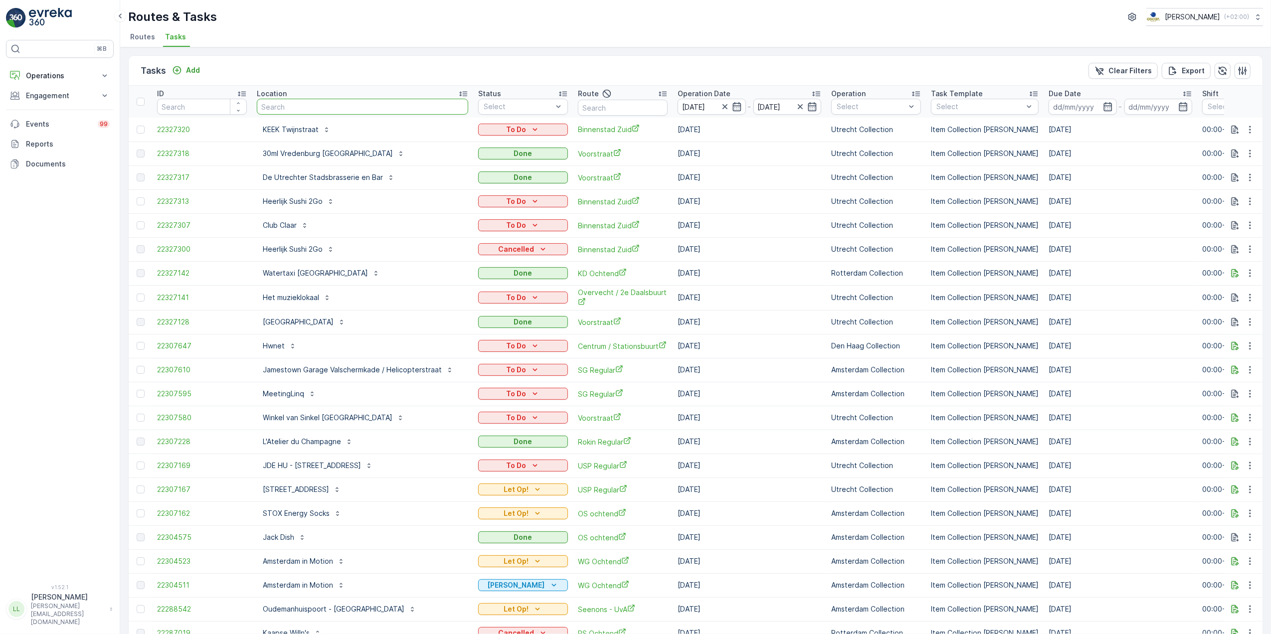
click at [355, 99] on input "text" at bounding box center [362, 107] width 211 height 16
type input "malle"
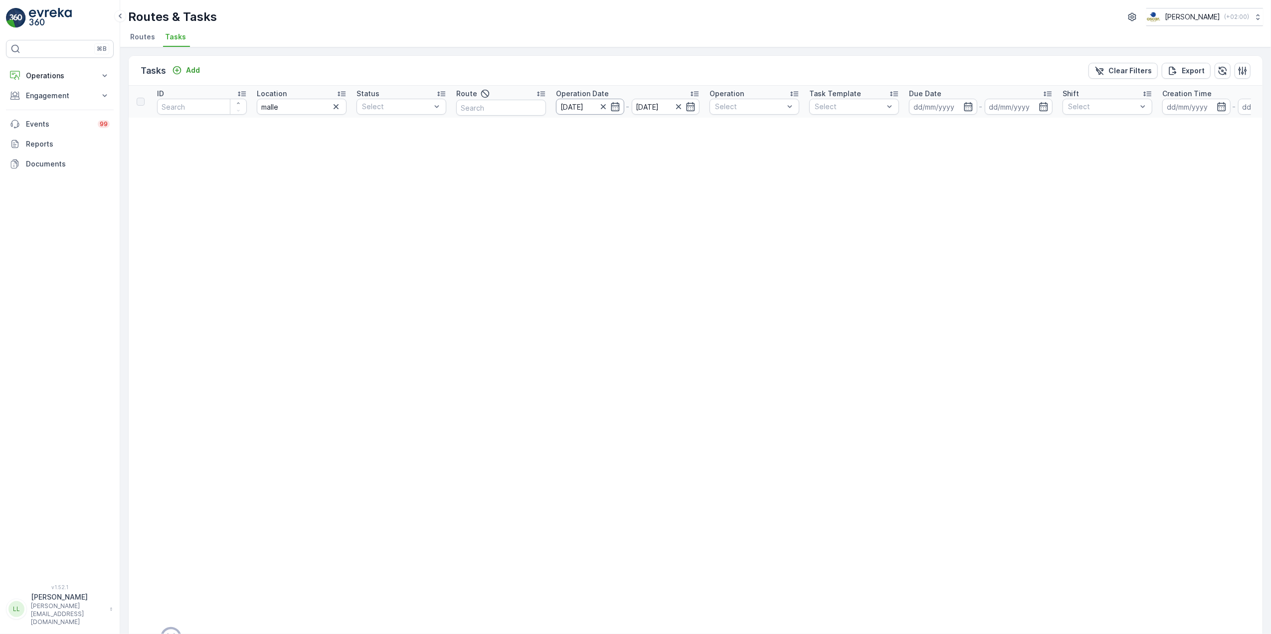
drag, startPoint x: 617, startPoint y: 108, endPoint x: 622, endPoint y: 113, distance: 7.4
click at [617, 108] on icon "button" at bounding box center [615, 106] width 8 height 9
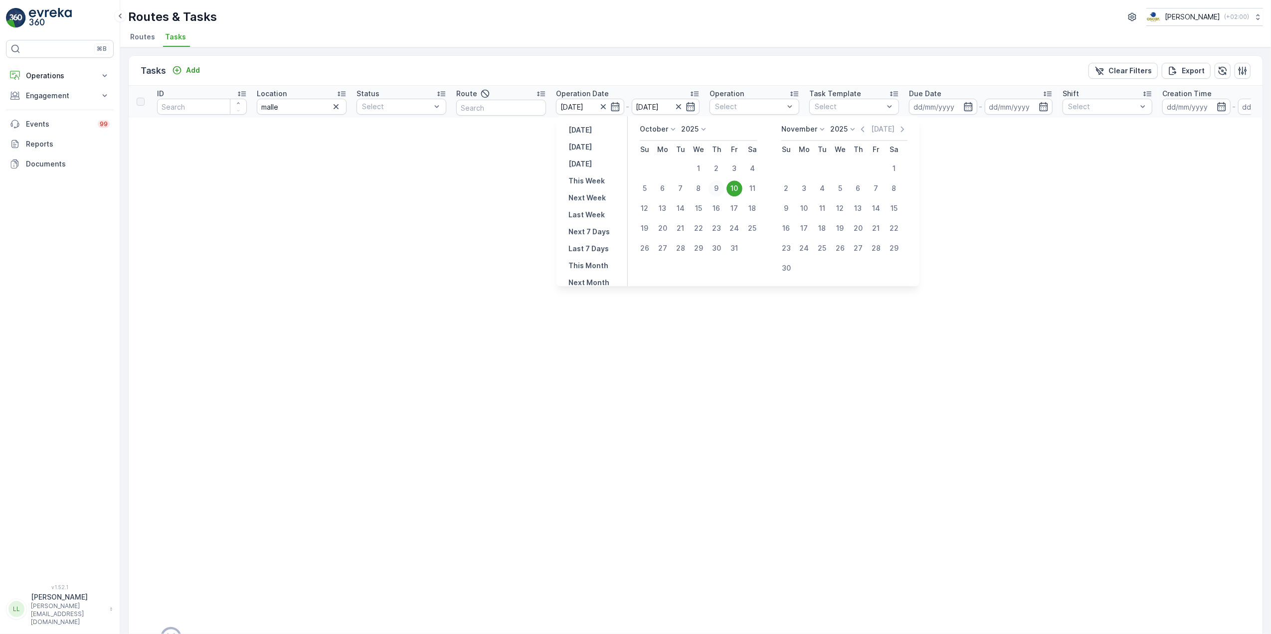
click at [717, 190] on div "9" at bounding box center [716, 188] width 16 height 16
type input "[DATE]"
click at [717, 190] on div "9" at bounding box center [716, 188] width 16 height 16
type input "[DATE]"
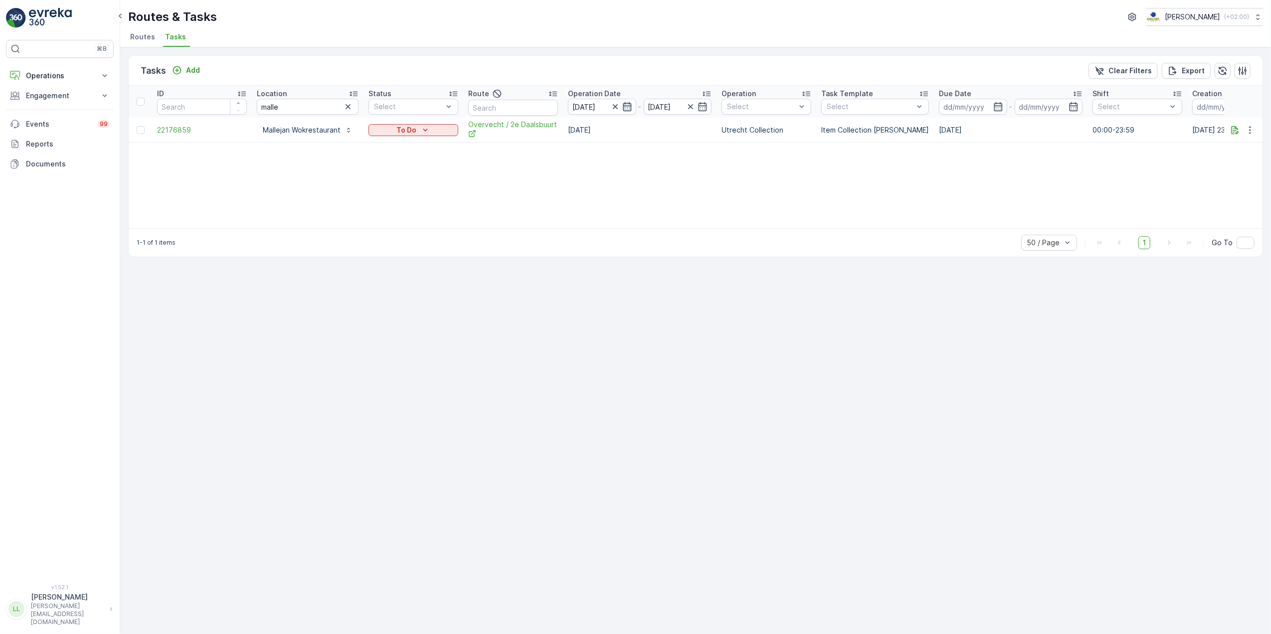
click at [627, 109] on icon "button" at bounding box center [627, 107] width 10 height 10
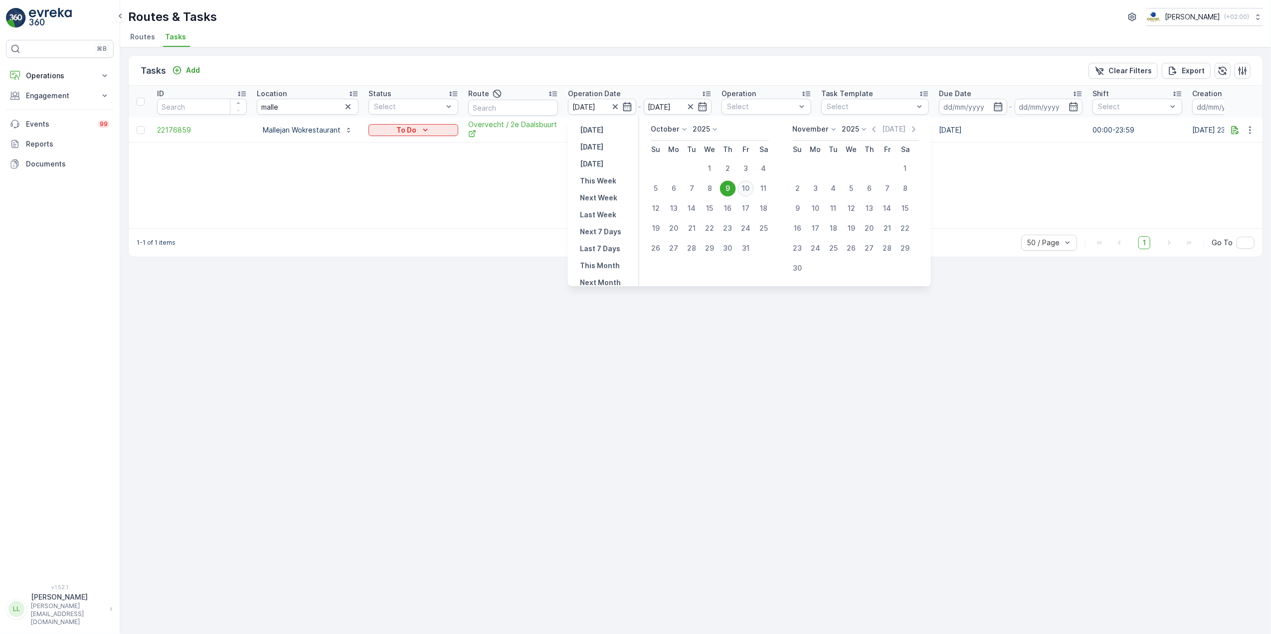
click at [750, 190] on div "10" at bounding box center [746, 188] width 16 height 16
type input "[DATE]"
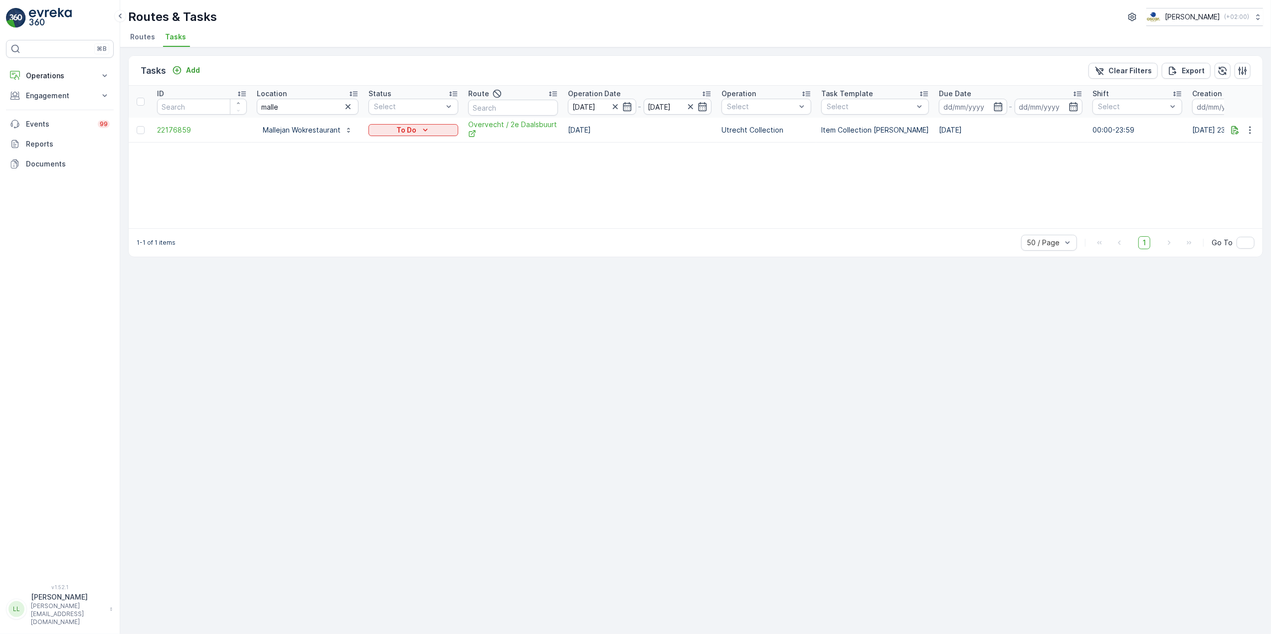
click at [750, 190] on div "ID Location malle Status Select Route Operation Date 09.10.2025 - 10.10.2025 Op…" at bounding box center [696, 157] width 1134 height 143
click at [1257, 127] on button "button" at bounding box center [1250, 130] width 18 height 12
click at [1235, 169] on span "Change Route" at bounding box center [1224, 173] width 48 height 10
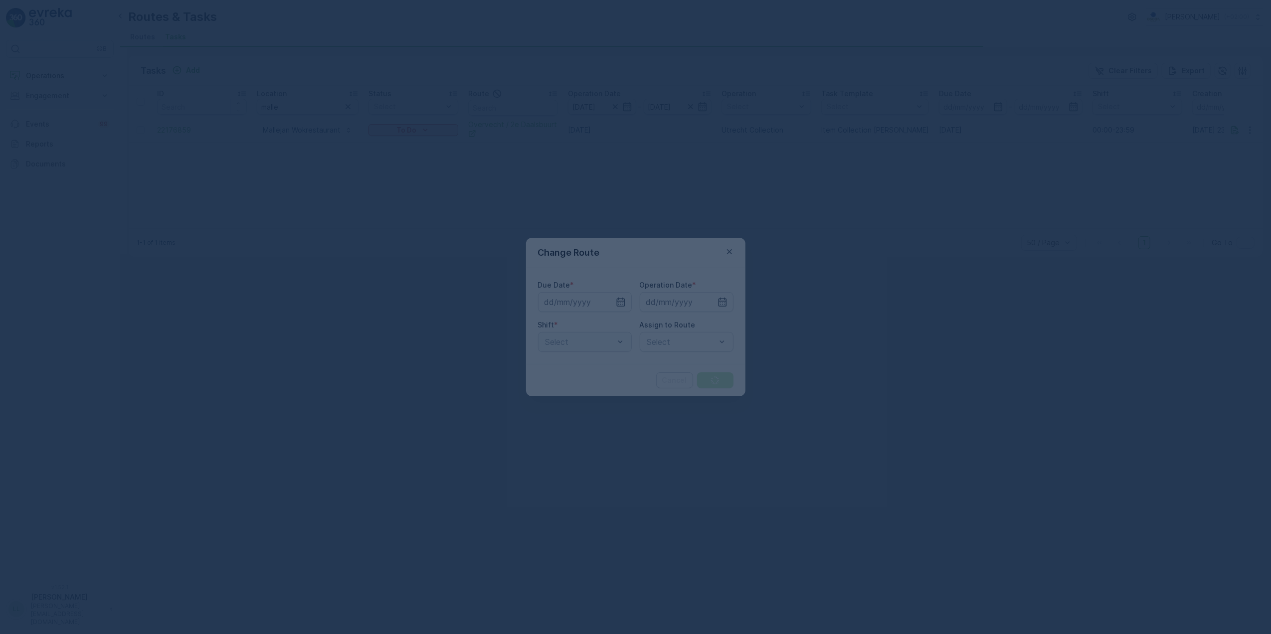
type input "[DATE]"
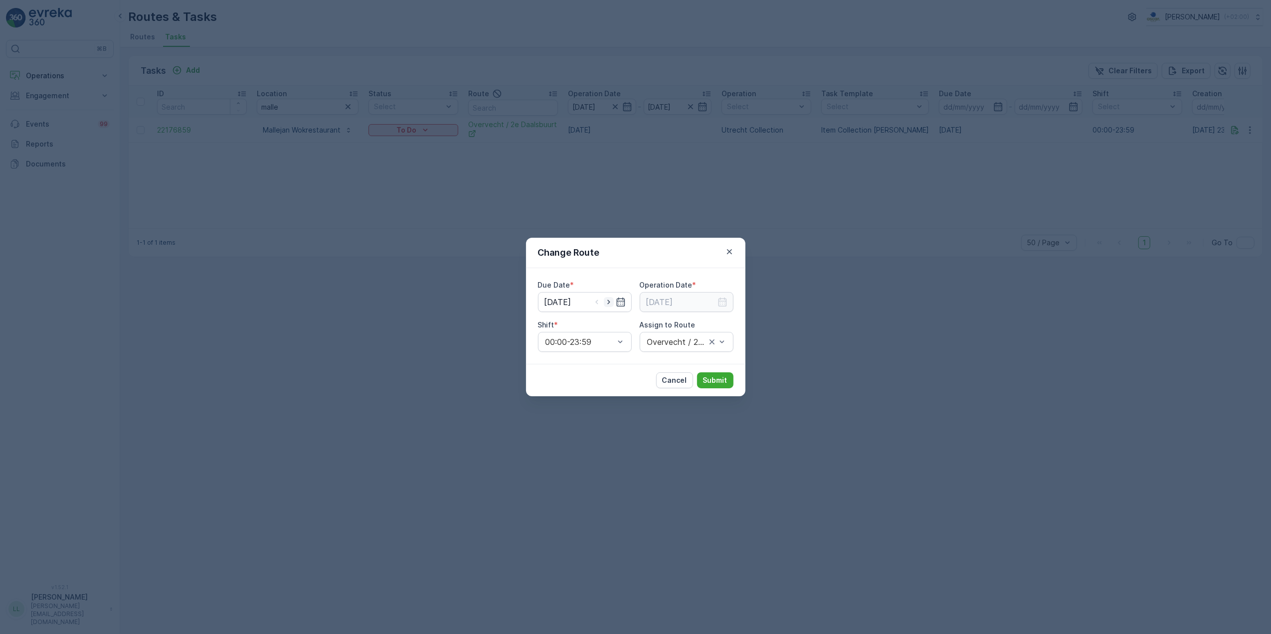
click at [609, 299] on icon "button" at bounding box center [609, 302] width 10 height 10
type input "[DATE]"
click at [723, 304] on icon "button" at bounding box center [722, 302] width 10 height 10
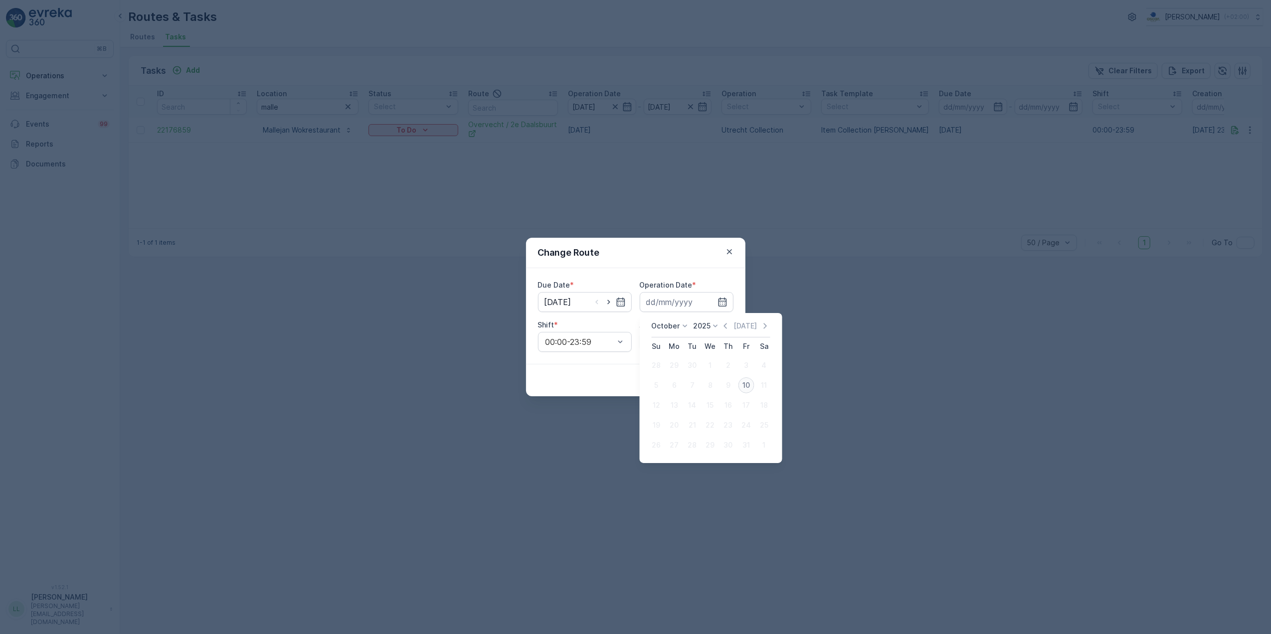
click at [745, 383] on div "10" at bounding box center [746, 385] width 16 height 16
type input "[DATE]"
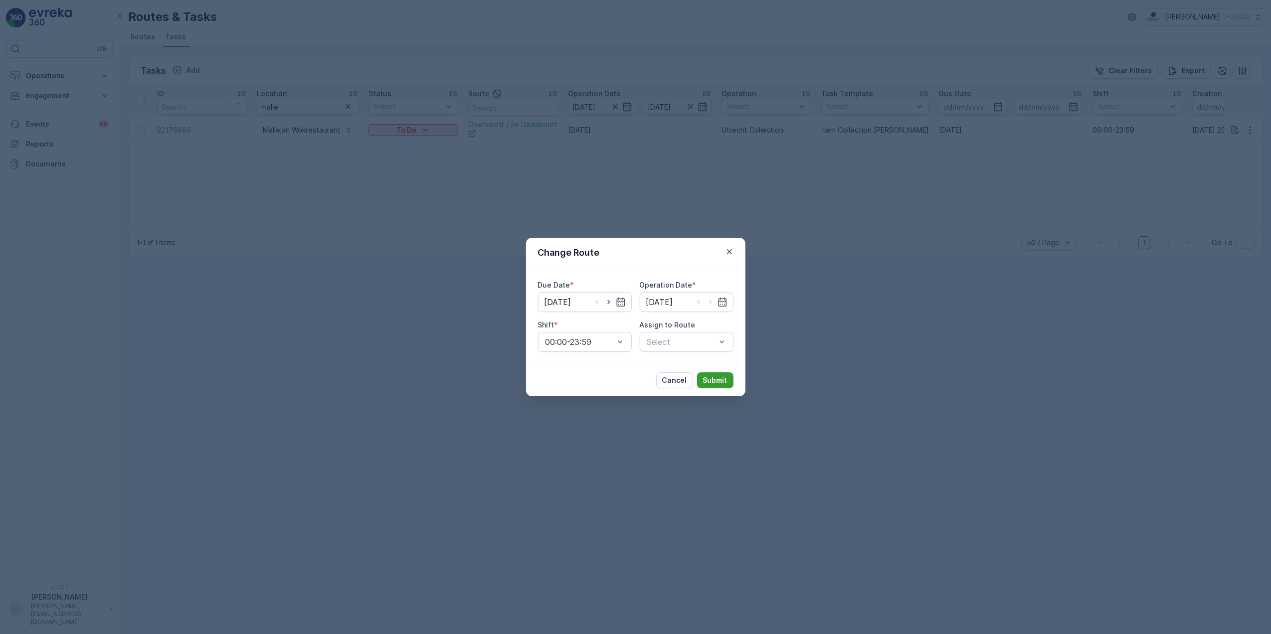
click at [724, 383] on p "Submit" at bounding box center [715, 380] width 24 height 10
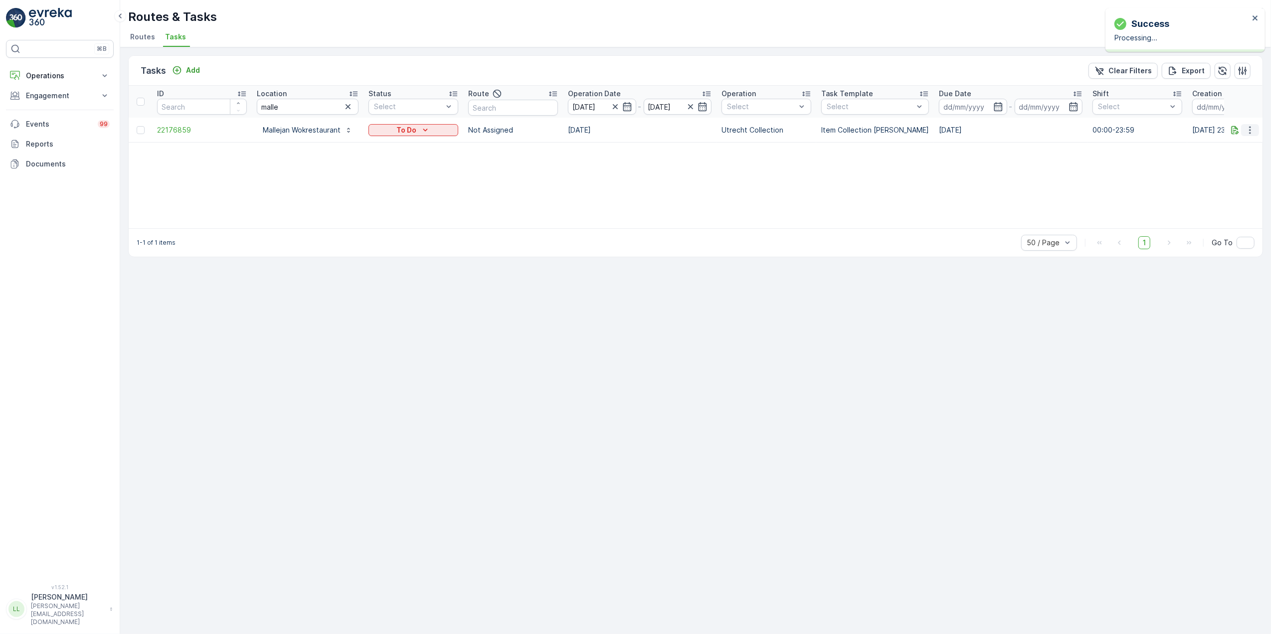
click at [1249, 132] on icon "button" at bounding box center [1250, 130] width 10 height 10
click at [1233, 174] on span "Change Route" at bounding box center [1224, 173] width 48 height 10
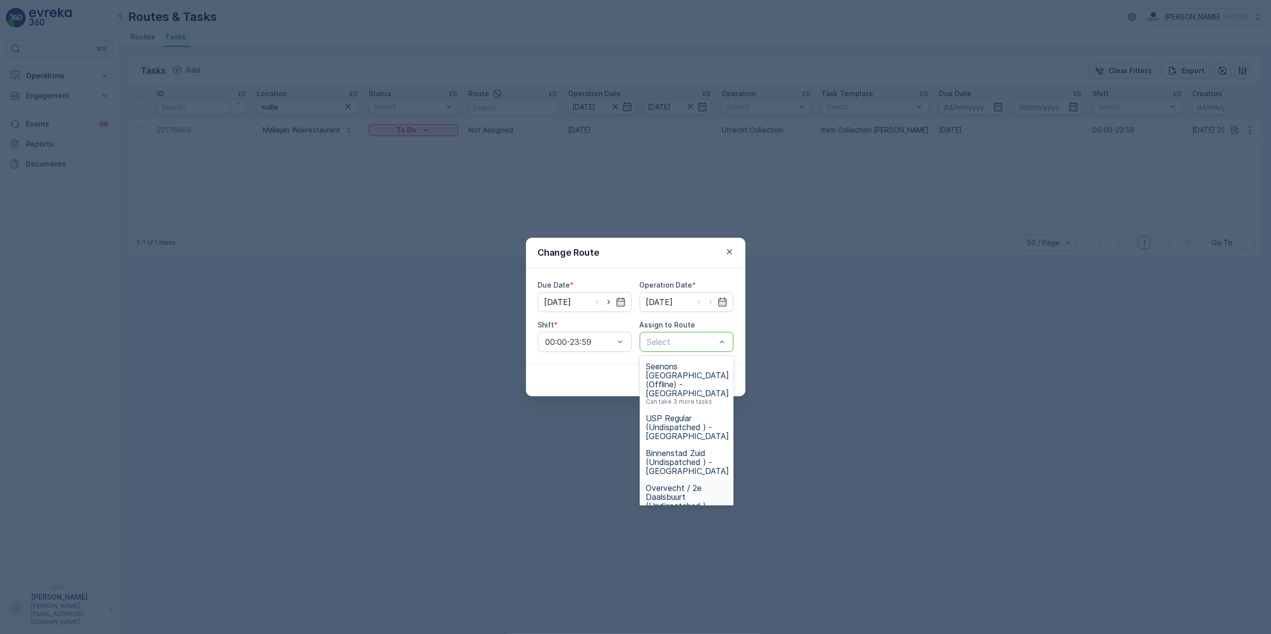
click at [693, 484] on span "Overvecht / 2e Daalsbuurt (Undispatched ) - Utrecht" at bounding box center [687, 502] width 83 height 36
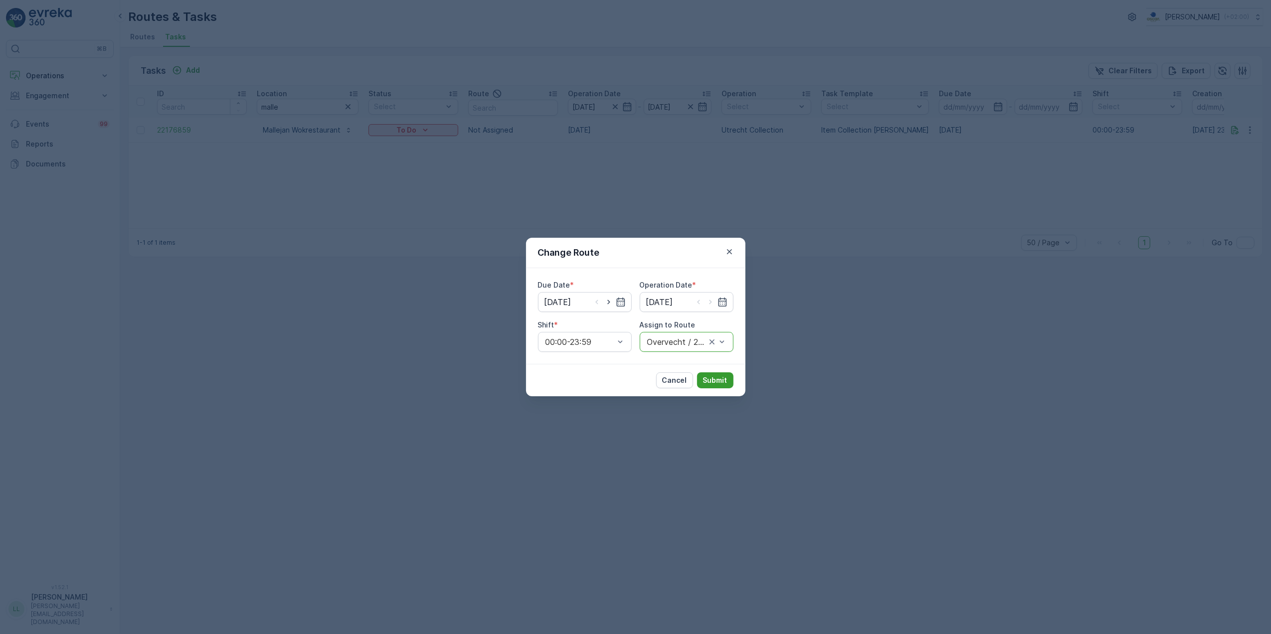
click at [706, 381] on p "Submit" at bounding box center [715, 380] width 24 height 10
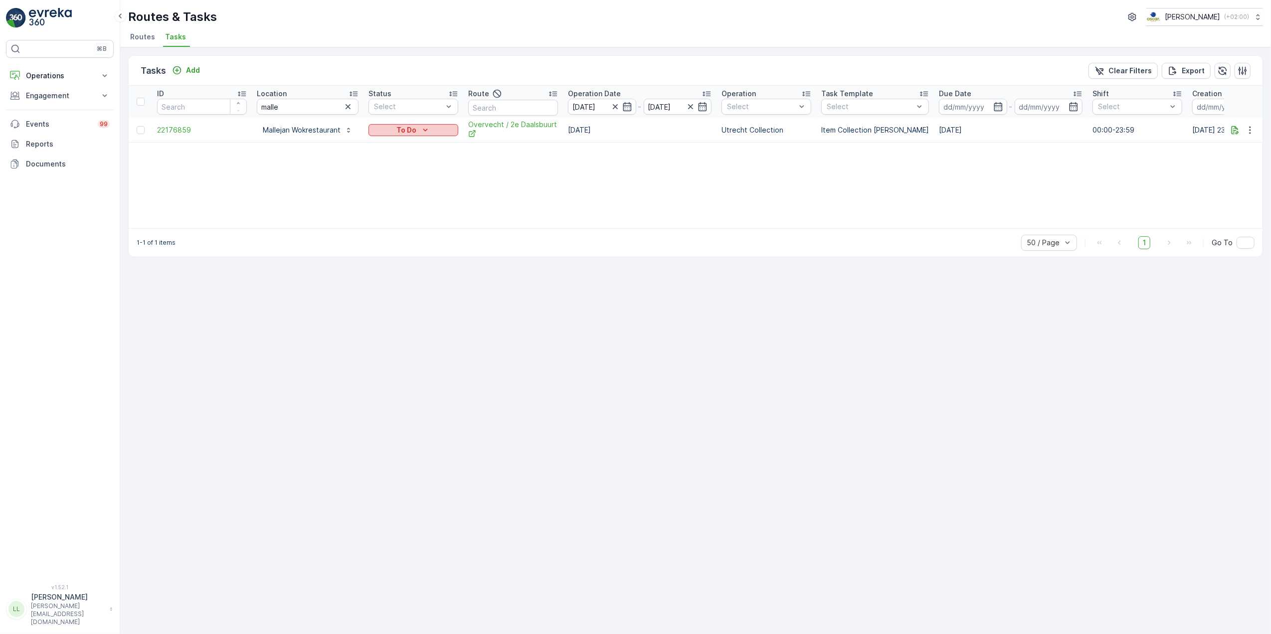
click at [421, 132] on icon "To Do" at bounding box center [425, 130] width 10 height 10
click at [1129, 207] on div "ID Location malle Status Select Route Operation Date 09.10.2025 - 10.10.2025 Op…" at bounding box center [696, 157] width 1134 height 143
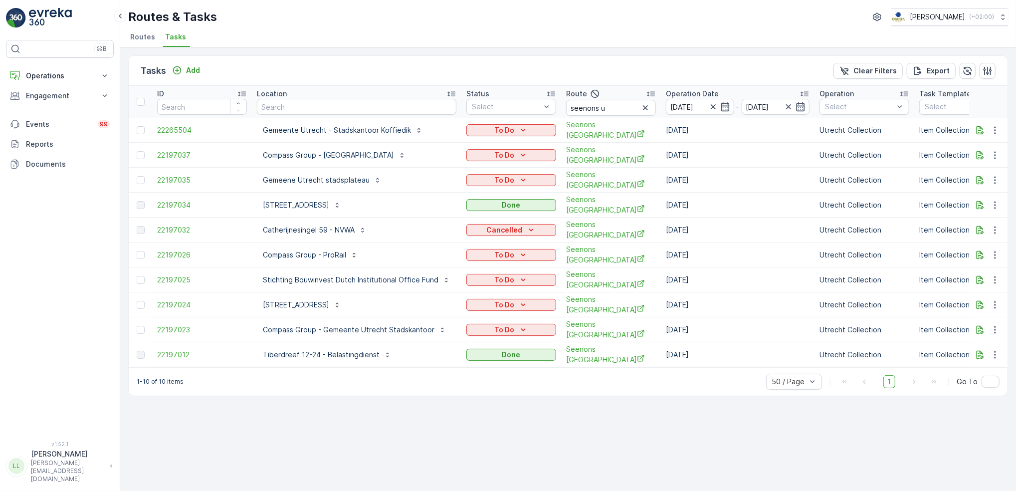
click at [435, 79] on div "Tasks Add Clear Filters Export" at bounding box center [568, 71] width 878 height 30
click at [169, 33] on span "Tasks" at bounding box center [175, 37] width 21 height 10
click at [37, 100] on p "Engagement" at bounding box center [60, 96] width 68 height 10
drag, startPoint x: 137, startPoint y: 36, endPoint x: 142, endPoint y: 39, distance: 5.7
click at [137, 36] on span "Routes" at bounding box center [142, 37] width 25 height 10
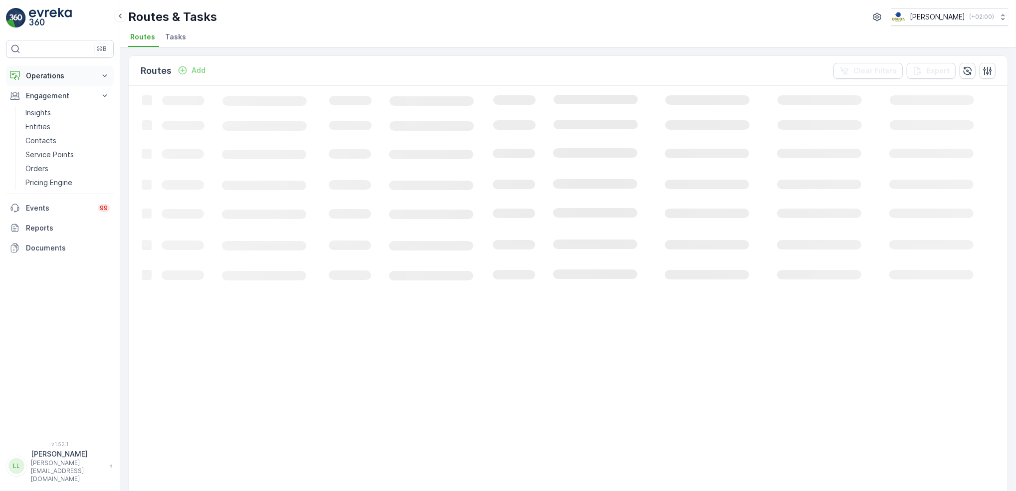
click at [48, 75] on p "Operations" at bounding box center [60, 76] width 68 height 10
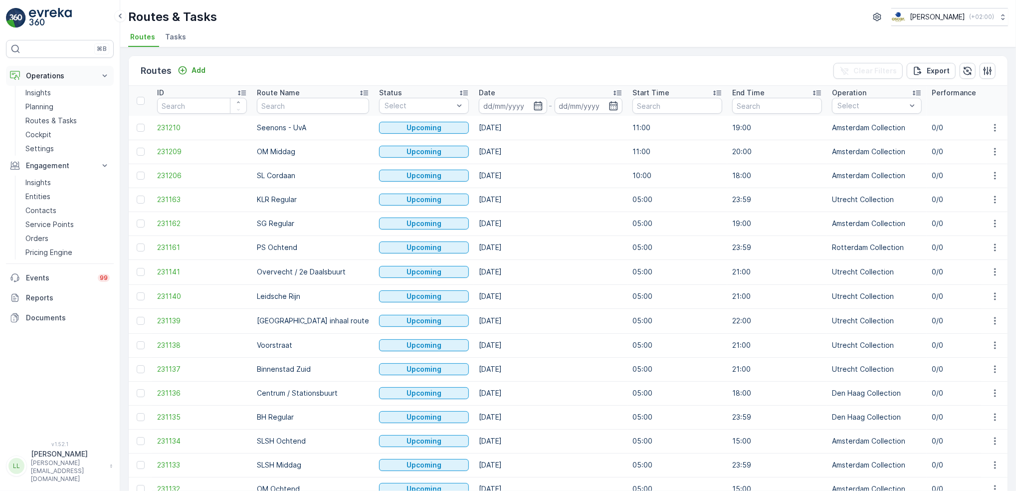
drag, startPoint x: 40, startPoint y: 106, endPoint x: 108, endPoint y: 84, distance: 70.6
click at [42, 105] on p "Planning" at bounding box center [39, 107] width 28 height 10
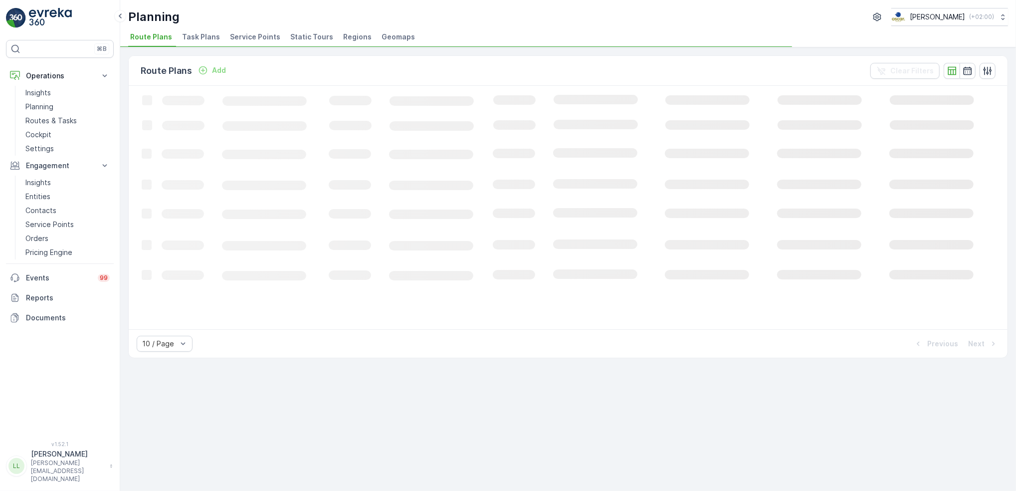
click at [189, 40] on span "Task Plans" at bounding box center [201, 37] width 38 height 10
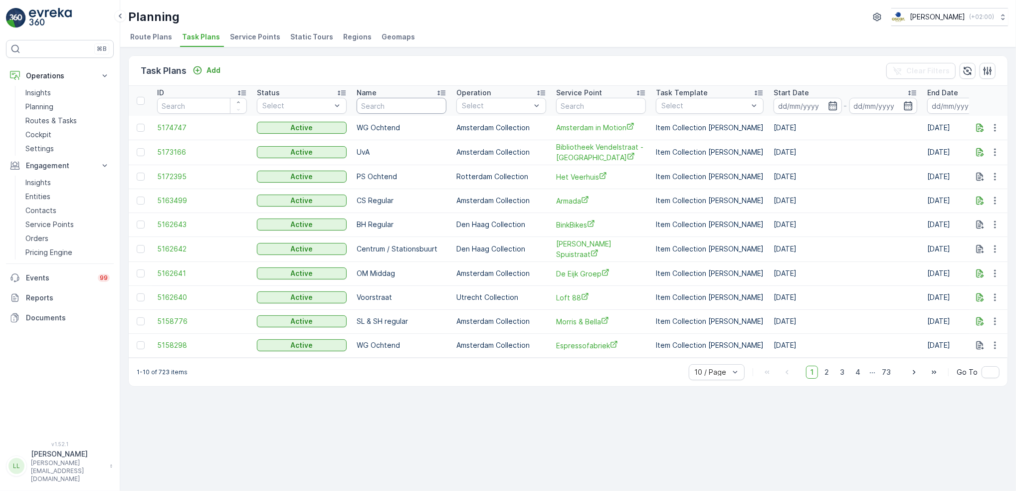
click at [393, 105] on input "text" at bounding box center [401, 106] width 90 height 16
type input "usp"
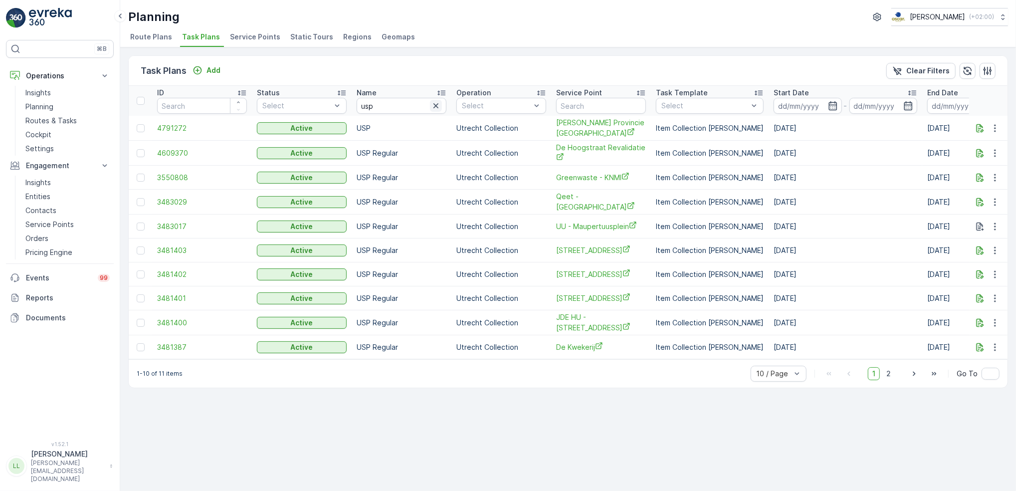
click at [436, 104] on icon "button" at bounding box center [435, 105] width 5 height 5
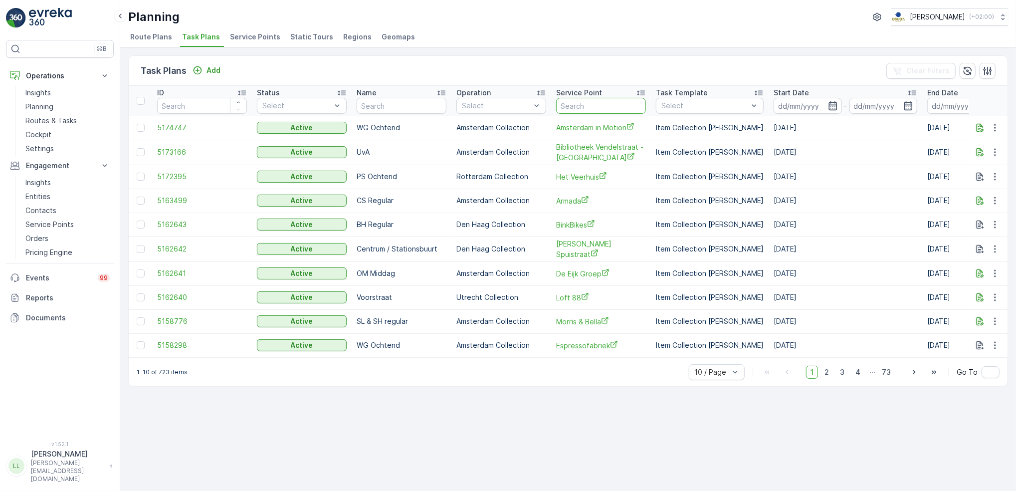
click at [621, 105] on input "text" at bounding box center [601, 106] width 90 height 16
type input "maas"
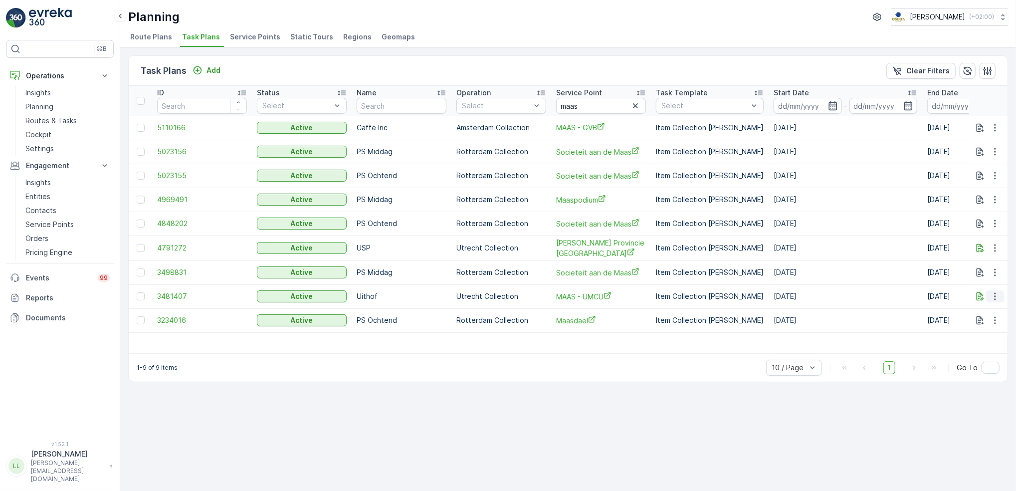
click at [994, 296] on icon "button" at bounding box center [995, 296] width 10 height 10
click at [992, 294] on icon "button" at bounding box center [995, 296] width 10 height 10
click at [983, 323] on span "Edit Task Plan" at bounding box center [977, 324] width 46 height 10
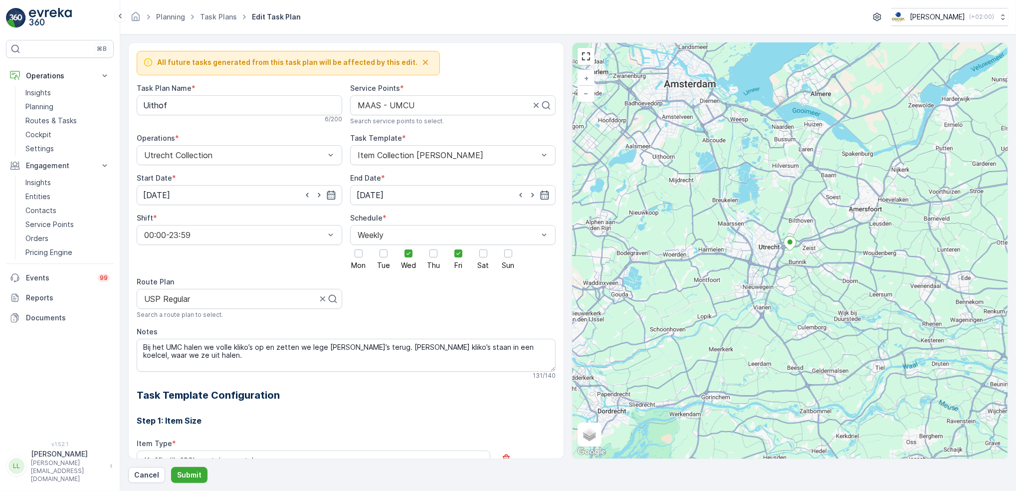
scroll to position [242, 0]
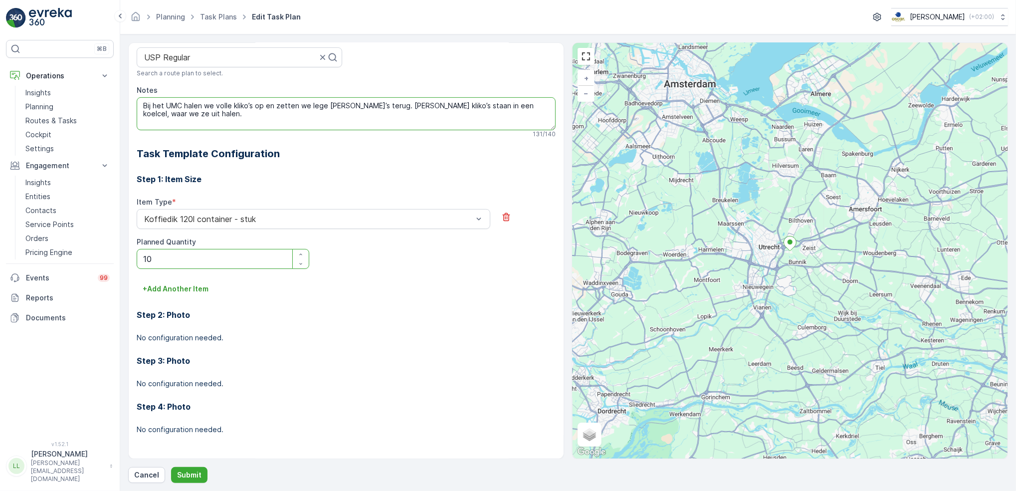
click at [141, 106] on textarea "Bij het UMC halen we volle kliko’s op en zetten we lege [PERSON_NAME]’s terug. …" at bounding box center [346, 113] width 419 height 33
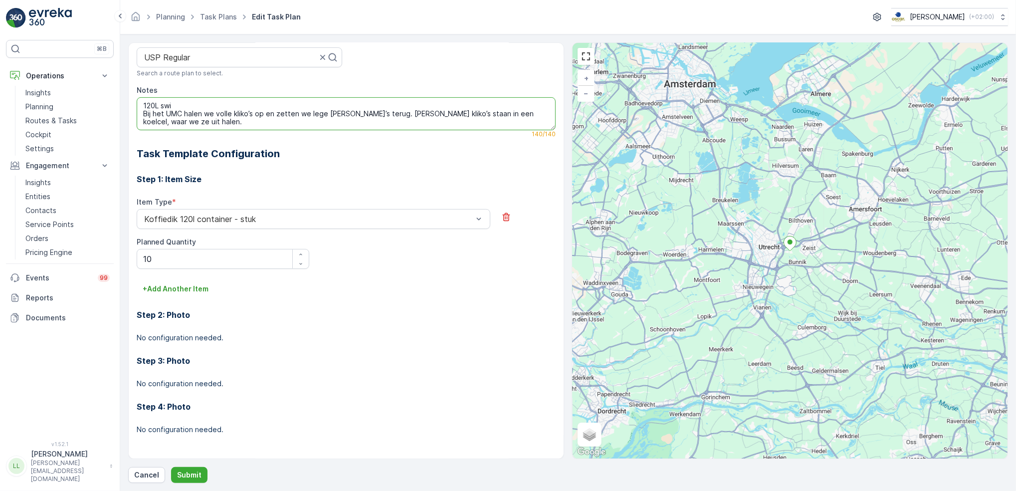
click at [239, 101] on textarea "120L swi Bij het UMC halen we volle kliko’s op en zetten we lege [PERSON_NAME]’…" at bounding box center [346, 113] width 419 height 33
drag, startPoint x: 216, startPoint y: 114, endPoint x: 136, endPoint y: 113, distance: 80.3
click at [136, 113] on div "All future tasks generated from this task plan will be affected by this edit. T…" at bounding box center [346, 250] width 436 height 416
click at [266, 105] on textarea "120L swi Volle kliko’s op en zetten we lege [PERSON_NAME]’s terug. [PERSON_NAME…" at bounding box center [346, 113] width 419 height 33
click at [196, 116] on textarea "120L swill Volle kliko’s op en zetten we lege [PERSON_NAME]’s terug. [PERSON_NA…" at bounding box center [346, 113] width 419 height 33
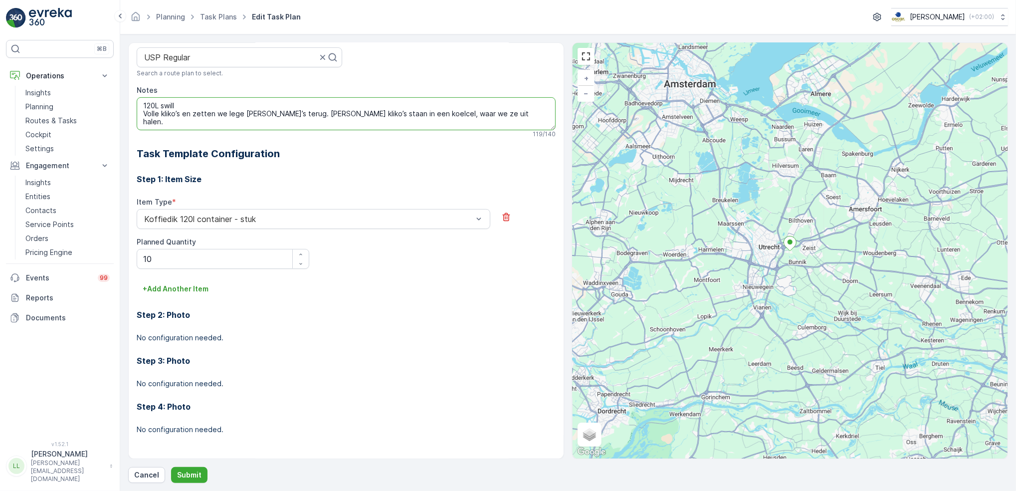
drag, startPoint x: 286, startPoint y: 114, endPoint x: 123, endPoint y: 112, distance: 163.5
click at [123, 112] on form "All future tasks generated from this task plan will be affected by this edit. T…" at bounding box center [567, 262] width 895 height 456
click at [192, 106] on textarea "120L swill [PERSON_NAME] kliko’s staan in een koelcel, waar we ze uit halen." at bounding box center [346, 113] width 419 height 33
type textarea "120L swill locatie [PERSON_NAME] kliko’s staan in een koelcel, waar we ze uit h…"
click at [195, 476] on p "Submit" at bounding box center [189, 475] width 24 height 10
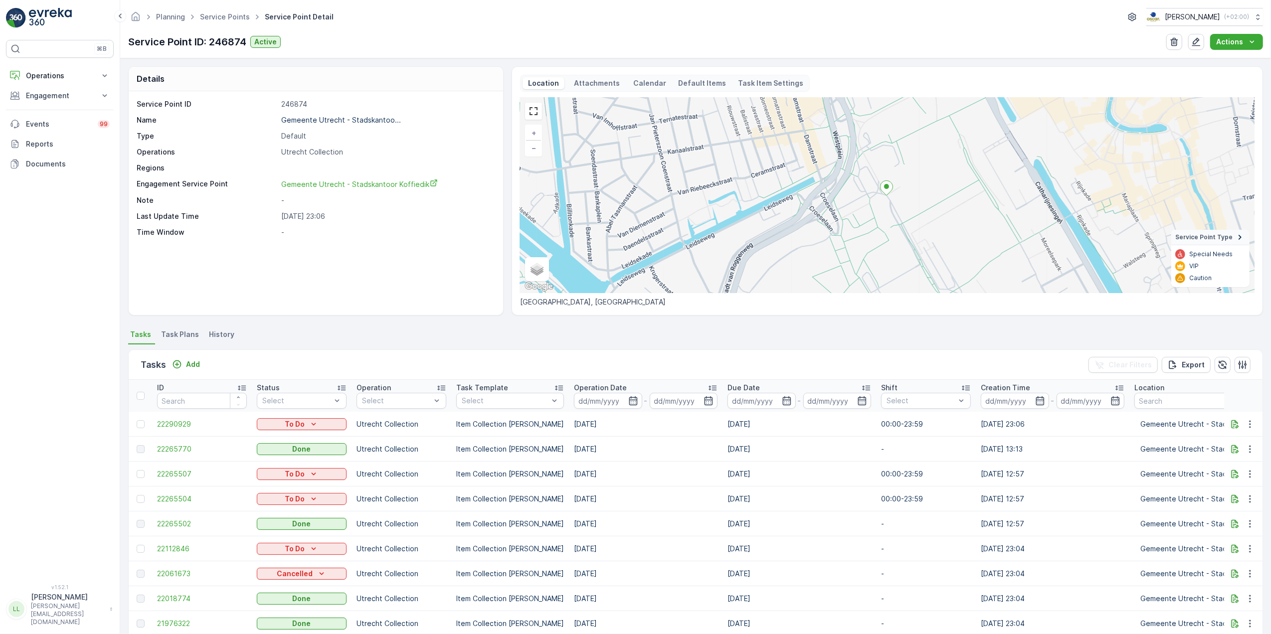
scroll to position [64, 0]
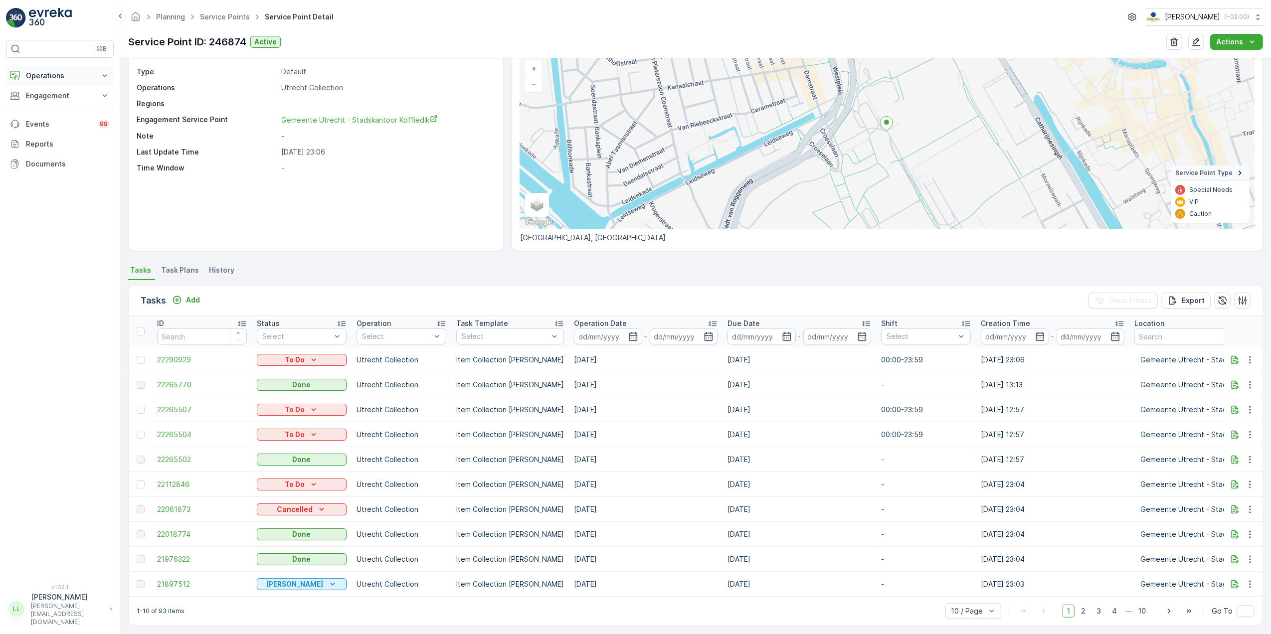
click at [77, 77] on p "Operations" at bounding box center [60, 76] width 68 height 10
drag, startPoint x: 56, startPoint y: 126, endPoint x: 77, endPoint y: 113, distance: 24.6
click at [56, 126] on p "Routes & Tasks" at bounding box center [50, 121] width 51 height 10
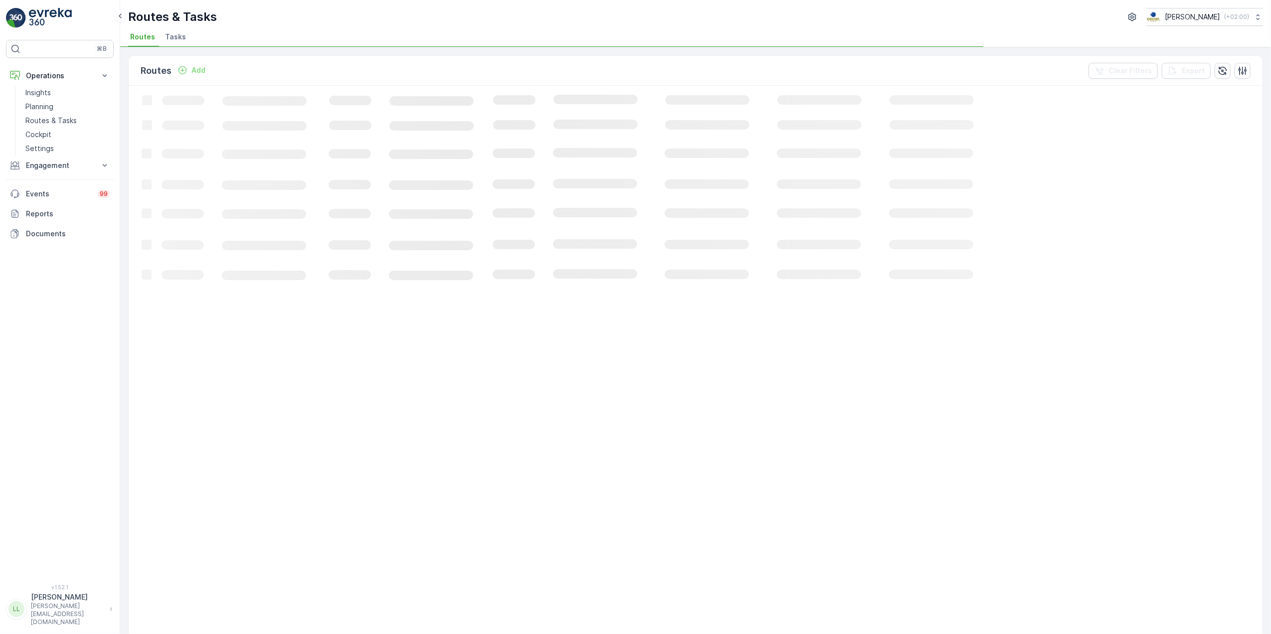
click at [177, 36] on span "Tasks" at bounding box center [175, 37] width 21 height 10
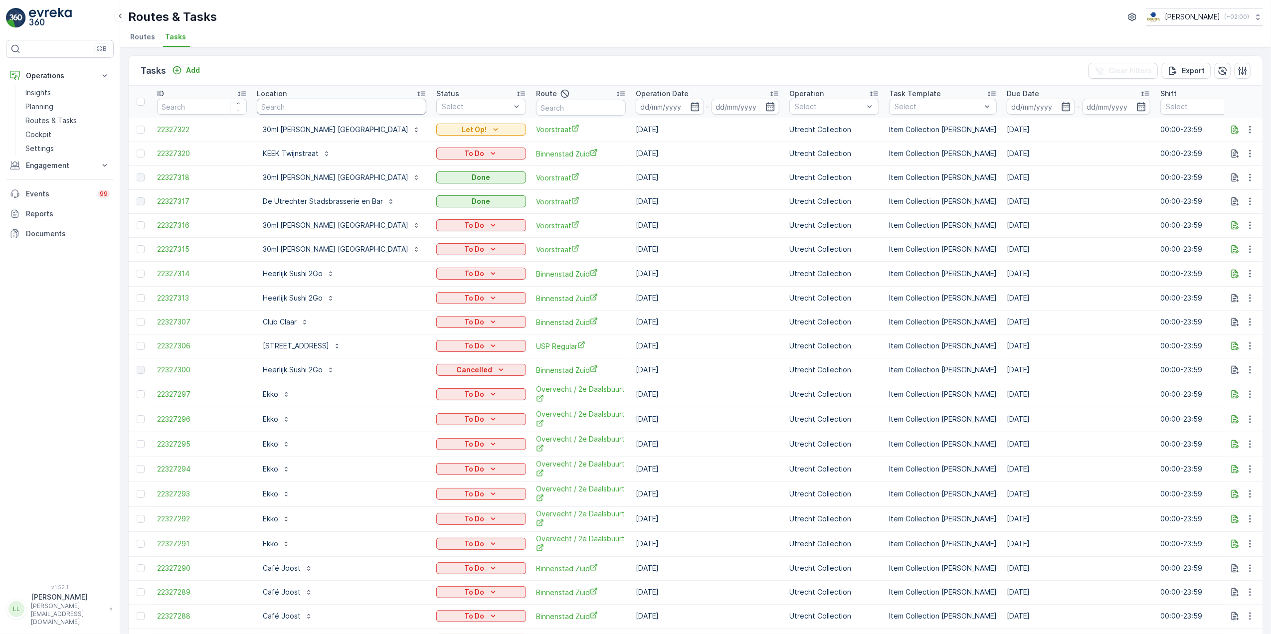
click at [317, 108] on input "text" at bounding box center [341, 107] width 169 height 16
type input "war"
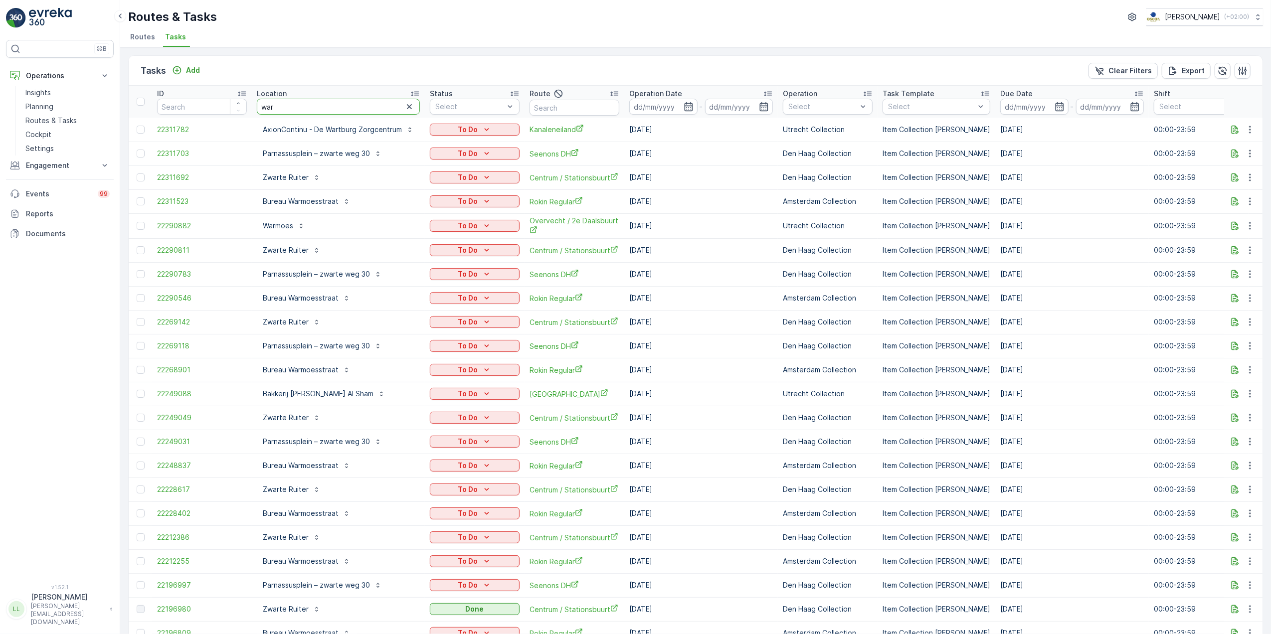
click at [348, 108] on input "war" at bounding box center [338, 107] width 163 height 16
type input "warmoe"
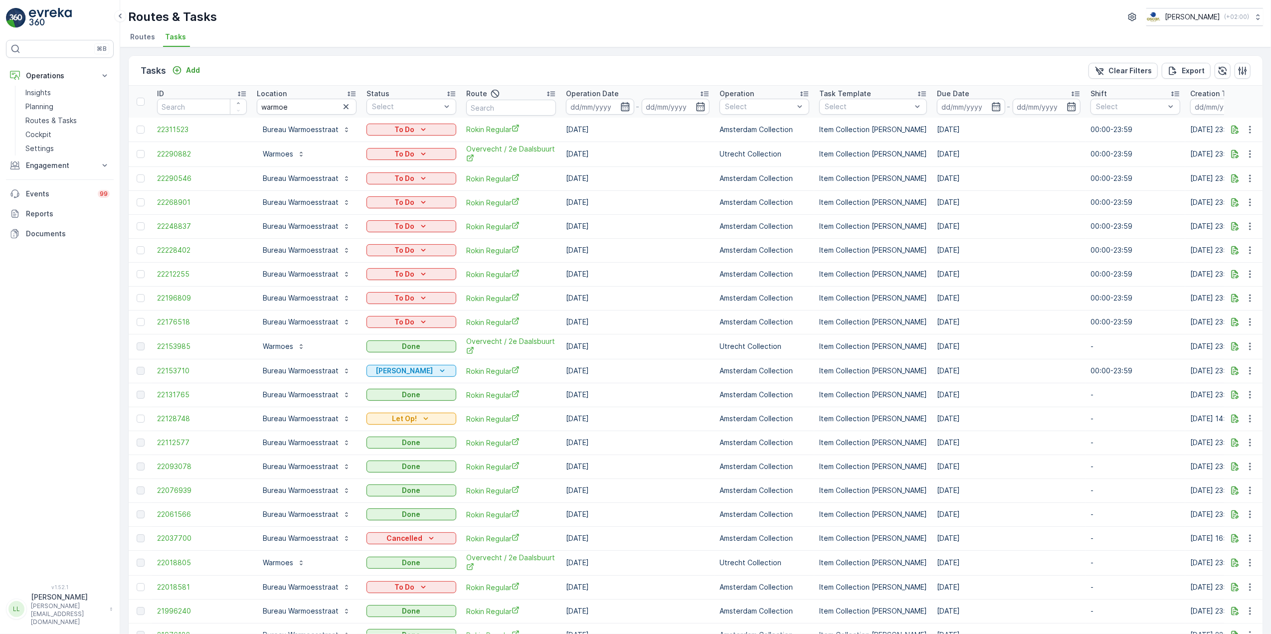
click at [622, 109] on icon "button" at bounding box center [625, 107] width 10 height 10
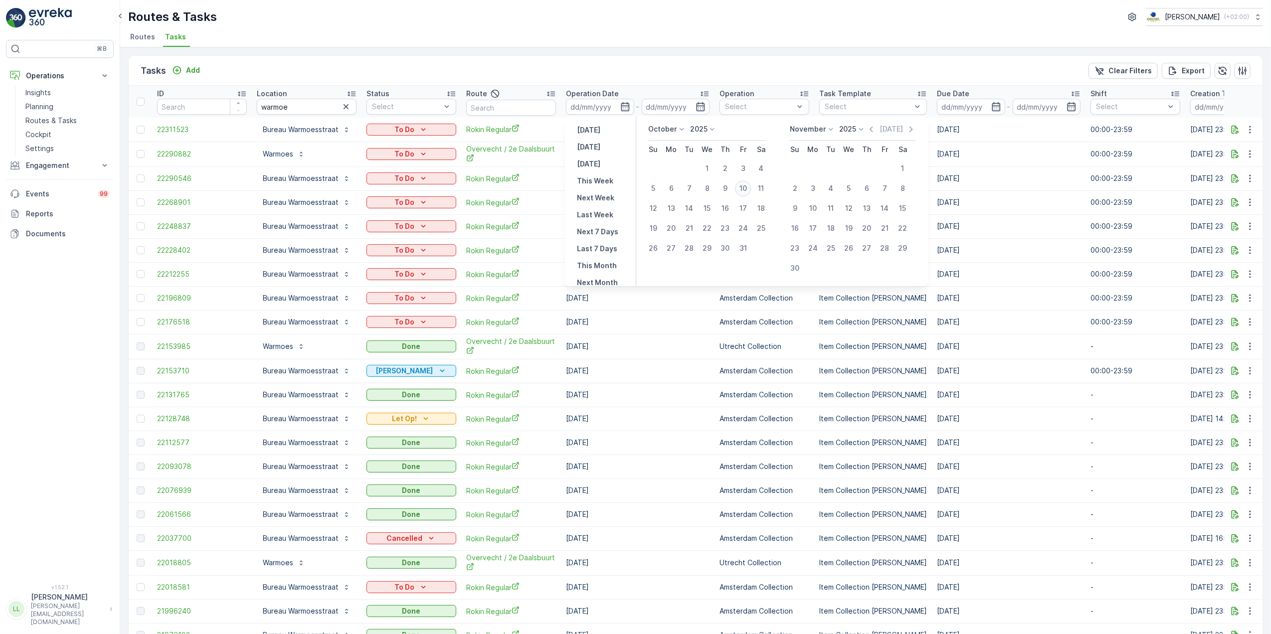
click at [745, 184] on div "10" at bounding box center [743, 188] width 16 height 16
type input "[DATE]"
click at [745, 184] on div "10" at bounding box center [743, 188] width 16 height 16
type input "[DATE]"
click at [745, 184] on div "10" at bounding box center [743, 188] width 16 height 16
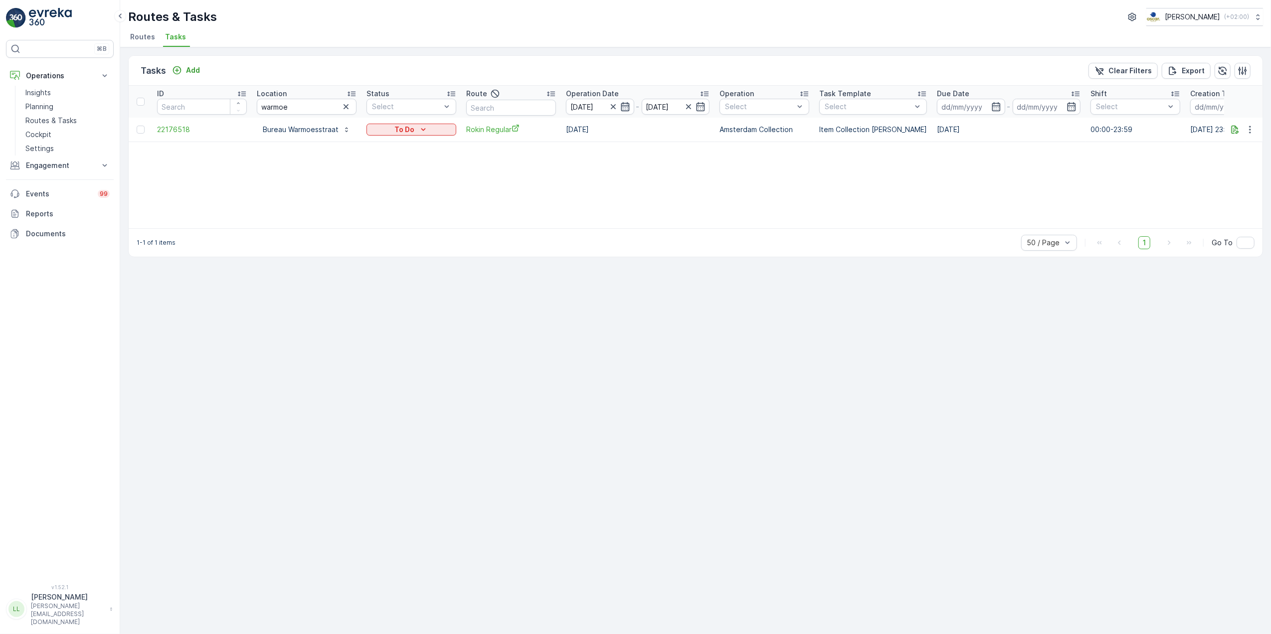
click at [620, 110] on icon "button" at bounding box center [625, 107] width 10 height 10
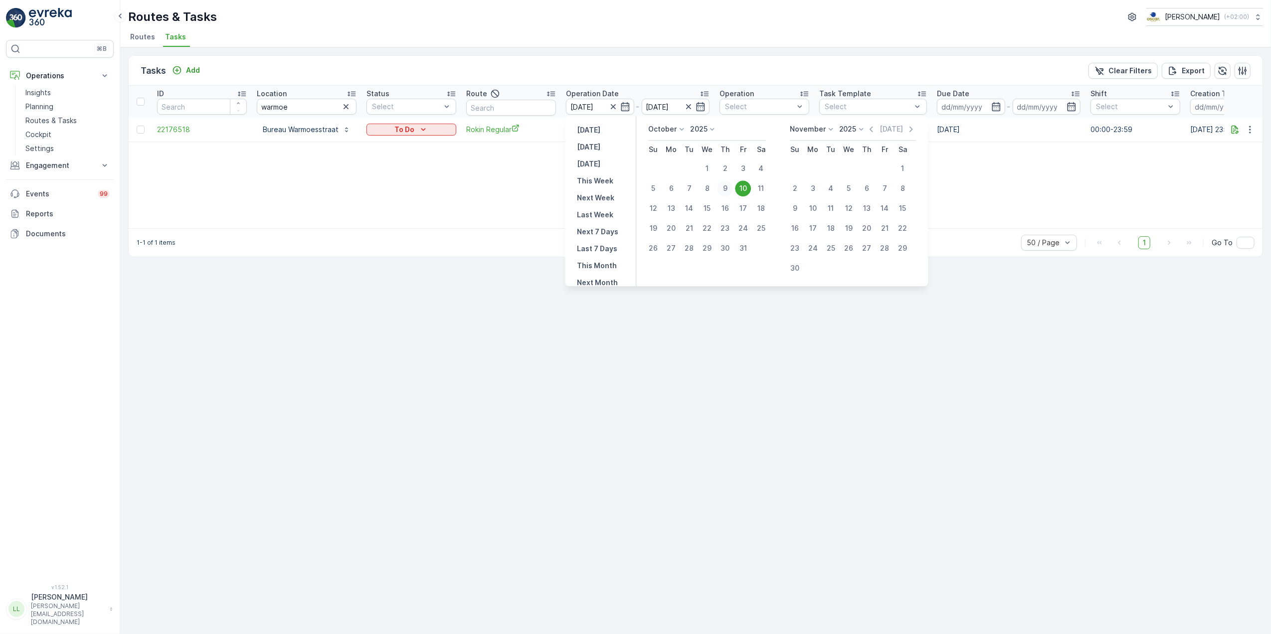
click at [730, 189] on div "9" at bounding box center [725, 188] width 16 height 16
type input "[DATE]"
click at [729, 189] on div "9" at bounding box center [725, 188] width 16 height 16
type input "[DATE]"
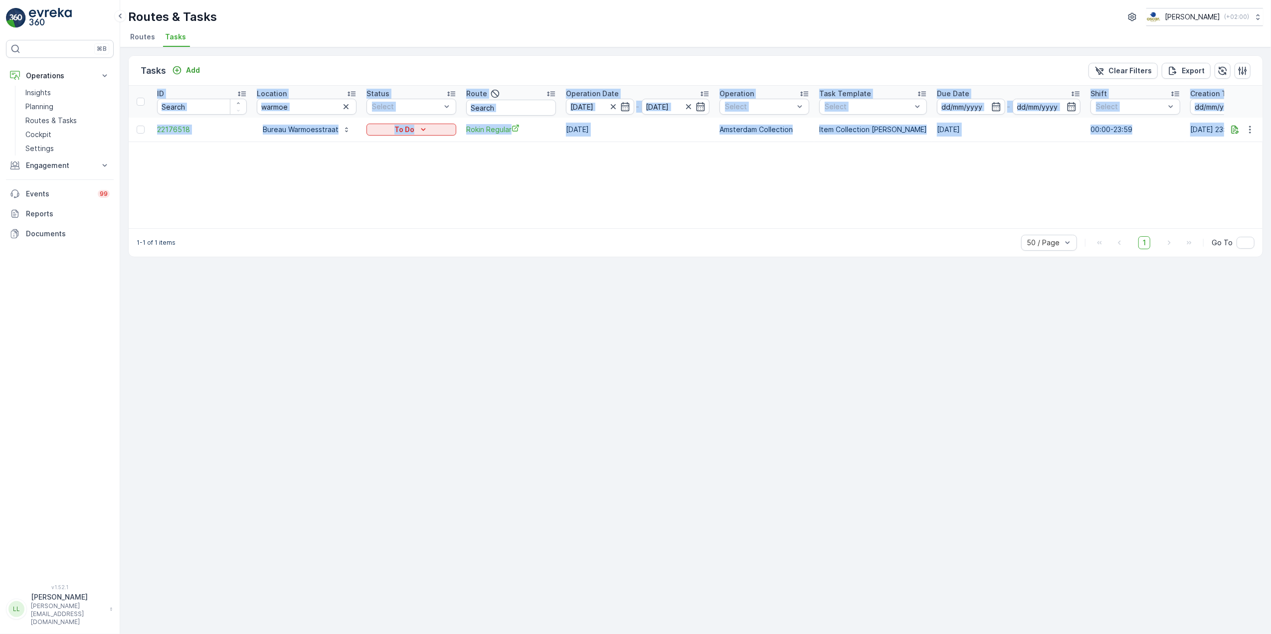
click at [729, 189] on div "ID Location warmoe Status Select Route Operation Date 09.10.2025 - 09.10.2025 O…" at bounding box center [696, 157] width 1134 height 143
drag, startPoint x: 729, startPoint y: 189, endPoint x: 577, endPoint y: 211, distance: 153.1
click at [577, 211] on div "ID Location warmoe Status Select Route Operation Date 09.10.2025 - 09.10.2025 O…" at bounding box center [696, 157] width 1134 height 143
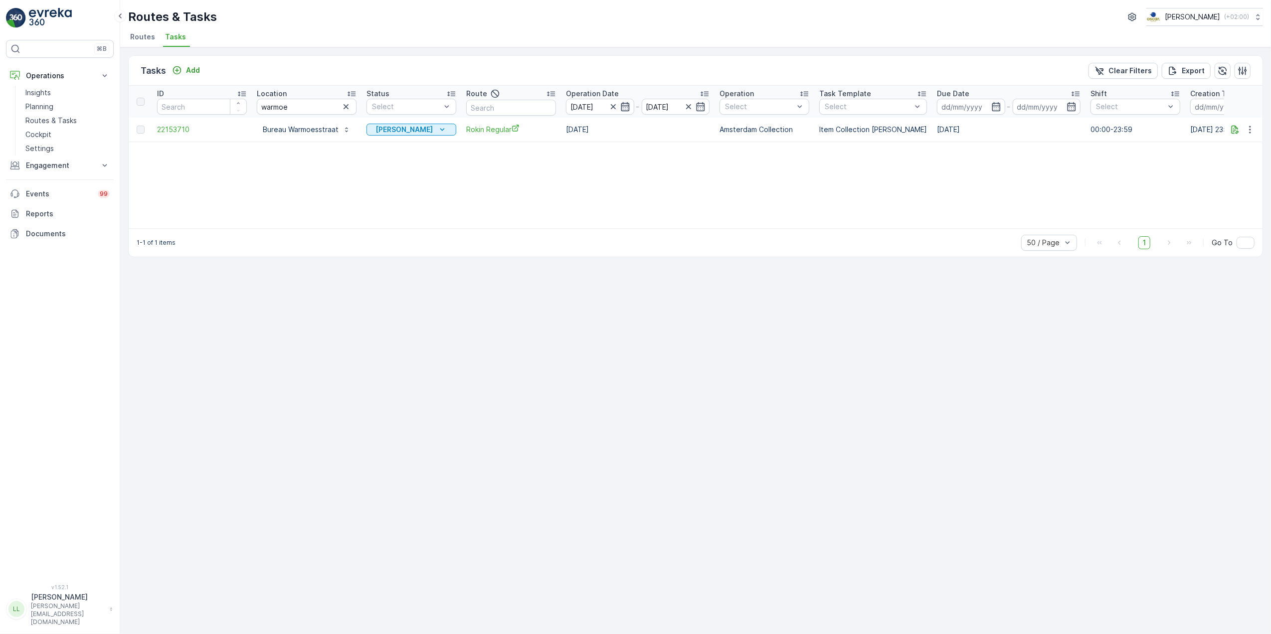
click at [623, 104] on icon "button" at bounding box center [625, 107] width 10 height 10
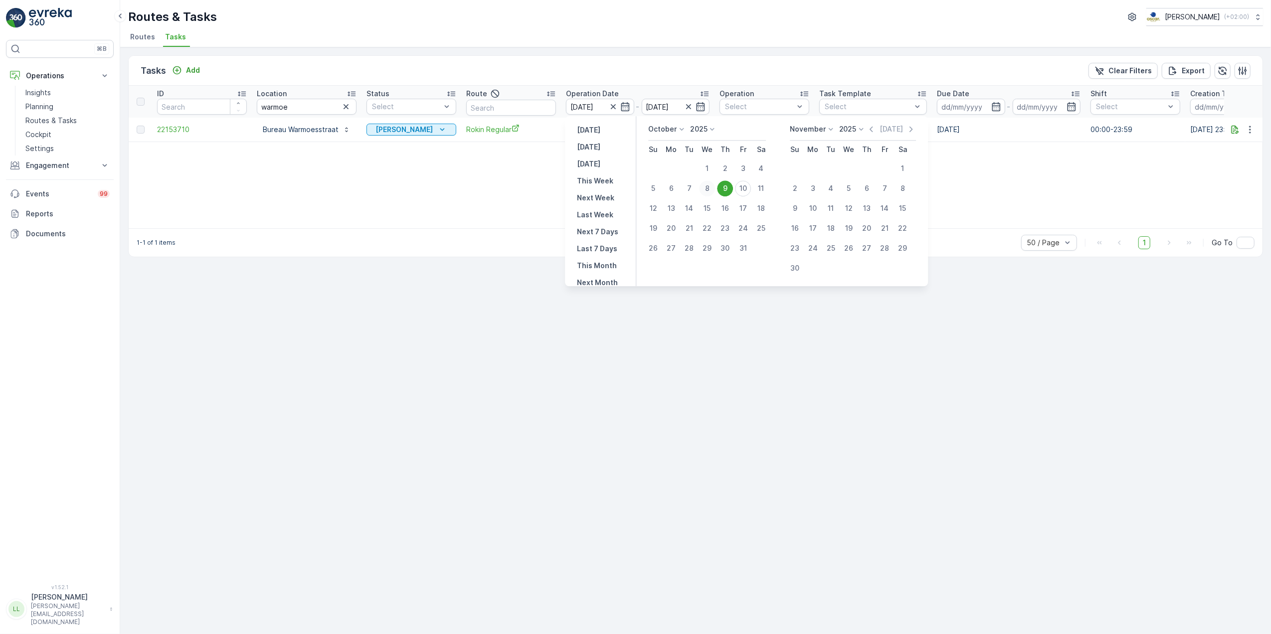
click at [711, 187] on div "8" at bounding box center [707, 188] width 16 height 16
type input "08.10.2025"
click at [711, 187] on div "8" at bounding box center [707, 188] width 16 height 16
type input "08.10.2025"
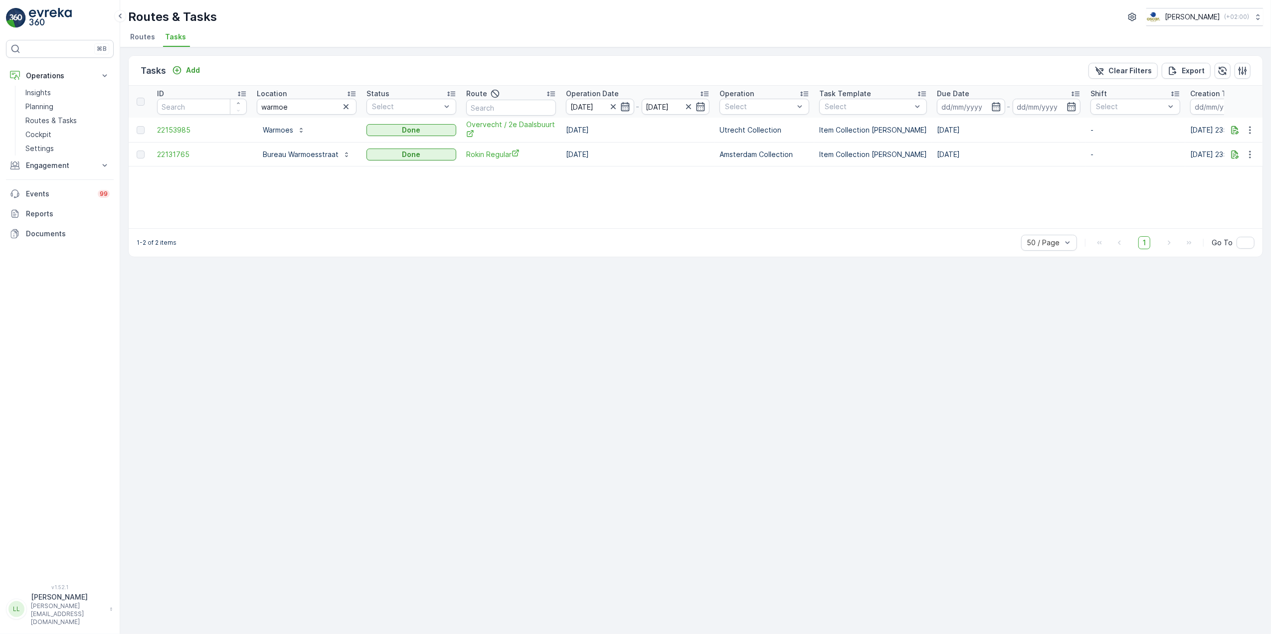
click at [624, 107] on icon "button" at bounding box center [625, 107] width 10 height 10
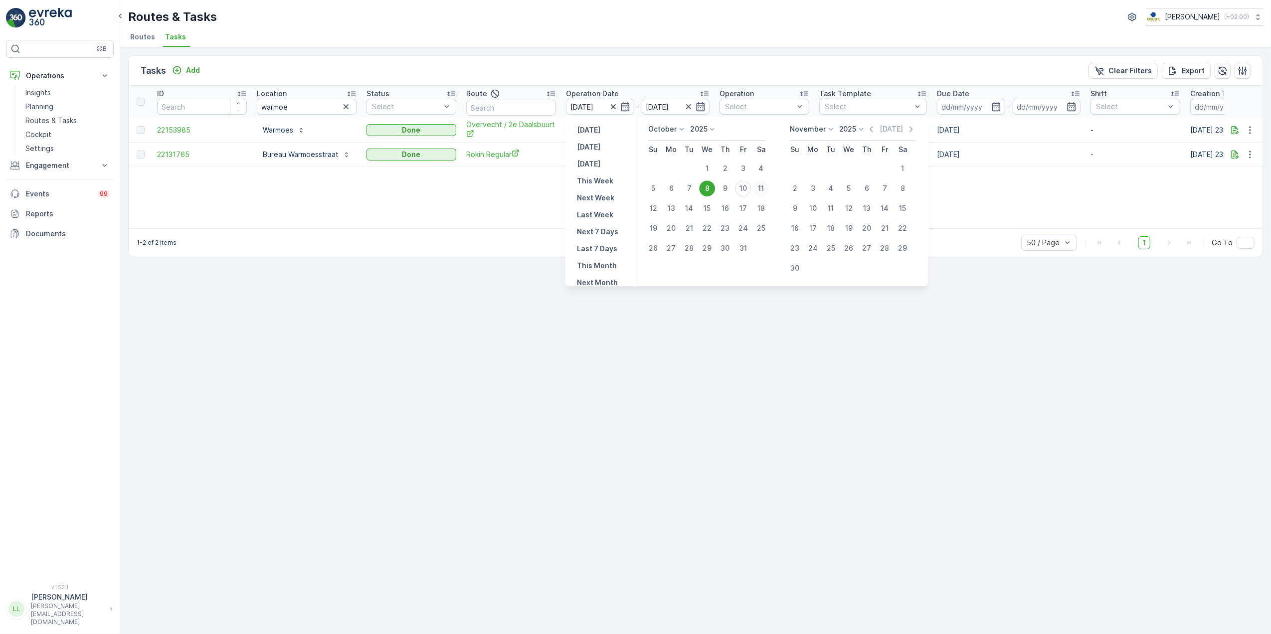
click at [763, 190] on div "11" at bounding box center [761, 188] width 16 height 16
type input "11.10.2025"
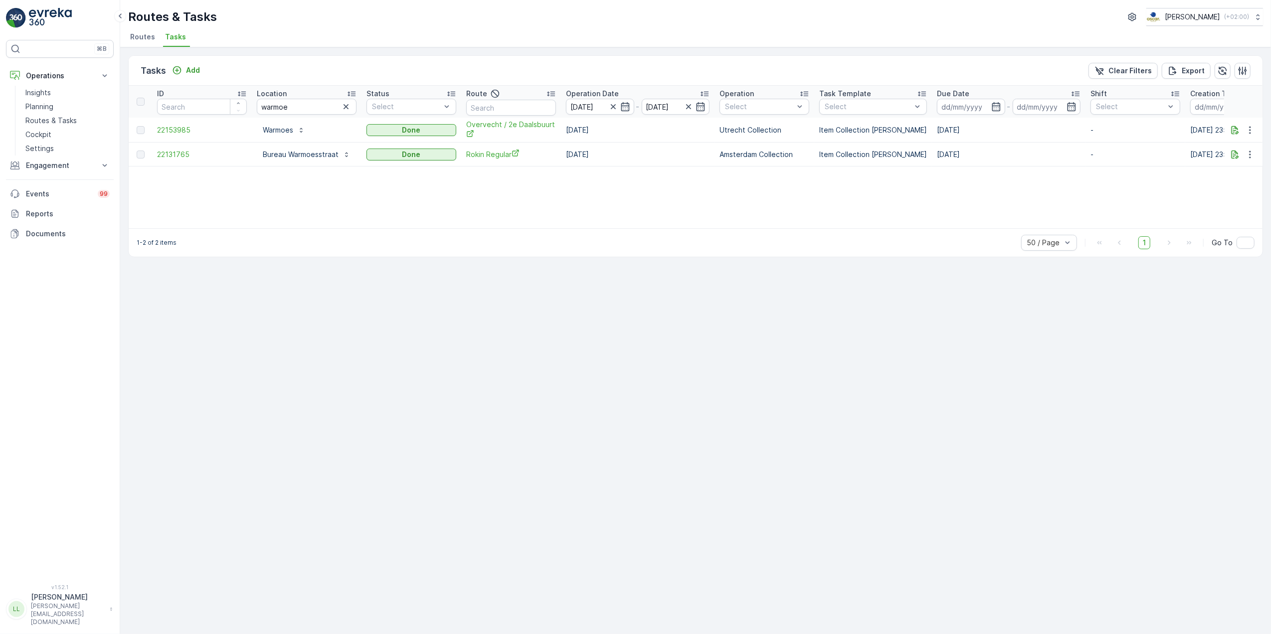
click at [763, 190] on div "ID Location warmoe Status Select Route Operation Date 08.10.2025 - 11.10.2025 O…" at bounding box center [696, 157] width 1134 height 143
